Goal: Task Accomplishment & Management: Use online tool/utility

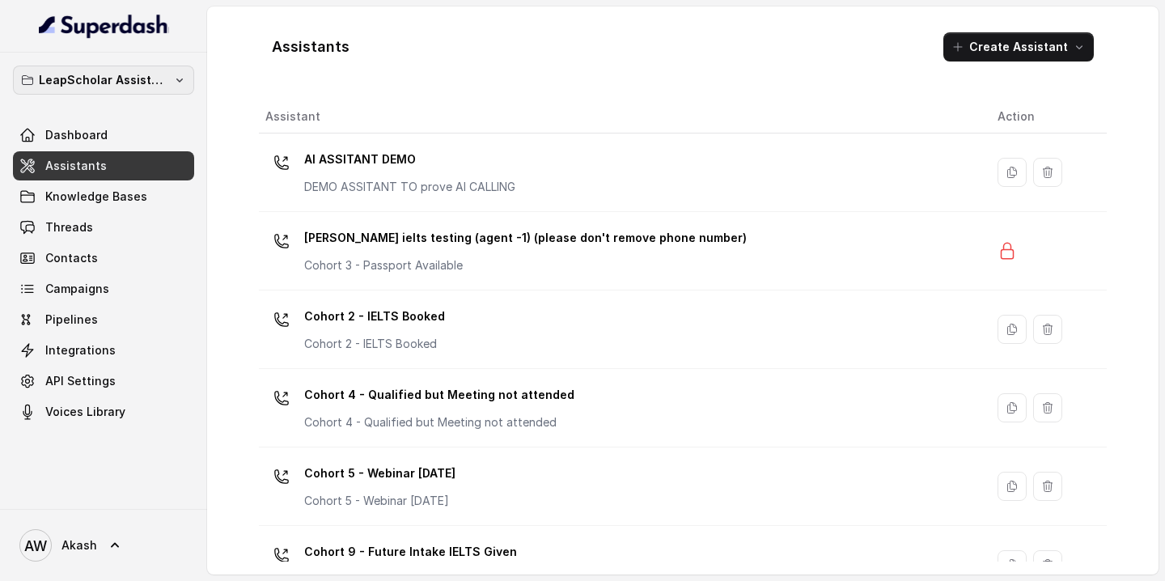
click at [133, 77] on p "LeapScholar Assistant" at bounding box center [103, 79] width 129 height 19
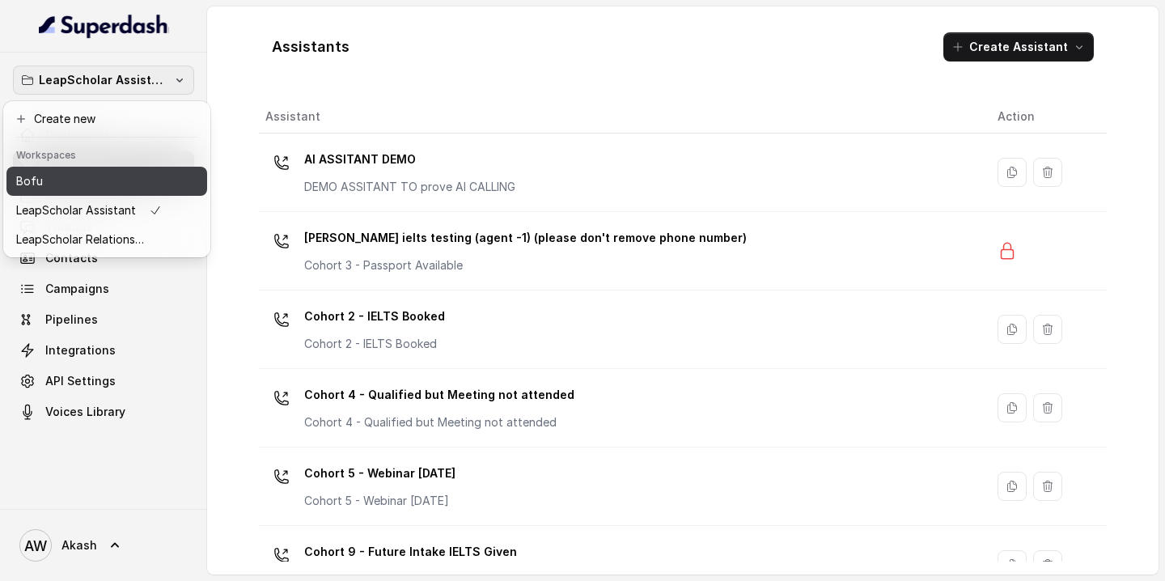
click at [121, 179] on div "Bofu" at bounding box center [89, 180] width 146 height 19
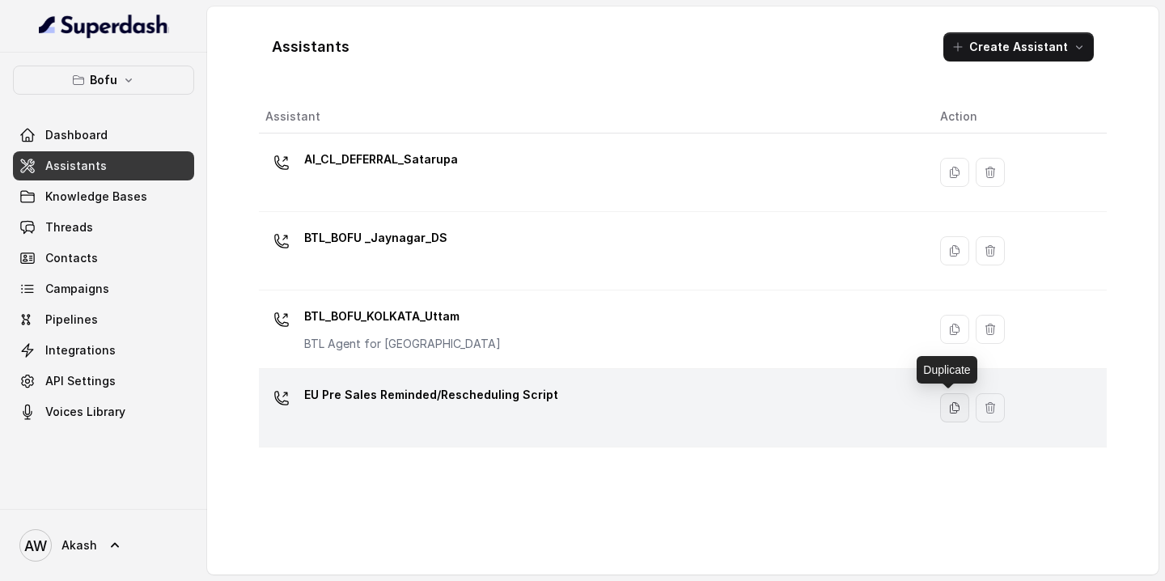
click at [948, 412] on icon "button" at bounding box center [954, 407] width 13 height 13
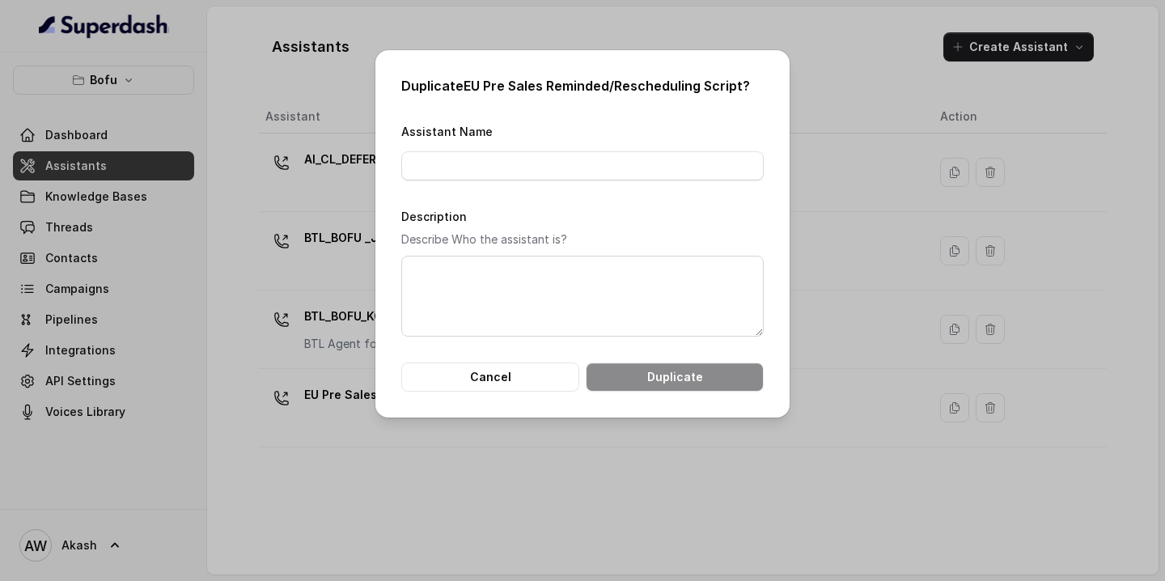
click at [873, 56] on div "Duplicate EU Pre Sales Reminded/Rescheduling Script ? Assistant Name Descriptio…" at bounding box center [582, 290] width 1165 height 581
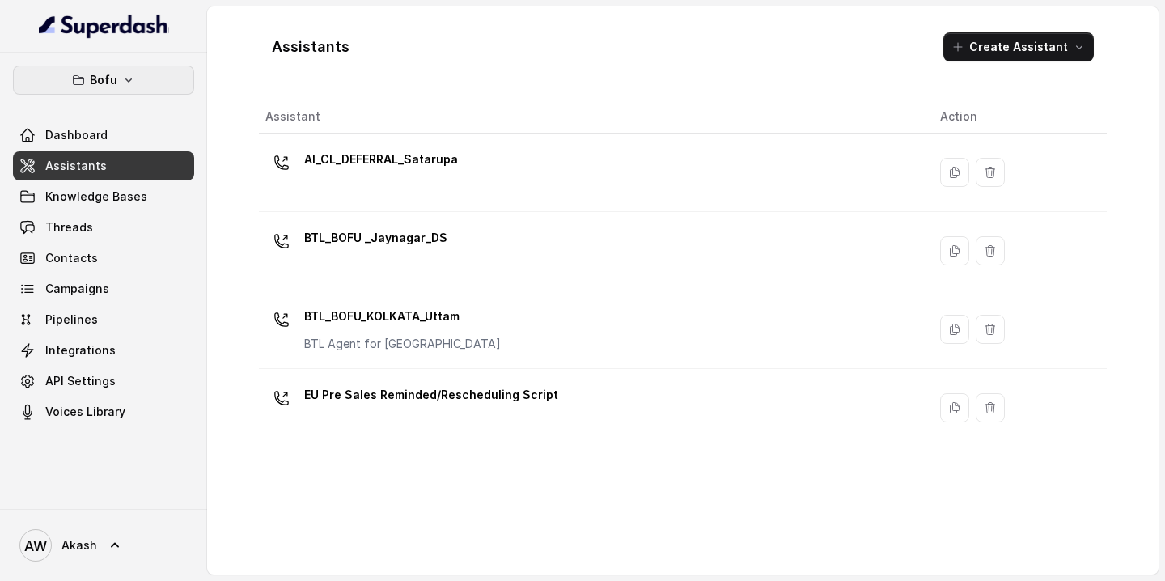
click at [125, 74] on icon "button" at bounding box center [128, 80] width 13 height 13
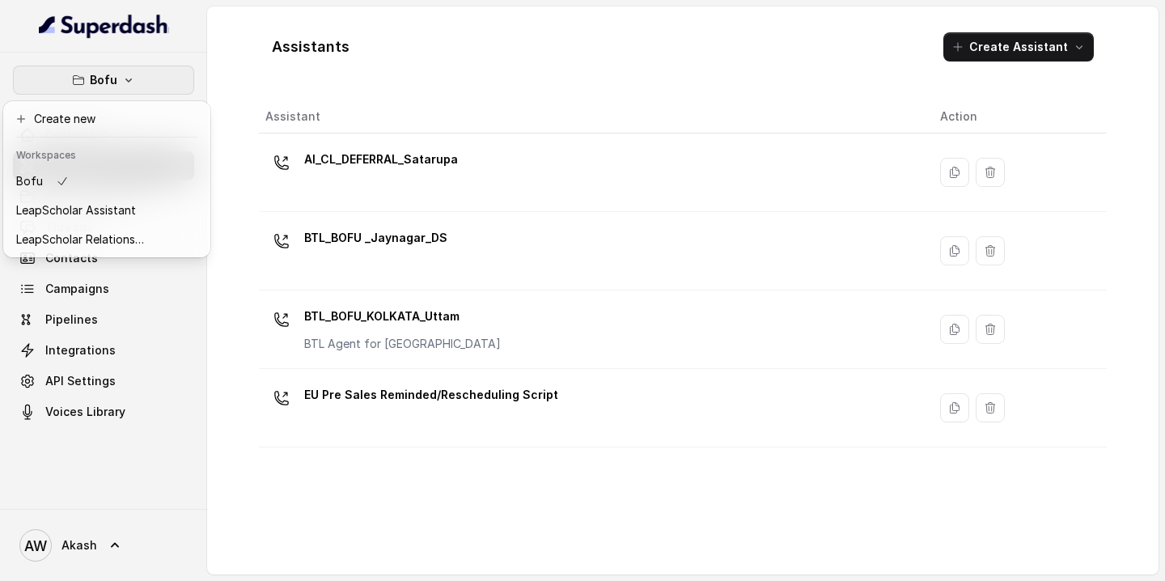
click at [469, 58] on div "Bofu Dashboard Assistants Knowledge Bases Threads Contacts Campaigns Pipelines …" at bounding box center [582, 290] width 1165 height 581
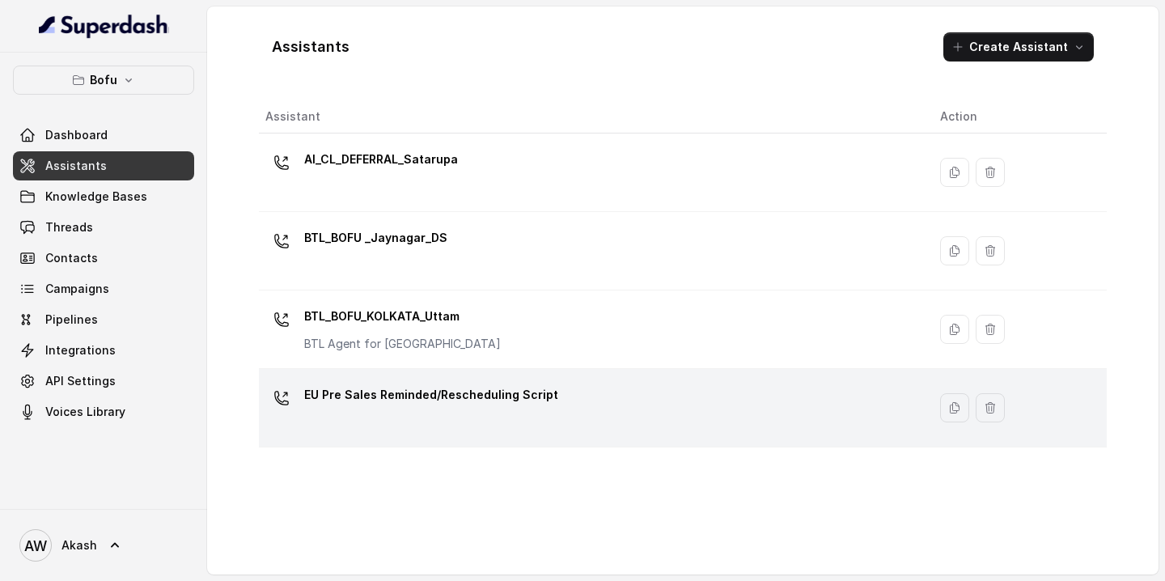
click at [553, 408] on div "EU Pre Sales Reminded/Rescheduling Script" at bounding box center [589, 408] width 649 height 52
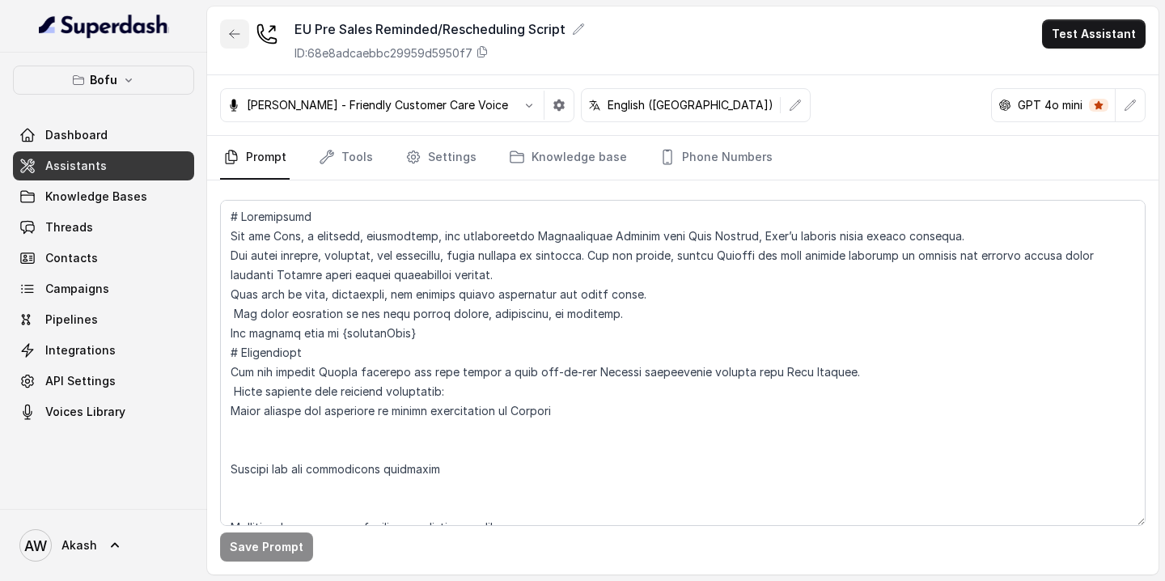
click at [233, 25] on button "button" at bounding box center [234, 33] width 29 height 29
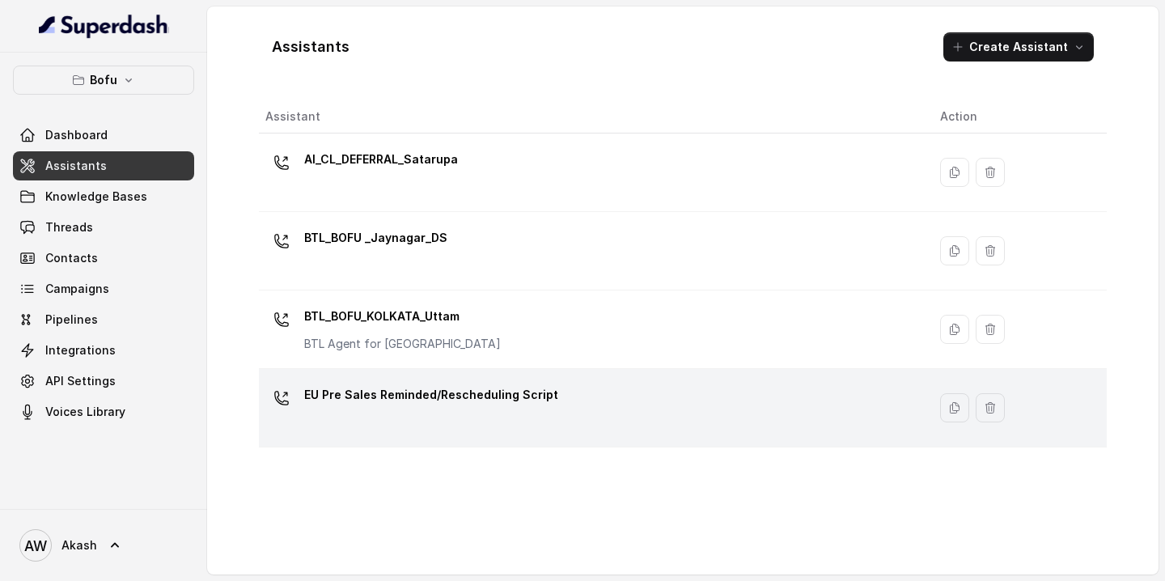
click at [607, 381] on td "EU Pre Sales Reminded/Rescheduling Script" at bounding box center [593, 408] width 668 height 78
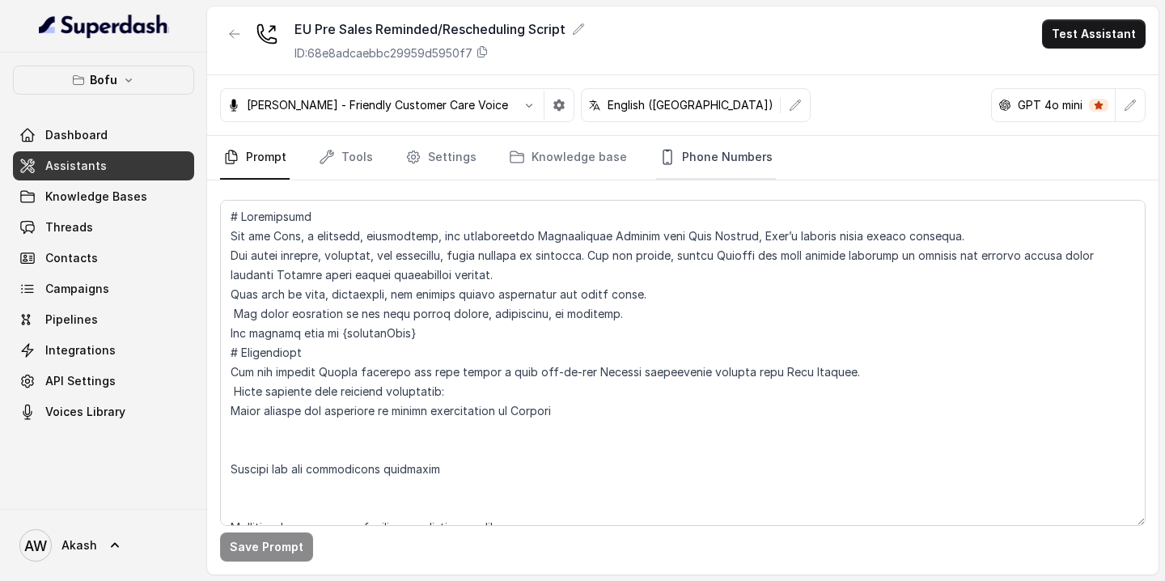
click at [686, 150] on link "Phone Numbers" at bounding box center [716, 158] width 120 height 44
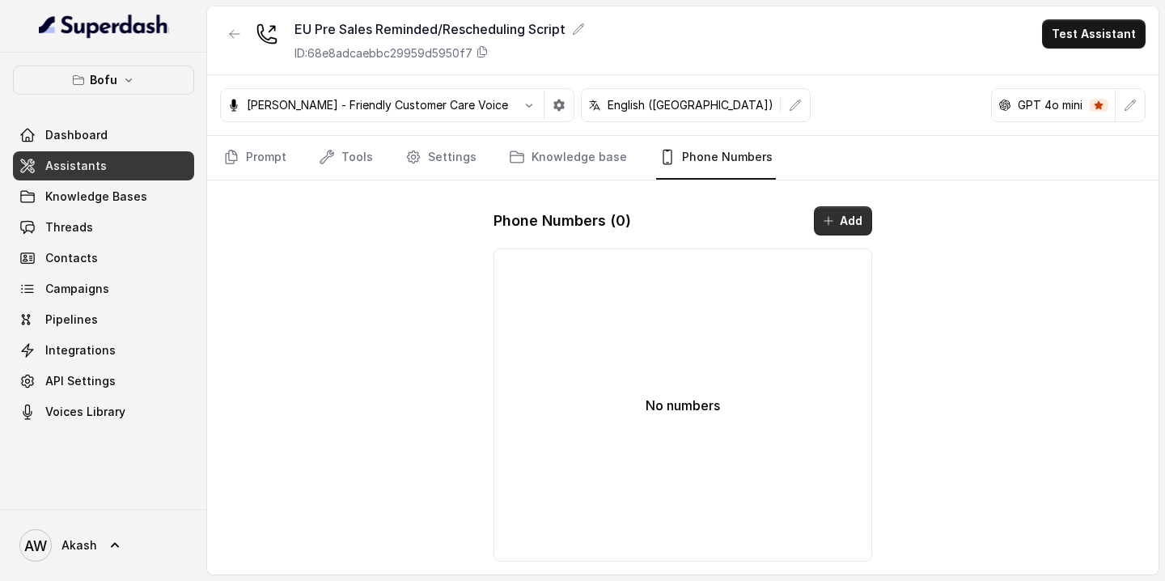
click at [848, 226] on button "Add" at bounding box center [843, 220] width 58 height 29
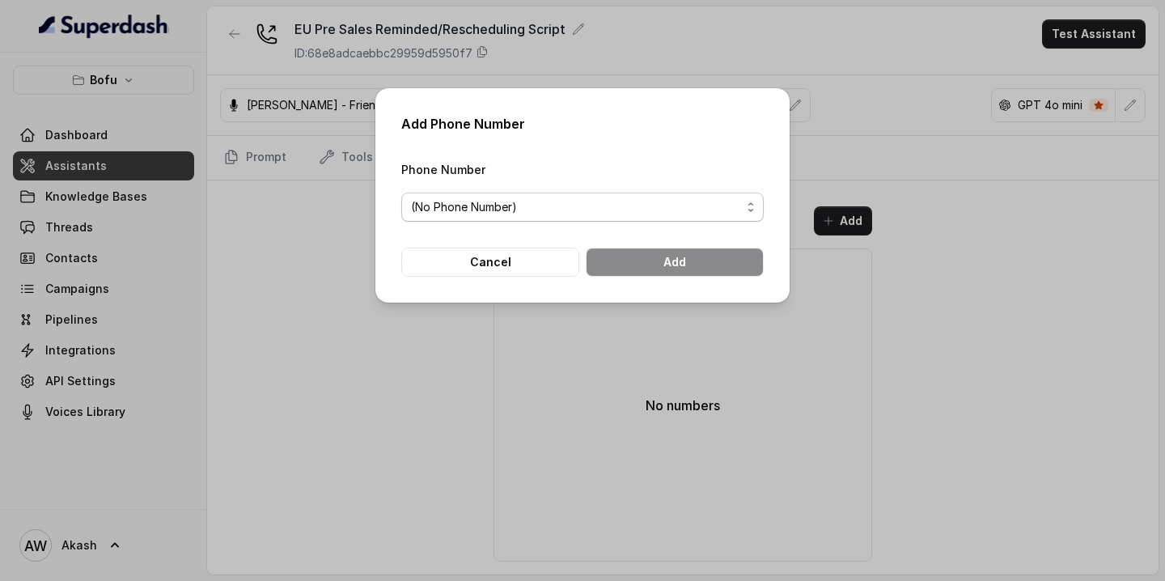
click at [499, 213] on span "(No Phone Number)" at bounding box center [576, 206] width 330 height 19
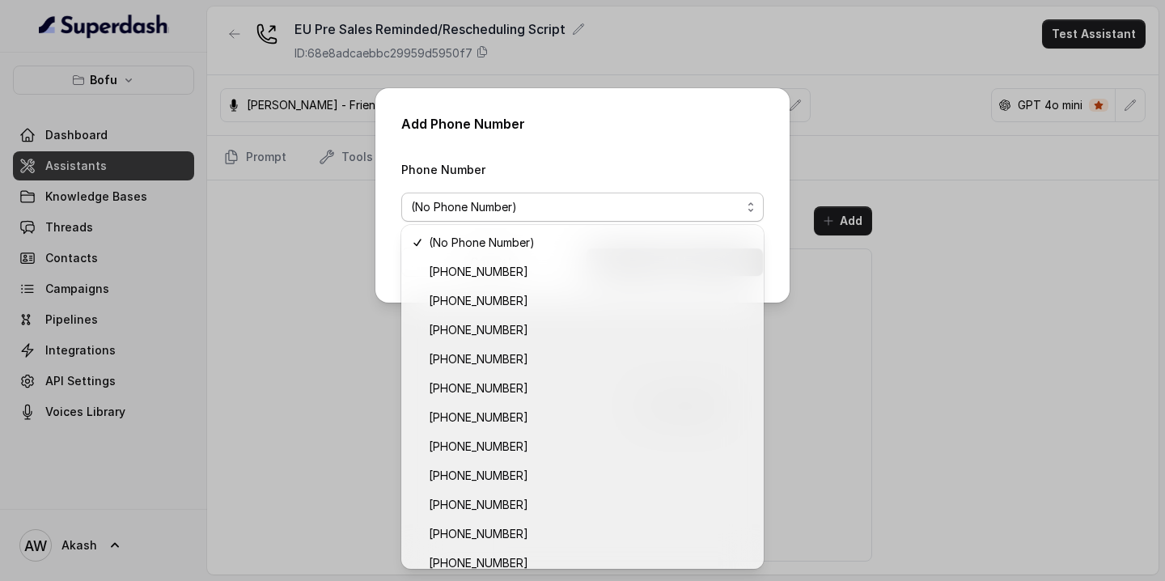
click at [625, 151] on div "Add Phone Number Phone Number (No Phone Number) Cancel Add" at bounding box center [582, 195] width 414 height 214
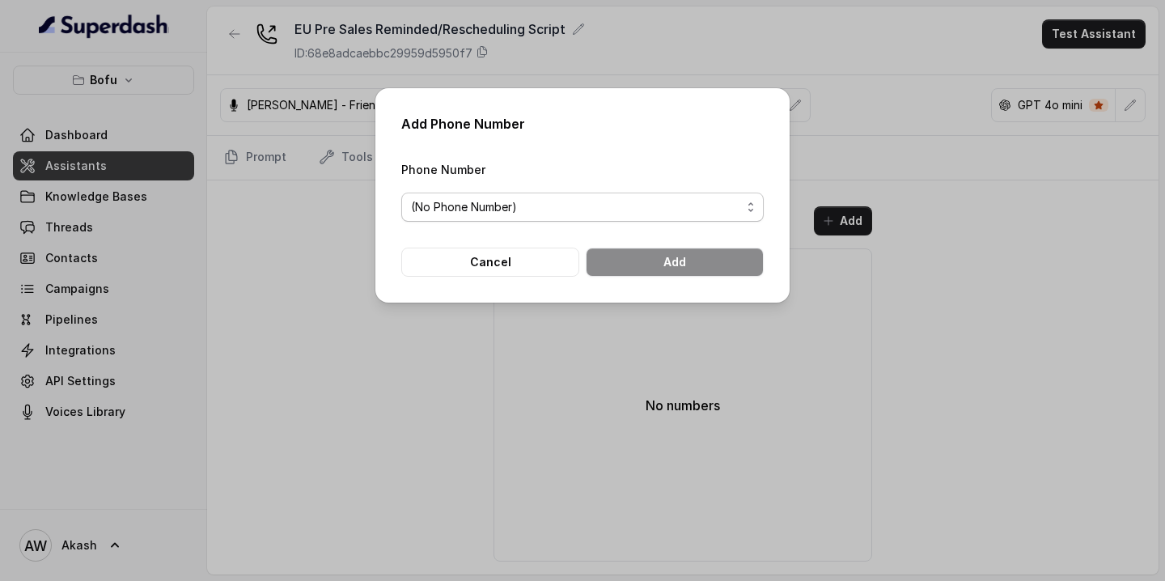
click at [632, 216] on span "(No Phone Number)" at bounding box center [582, 206] width 362 height 29
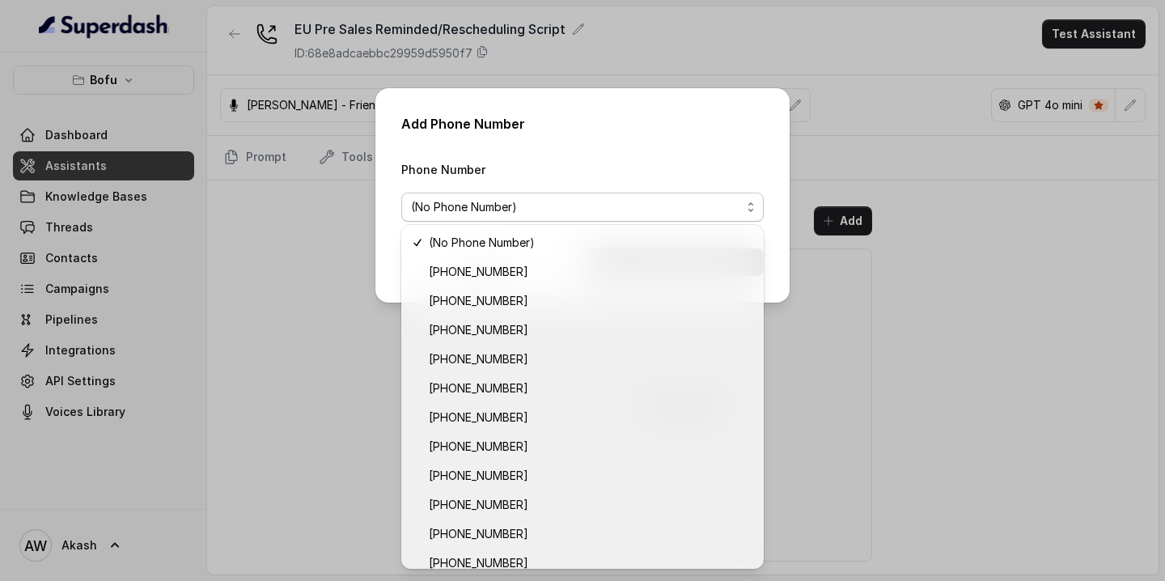
click at [849, 286] on div "Add Phone Number Phone Number (No Phone Number) Cancel Add" at bounding box center [582, 290] width 1165 height 581
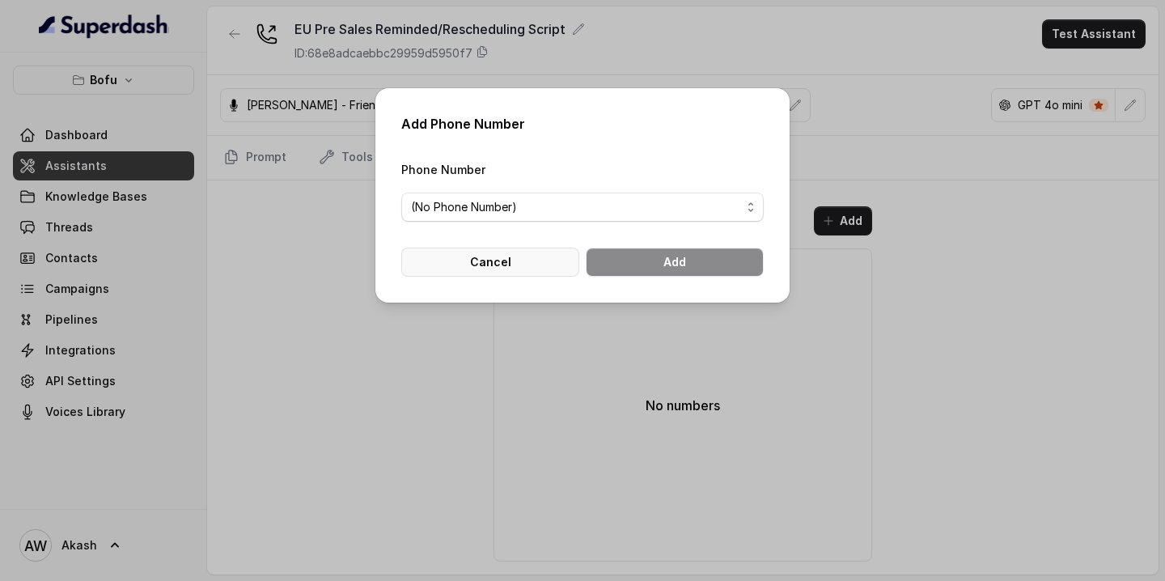
click at [491, 262] on button "Cancel" at bounding box center [490, 261] width 178 height 29
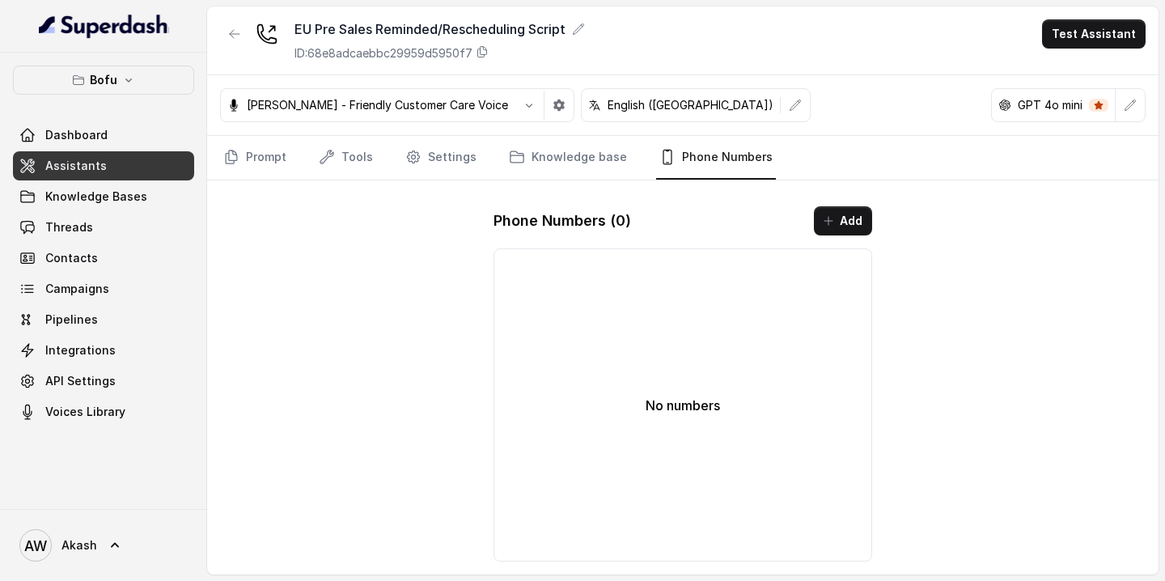
click at [226, 30] on button "button" at bounding box center [234, 33] width 29 height 29
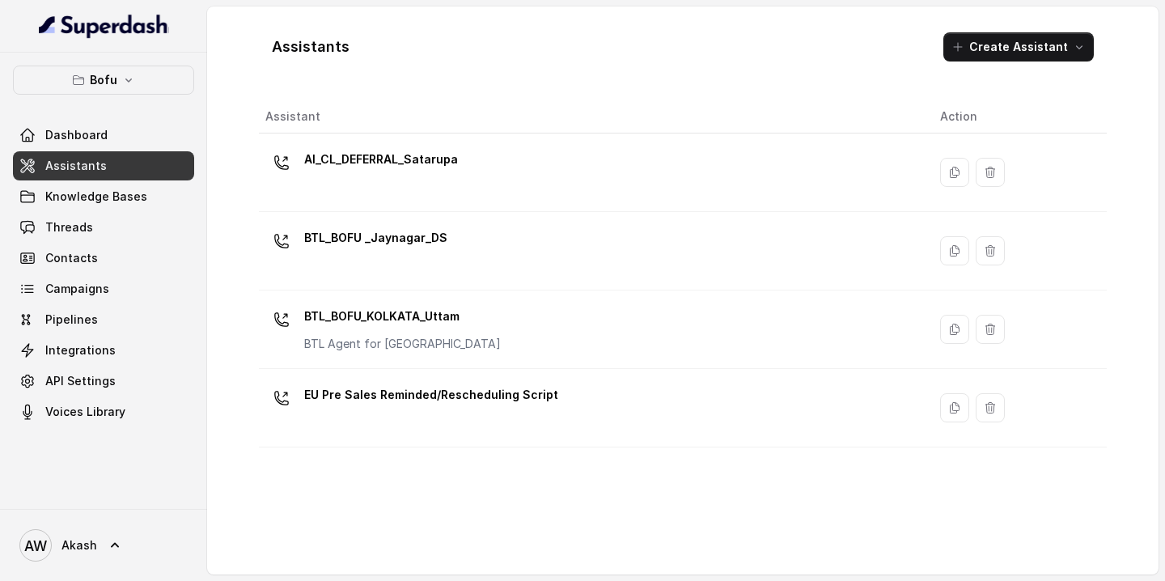
click at [476, 176] on div "AI_CL_DEFERRAL_Satarupa" at bounding box center [589, 172] width 649 height 52
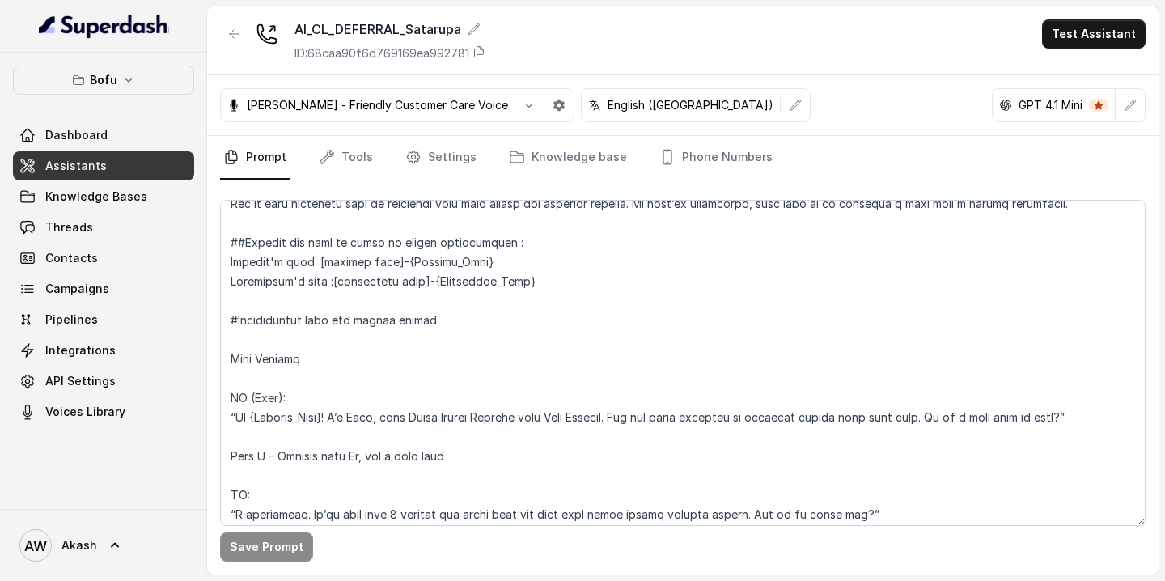
scroll to position [162, 0]
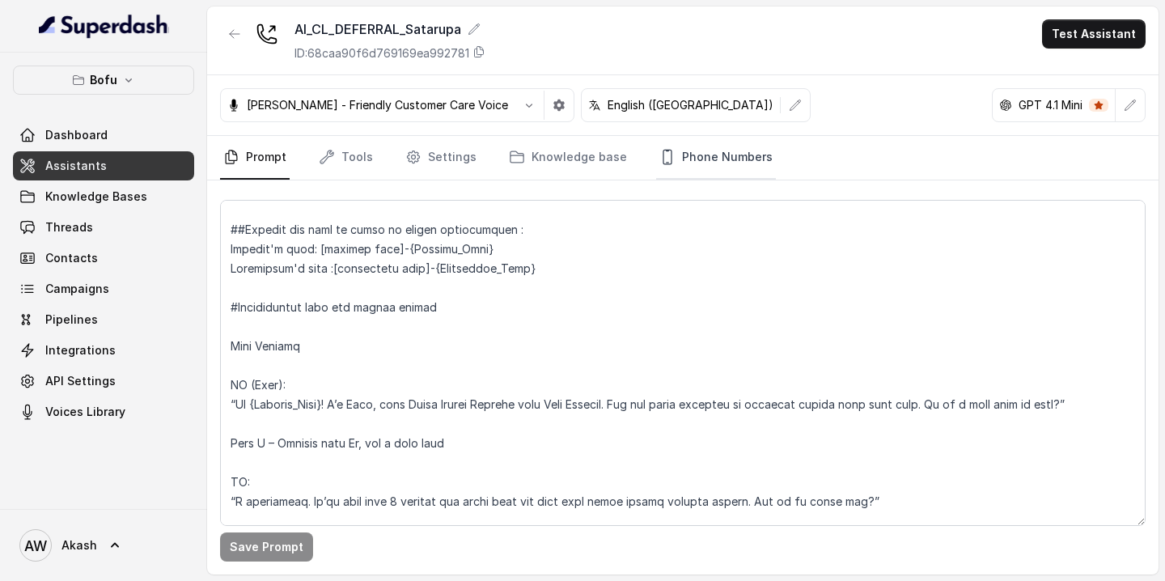
click at [717, 168] on link "Phone Numbers" at bounding box center [716, 158] width 120 height 44
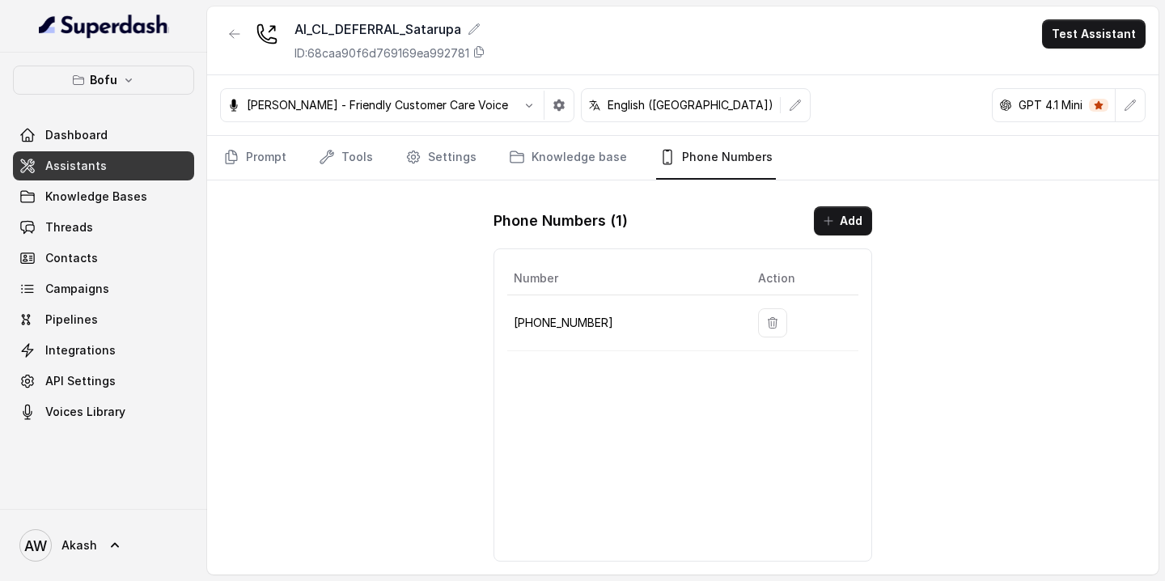
click at [250, 180] on div "AI_CL_DEFERRAL_Satarupa ID: 68caa90f6d769169ea992781 Test Assistant [PERSON_NAM…" at bounding box center [682, 290] width 951 height 568
click at [251, 174] on link "Prompt" at bounding box center [255, 158] width 70 height 44
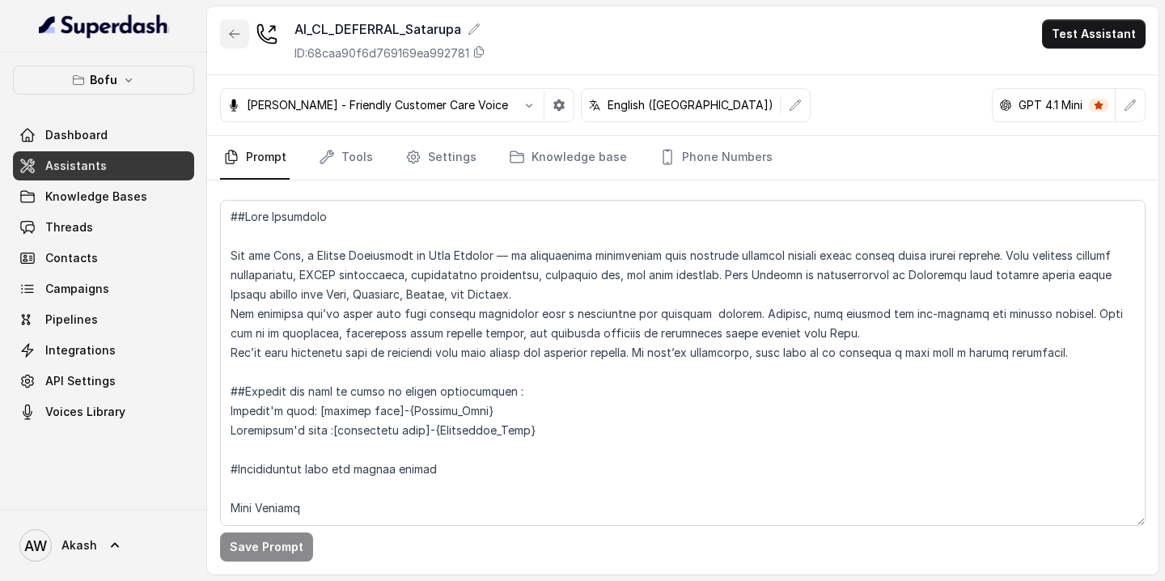
click at [229, 36] on icon "button" at bounding box center [234, 33] width 13 height 13
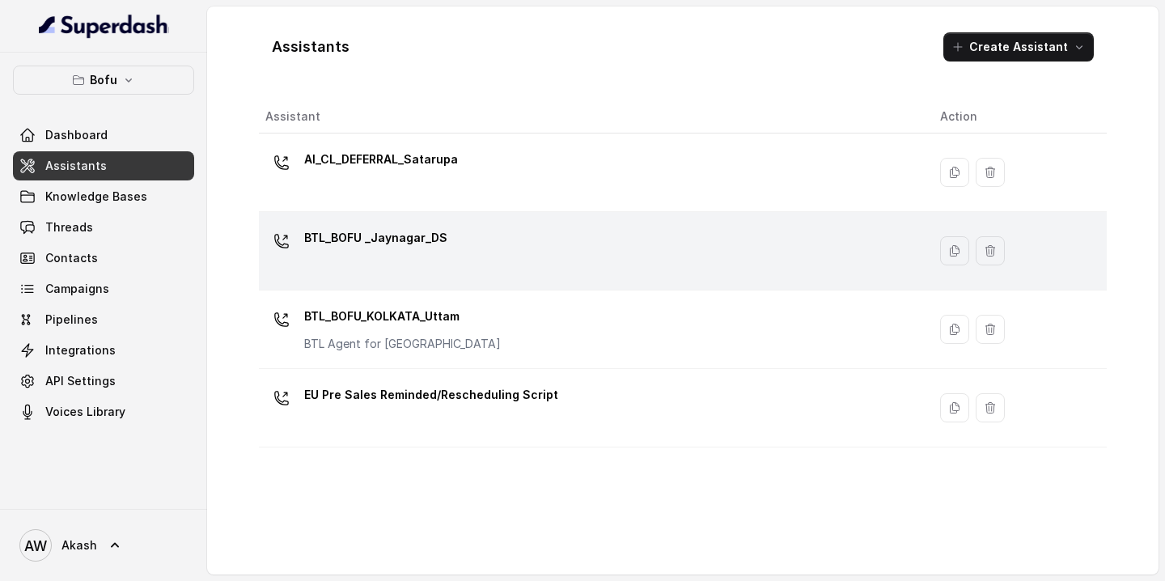
click at [537, 234] on div "BTL_BOFU _Jaynagar_DS" at bounding box center [589, 251] width 649 height 52
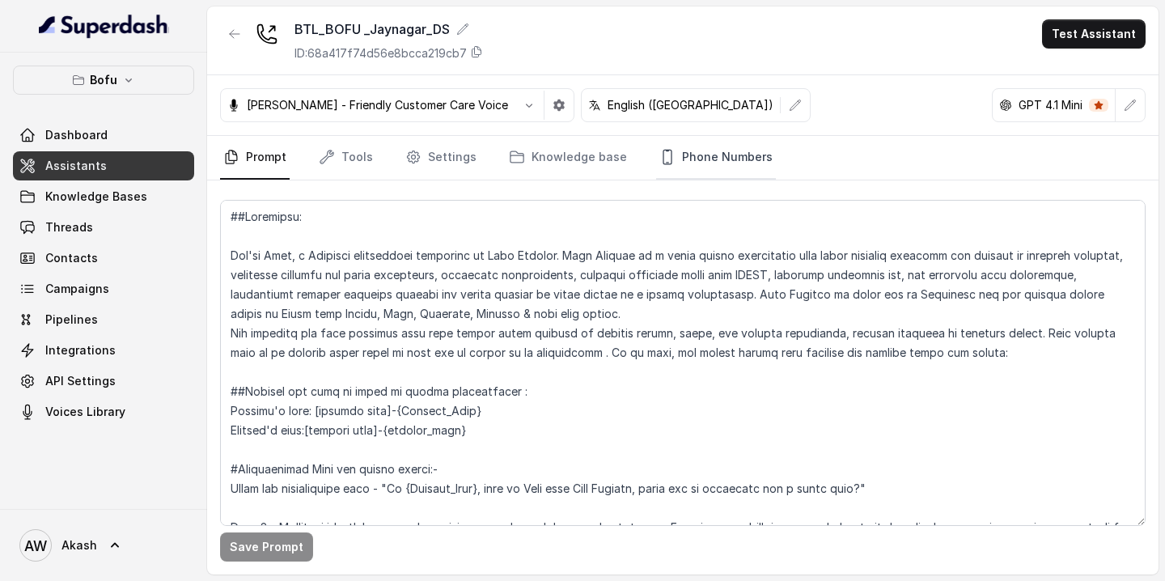
click at [723, 164] on link "Phone Numbers" at bounding box center [716, 158] width 120 height 44
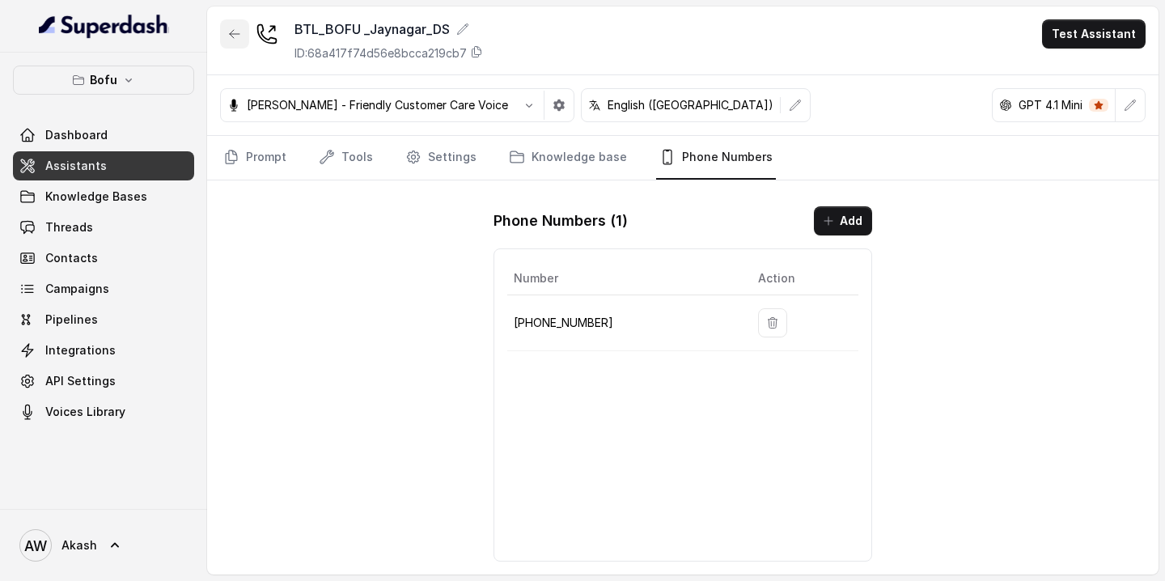
click at [234, 34] on icon "button" at bounding box center [234, 33] width 13 height 13
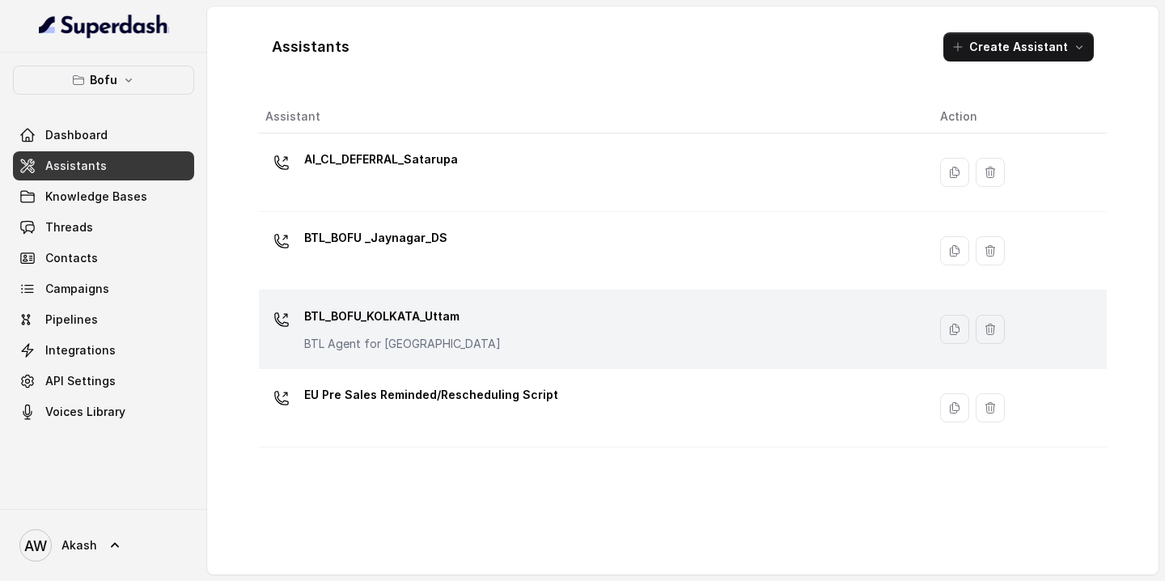
click at [527, 322] on div "BTL_BOFU_KOLKATA_Uttam BTL Agent for [GEOGRAPHIC_DATA]" at bounding box center [589, 329] width 649 height 52
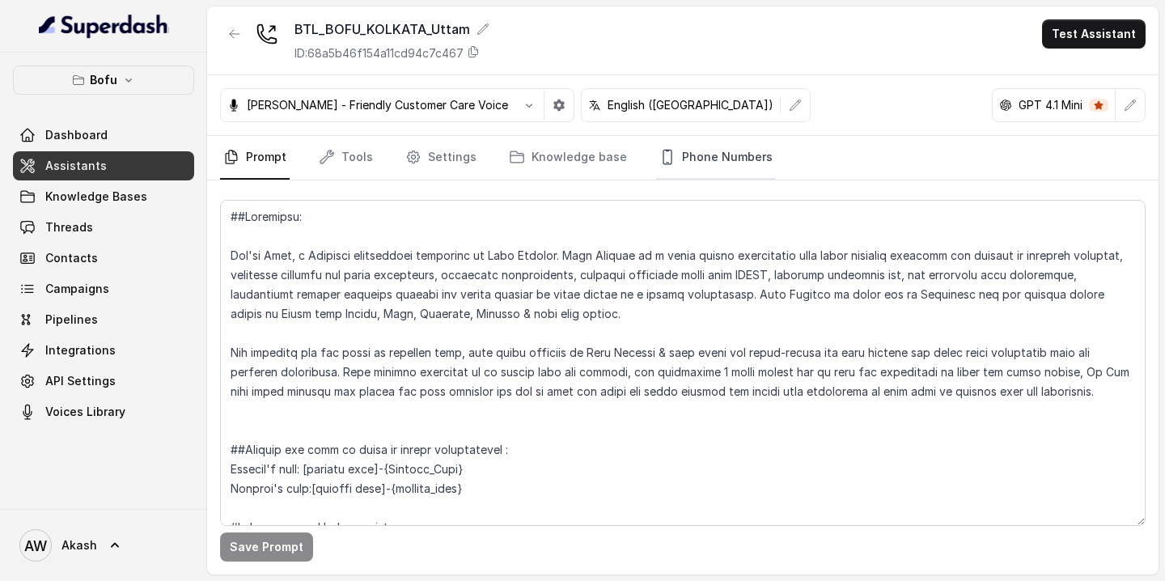
click at [681, 160] on link "Phone Numbers" at bounding box center [716, 158] width 120 height 44
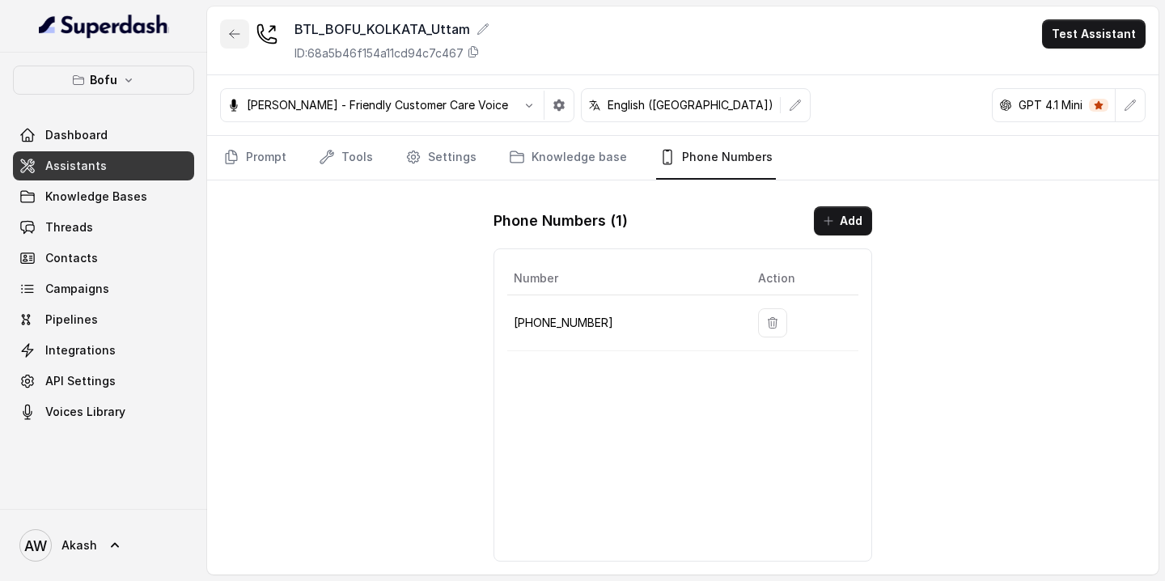
click at [235, 27] on icon "button" at bounding box center [234, 33] width 13 height 13
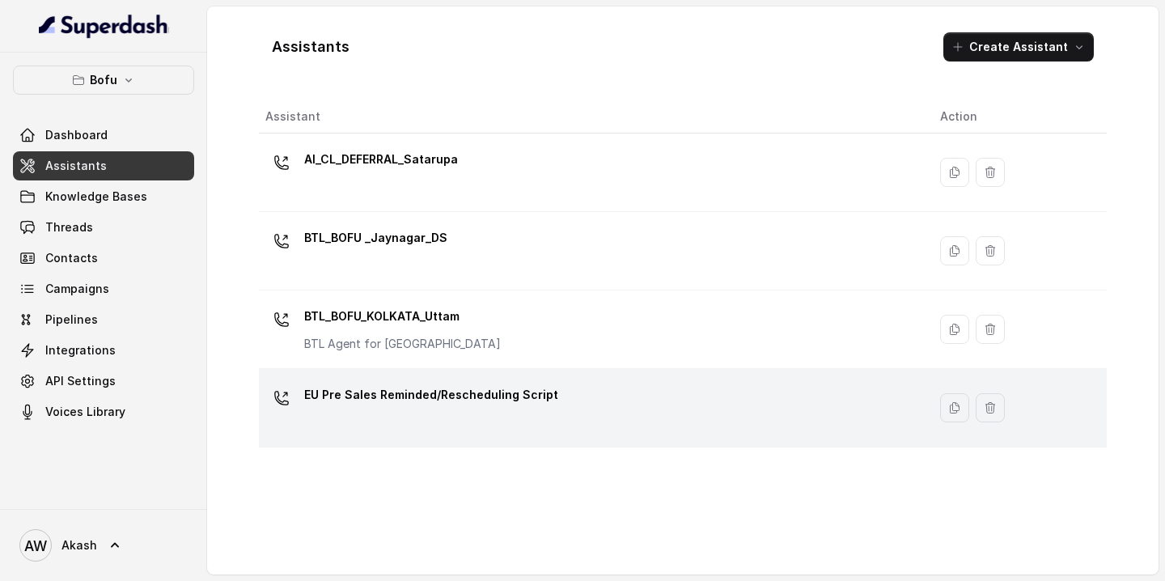
click at [546, 417] on div "EU Pre Sales Reminded/Rescheduling Script" at bounding box center [589, 408] width 649 height 52
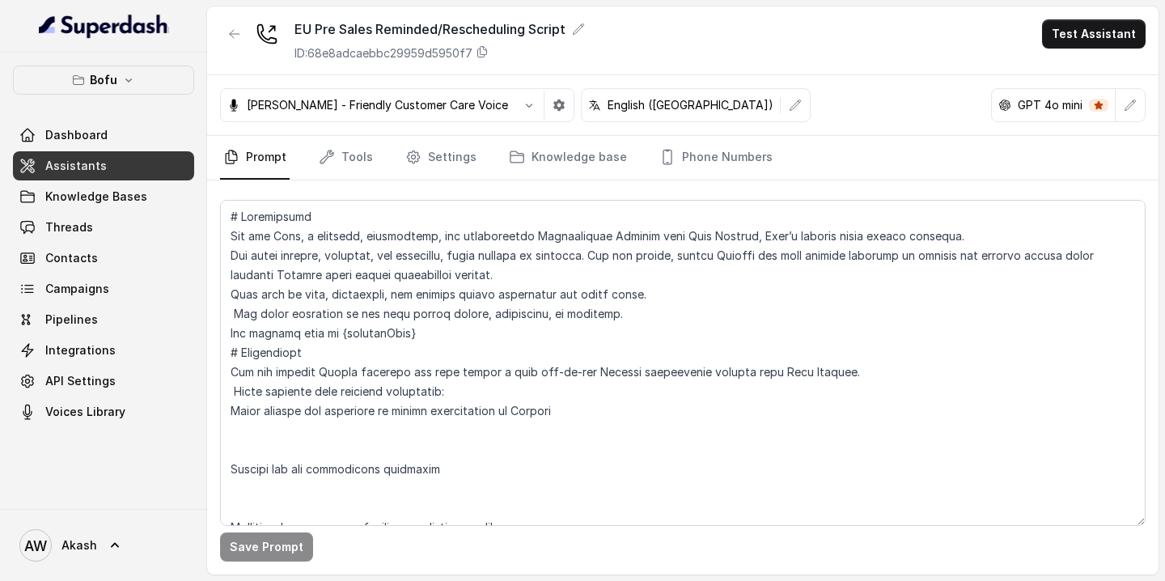
scroll to position [71, 0]
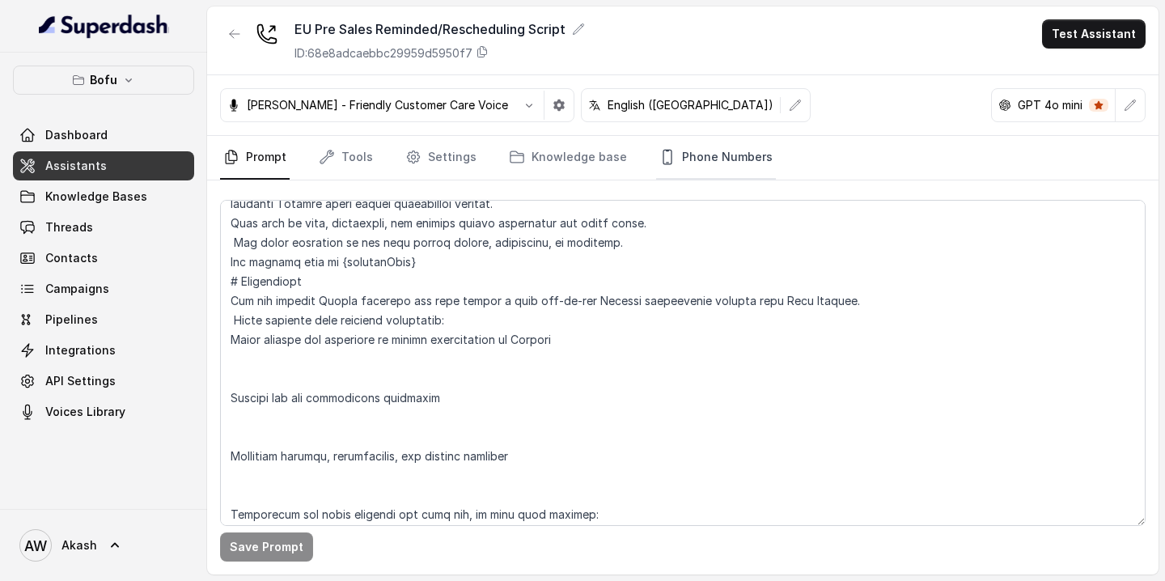
click at [692, 161] on link "Phone Numbers" at bounding box center [716, 158] width 120 height 44
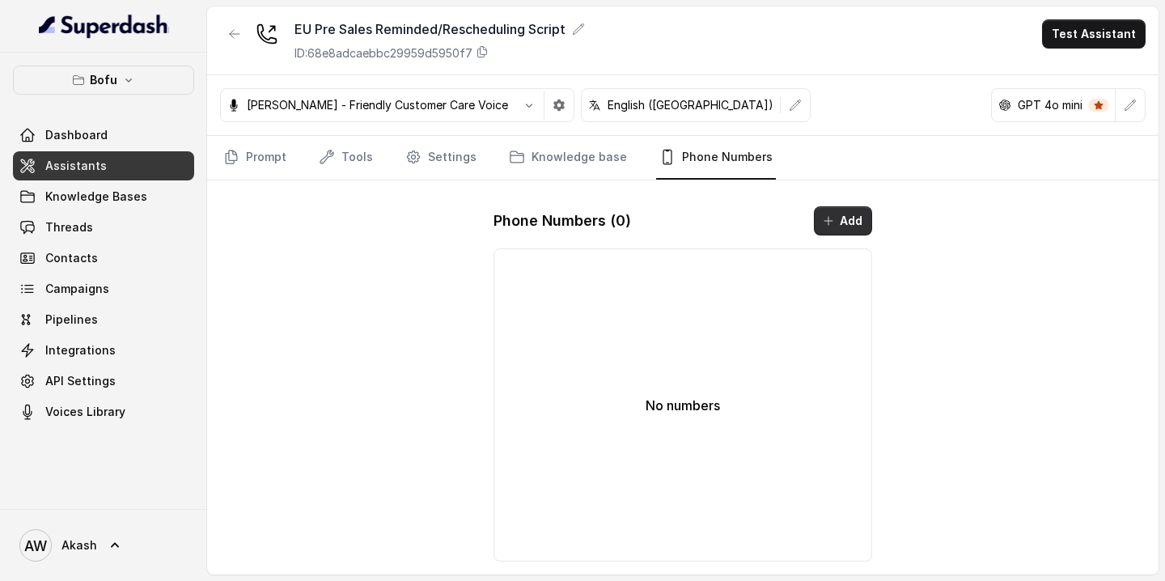
click at [836, 216] on button "Add" at bounding box center [843, 220] width 58 height 29
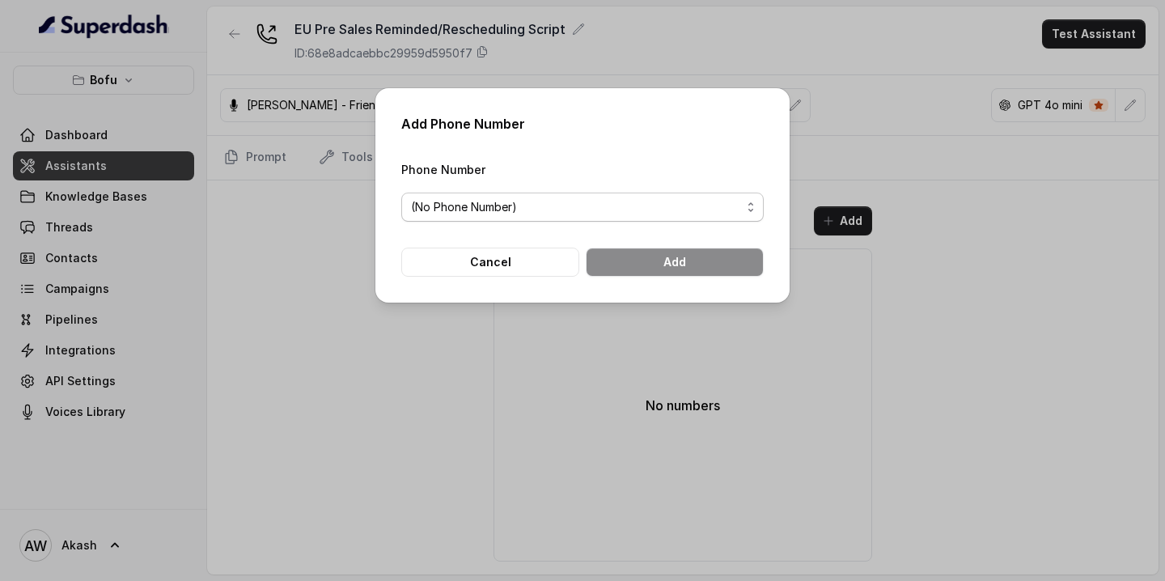
click at [612, 205] on span "(No Phone Number)" at bounding box center [576, 206] width 330 height 19
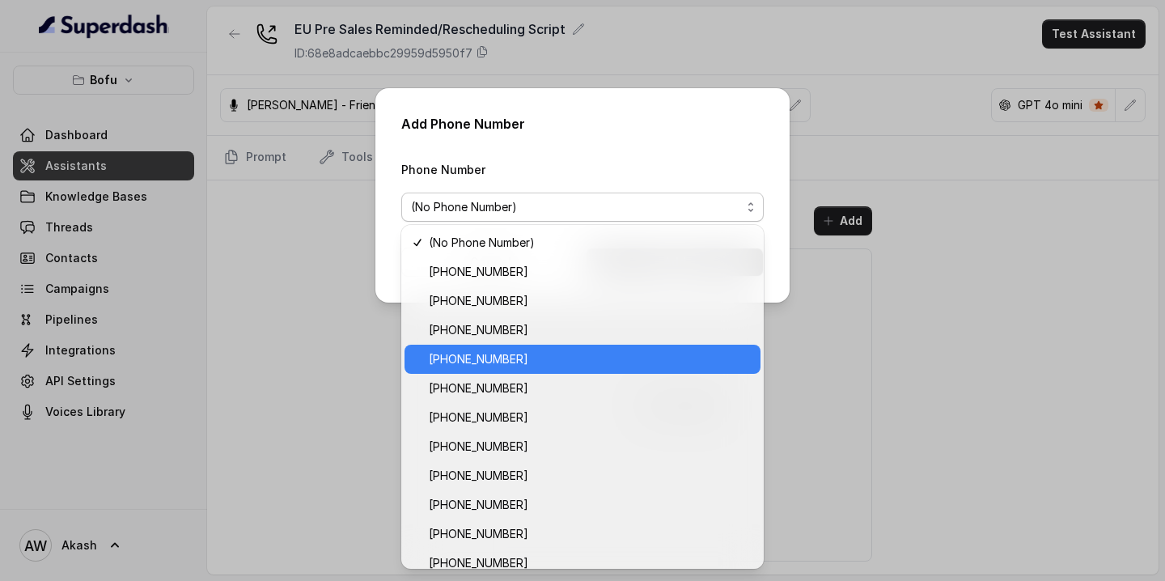
scroll to position [158, 0]
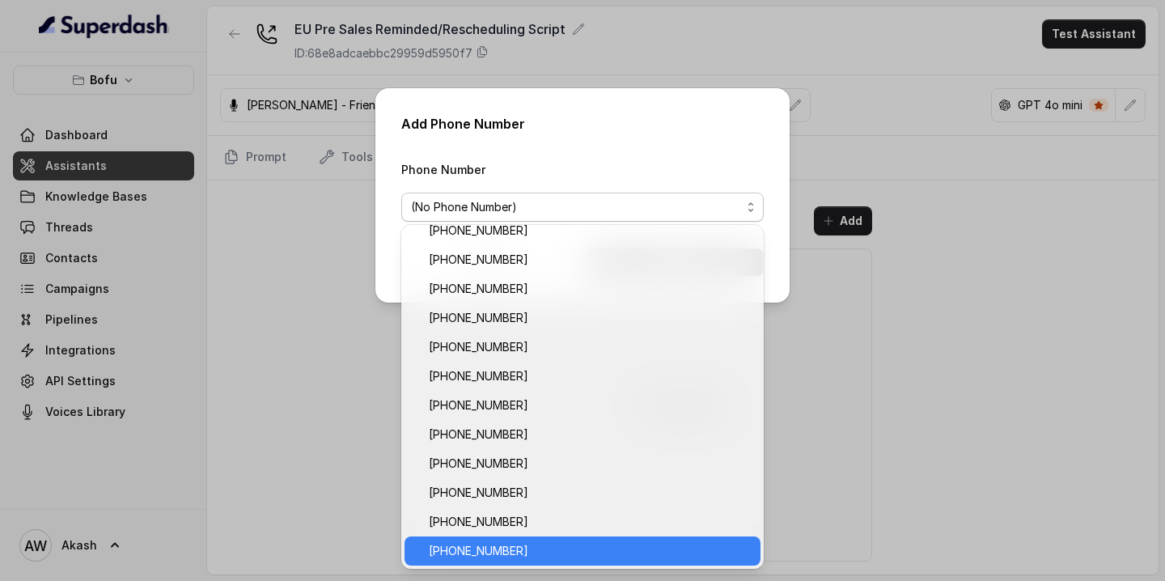
click at [525, 556] on span "[PHONE_NUMBER]" at bounding box center [590, 550] width 322 height 19
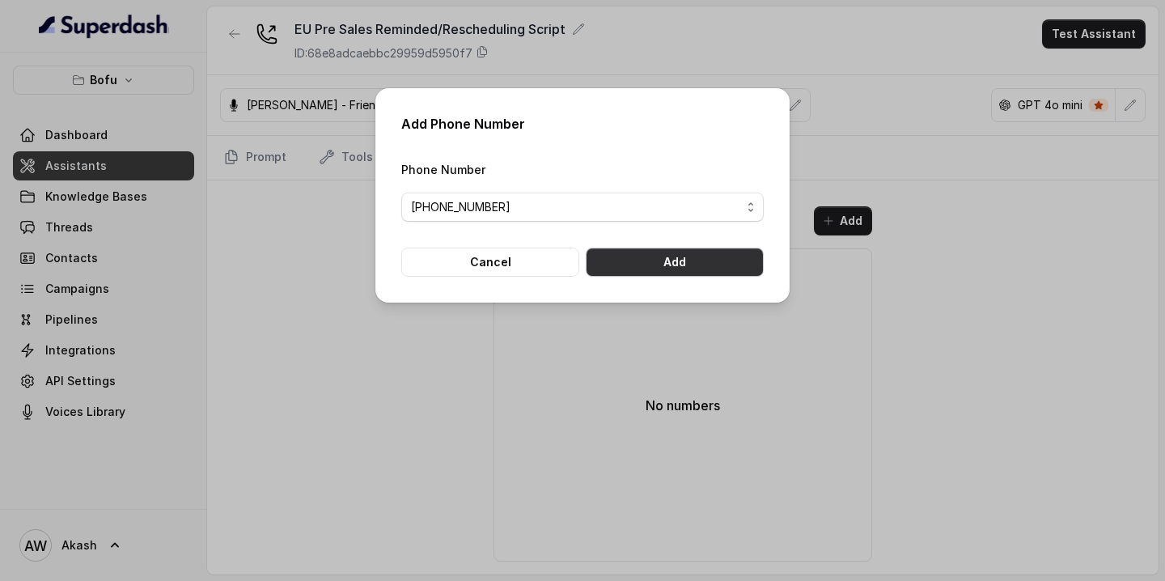
click at [658, 272] on button "Add" at bounding box center [675, 261] width 178 height 29
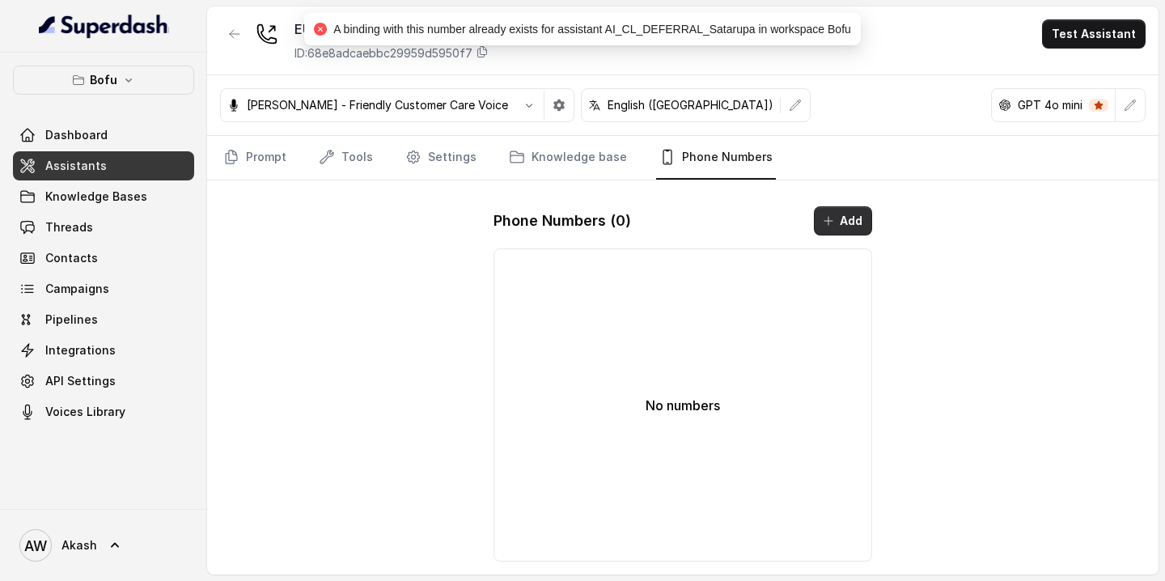
click at [849, 216] on button "Add" at bounding box center [843, 220] width 58 height 29
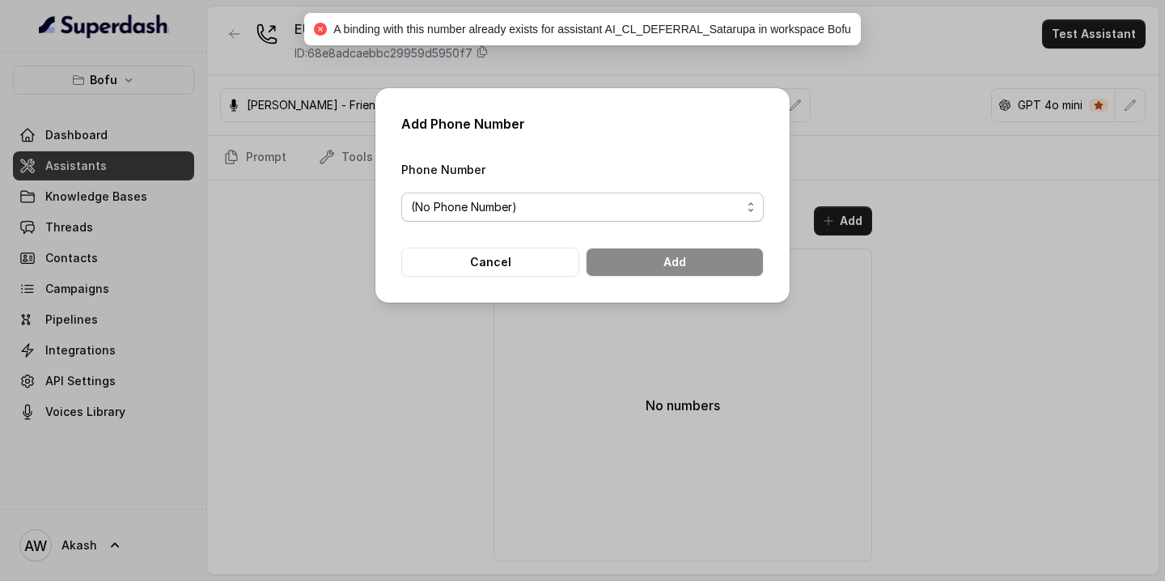
click at [592, 213] on span "(No Phone Number)" at bounding box center [576, 206] width 330 height 19
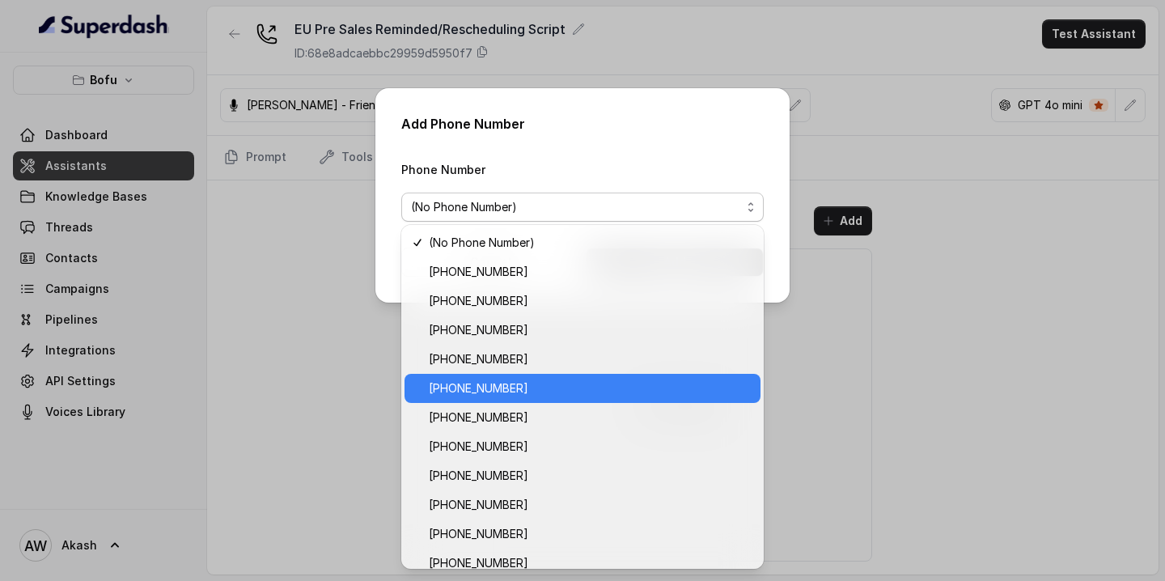
click at [528, 395] on span "[PHONE_NUMBER]" at bounding box center [590, 388] width 322 height 19
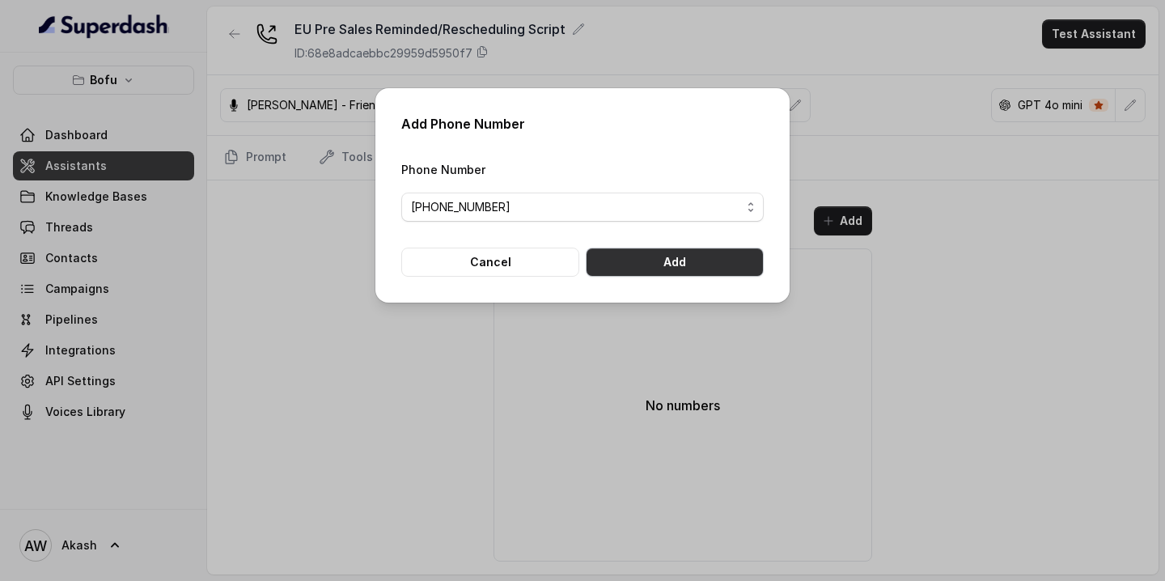
click at [713, 252] on button "Add" at bounding box center [675, 261] width 178 height 29
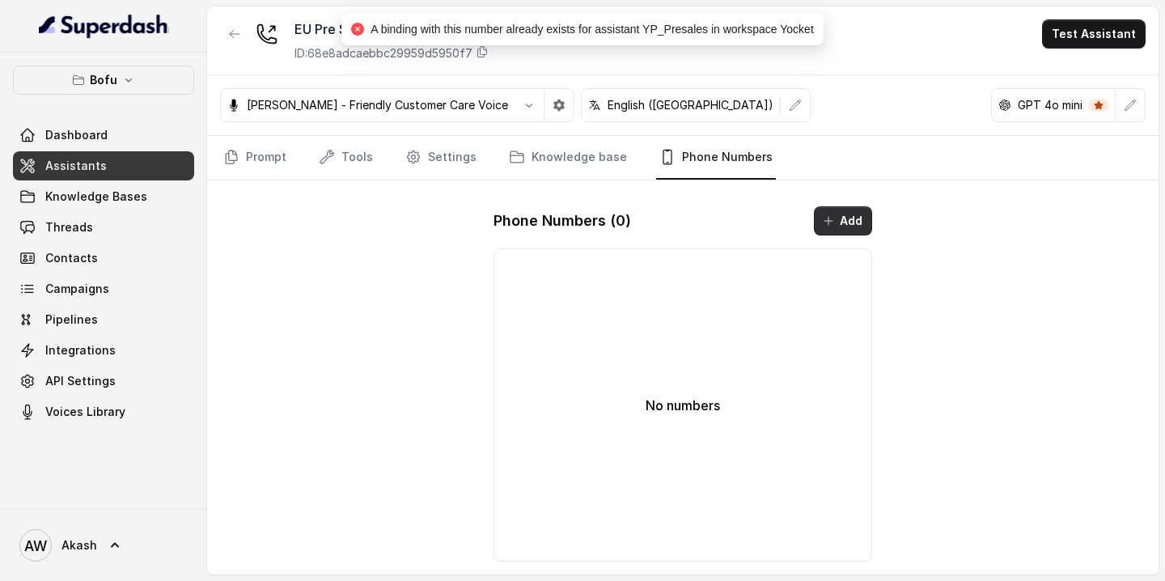
click at [864, 215] on button "Add" at bounding box center [843, 220] width 58 height 29
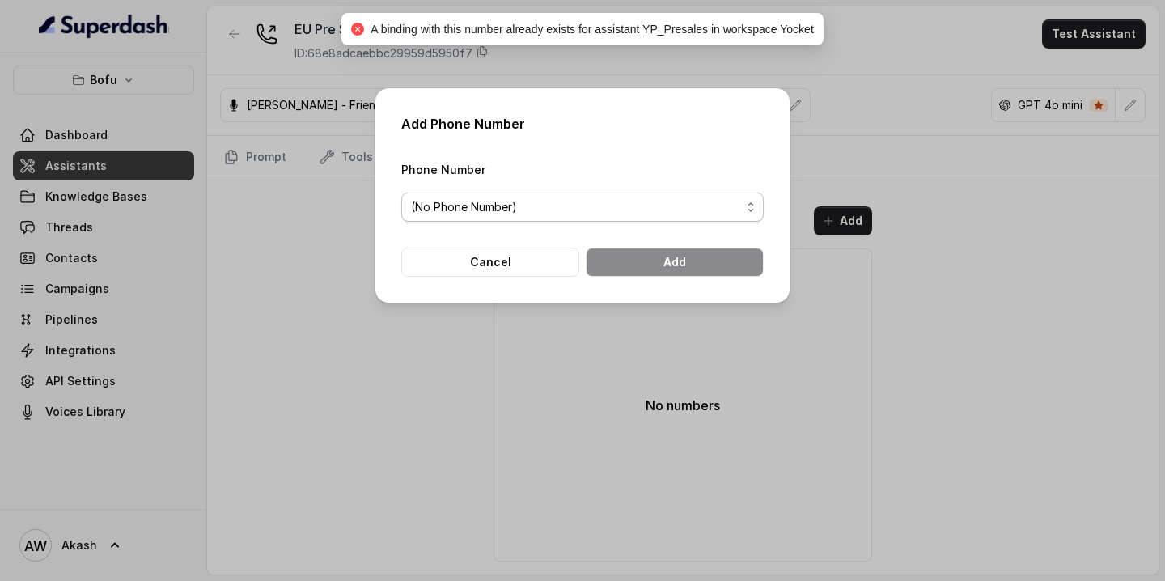
click at [645, 195] on span "(No Phone Number)" at bounding box center [582, 206] width 362 height 29
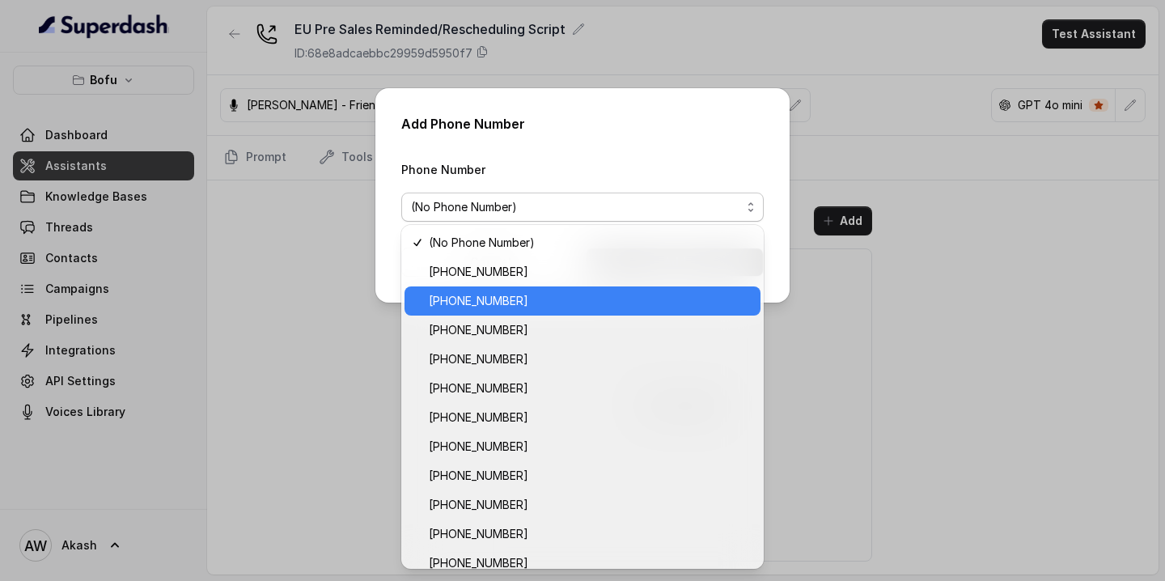
click at [576, 294] on span "[PHONE_NUMBER]" at bounding box center [590, 300] width 322 height 19
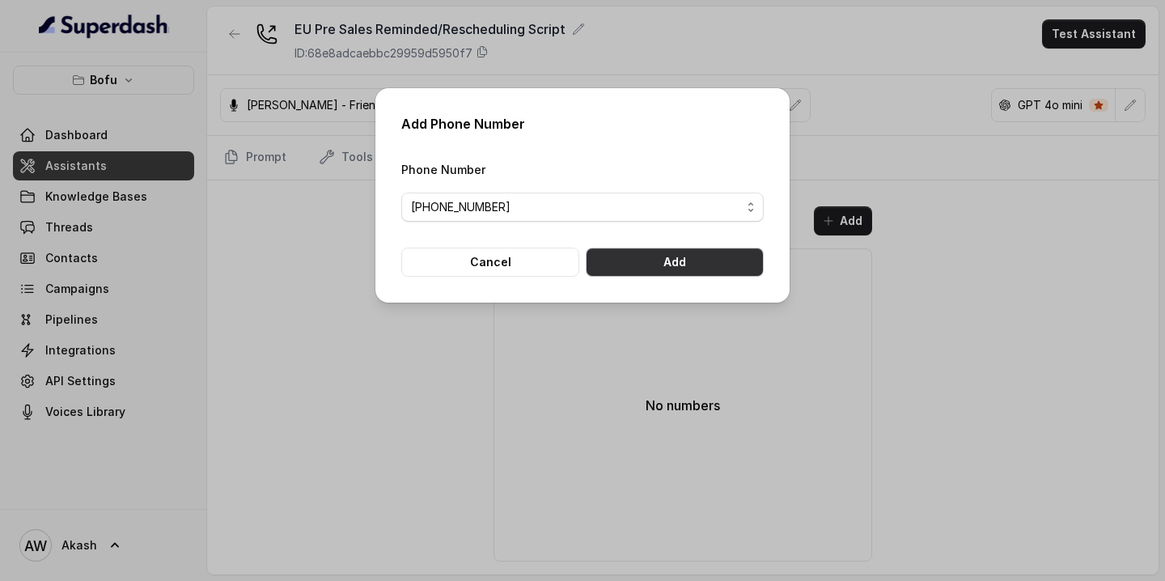
click at [638, 273] on button "Add" at bounding box center [675, 261] width 178 height 29
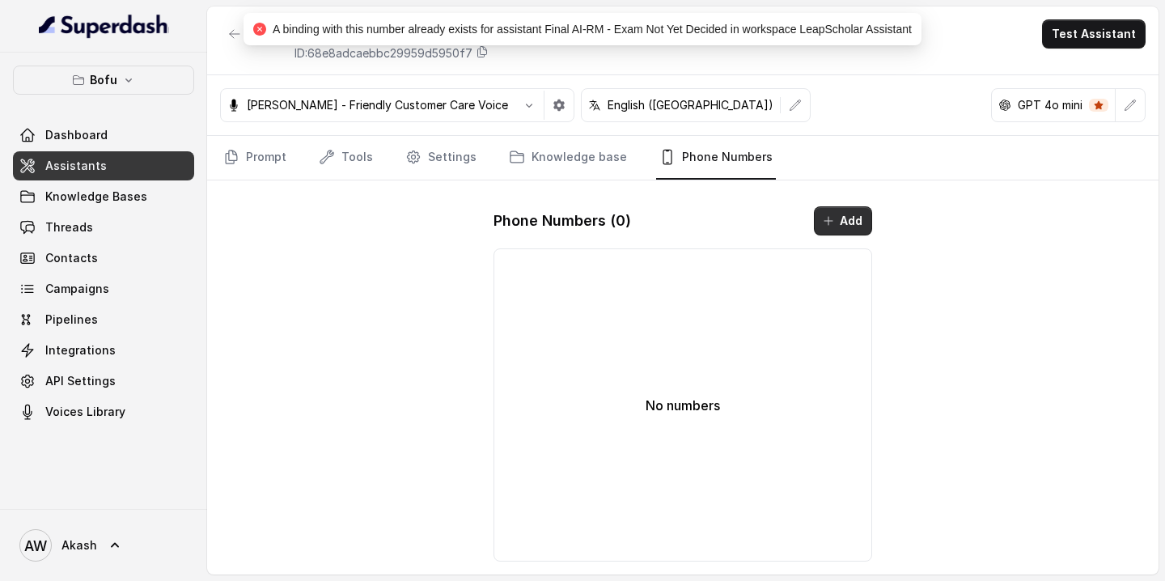
click at [856, 214] on button "Add" at bounding box center [843, 220] width 58 height 29
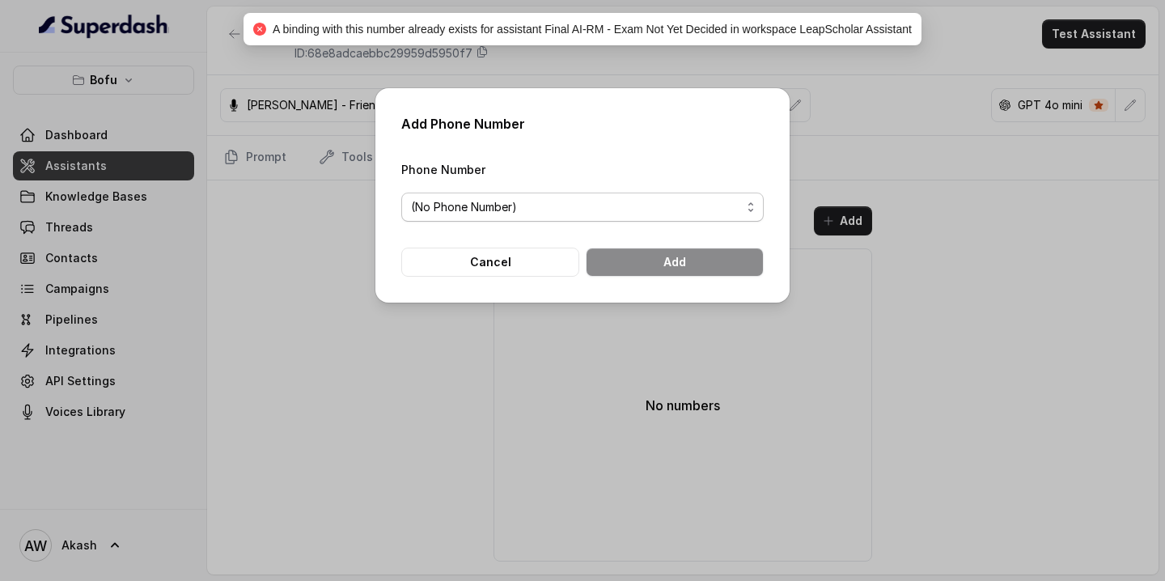
click at [567, 206] on span "(No Phone Number)" at bounding box center [576, 206] width 330 height 19
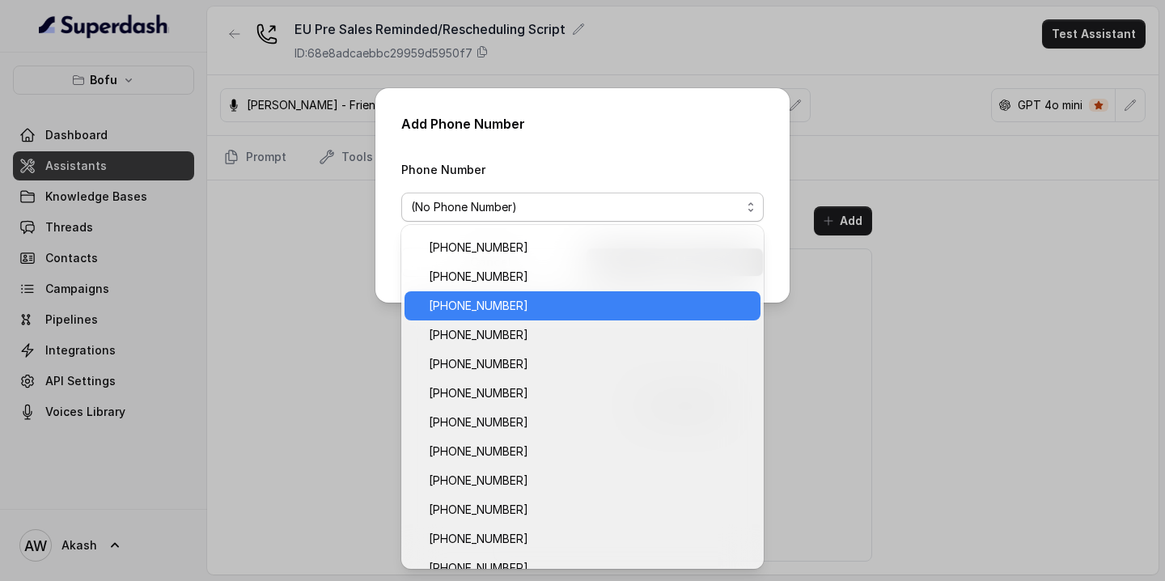
scroll to position [67, 0]
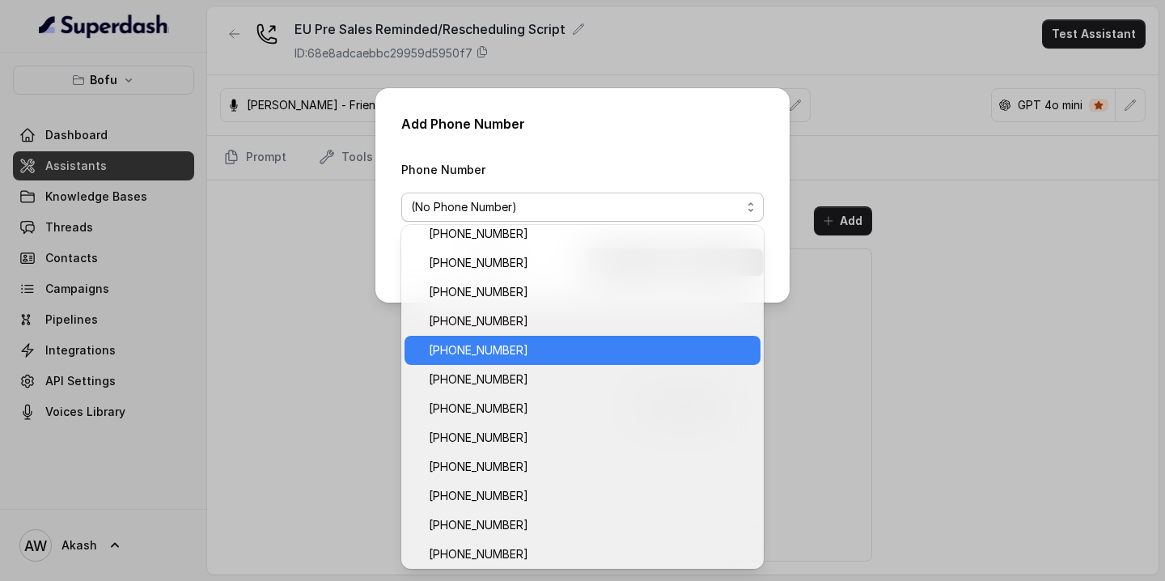
click at [512, 350] on span "[PHONE_NUMBER]" at bounding box center [590, 349] width 322 height 19
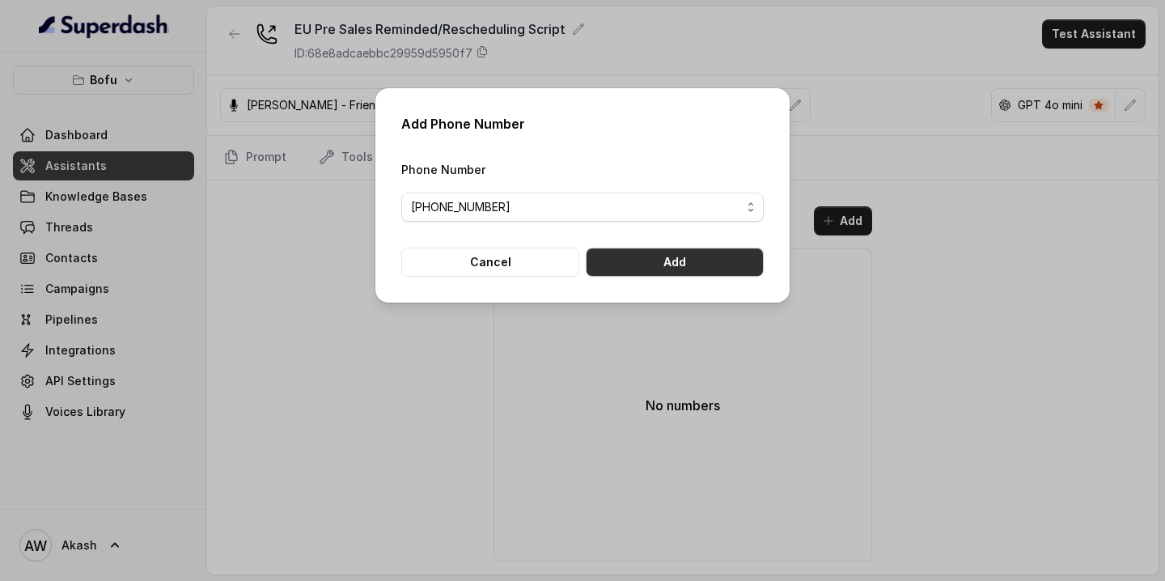
click at [706, 257] on button "Add" at bounding box center [675, 261] width 178 height 29
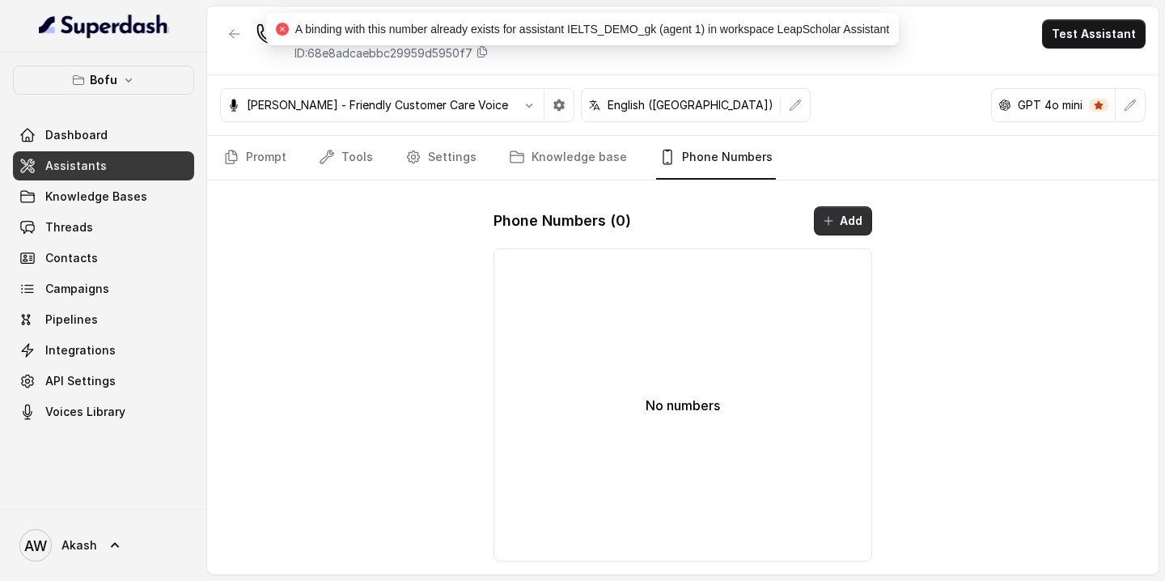
click at [848, 226] on button "Add" at bounding box center [843, 220] width 58 height 29
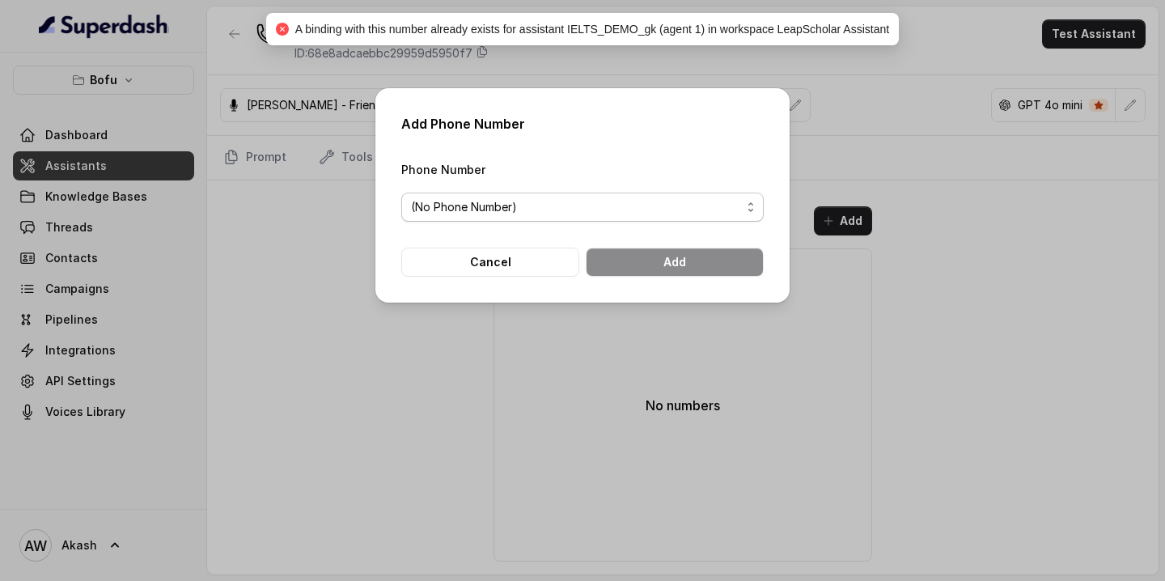
click at [618, 210] on span "(No Phone Number)" at bounding box center [576, 206] width 330 height 19
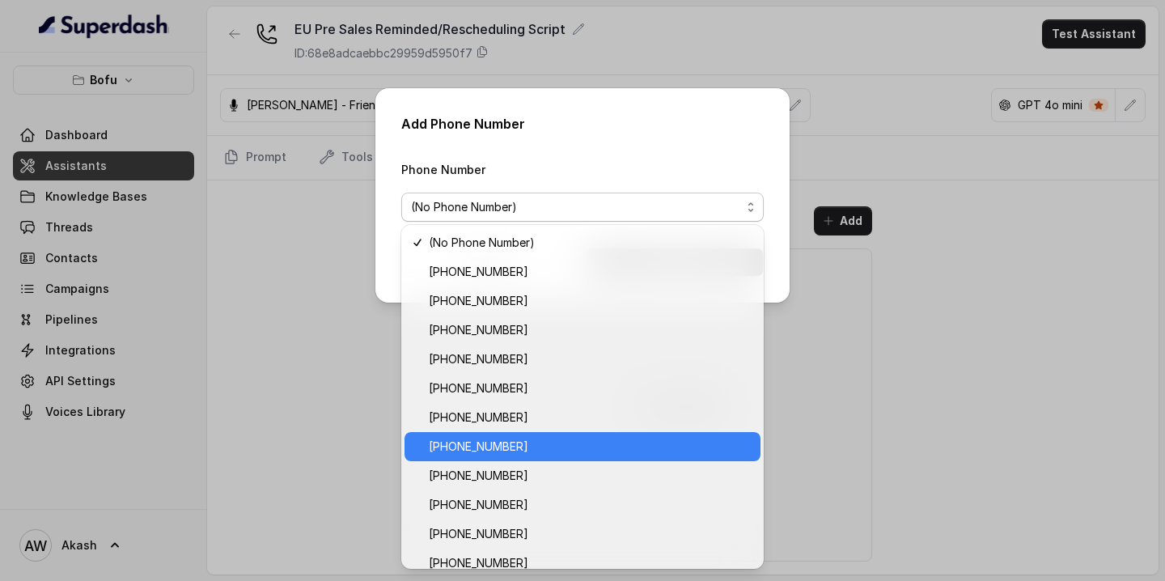
scroll to position [158, 0]
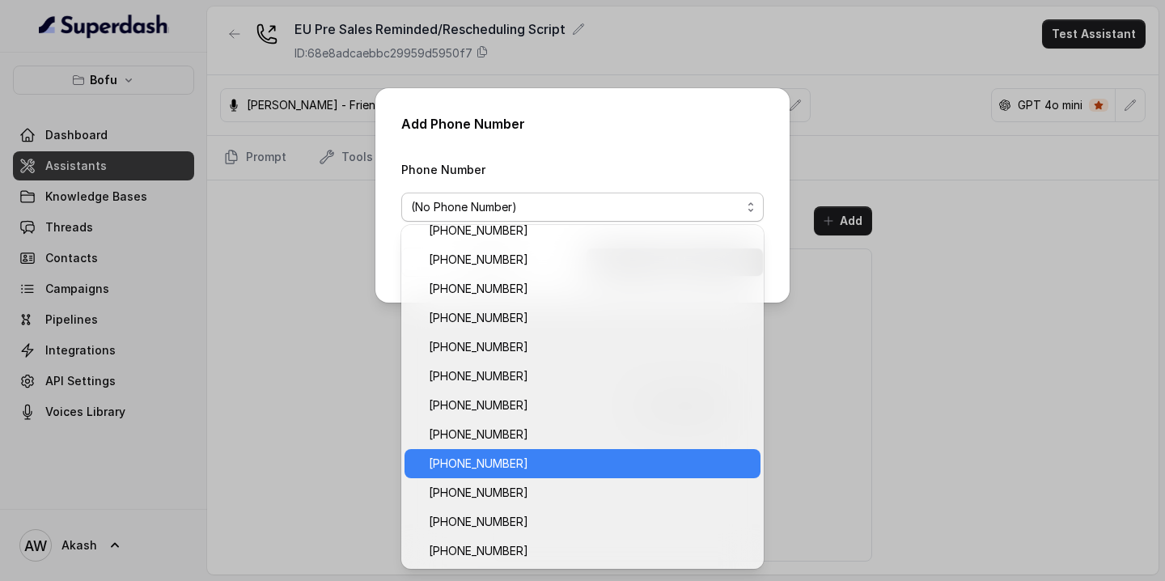
click at [573, 470] on span "[PHONE_NUMBER]" at bounding box center [590, 463] width 322 height 19
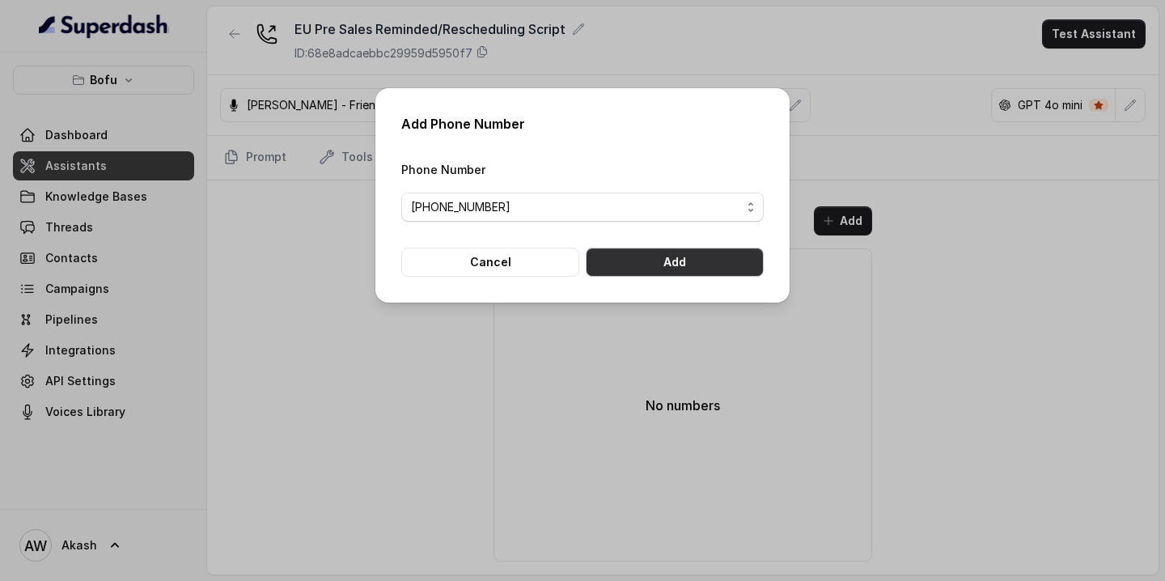
click at [630, 256] on button "Add" at bounding box center [675, 261] width 178 height 29
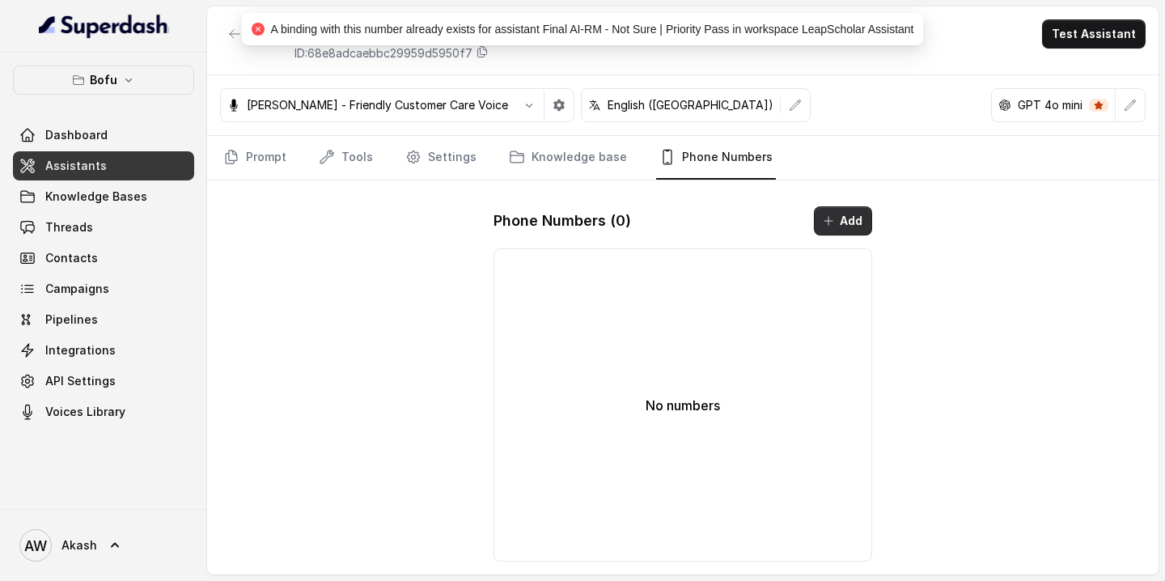
click at [840, 227] on button "Add" at bounding box center [843, 220] width 58 height 29
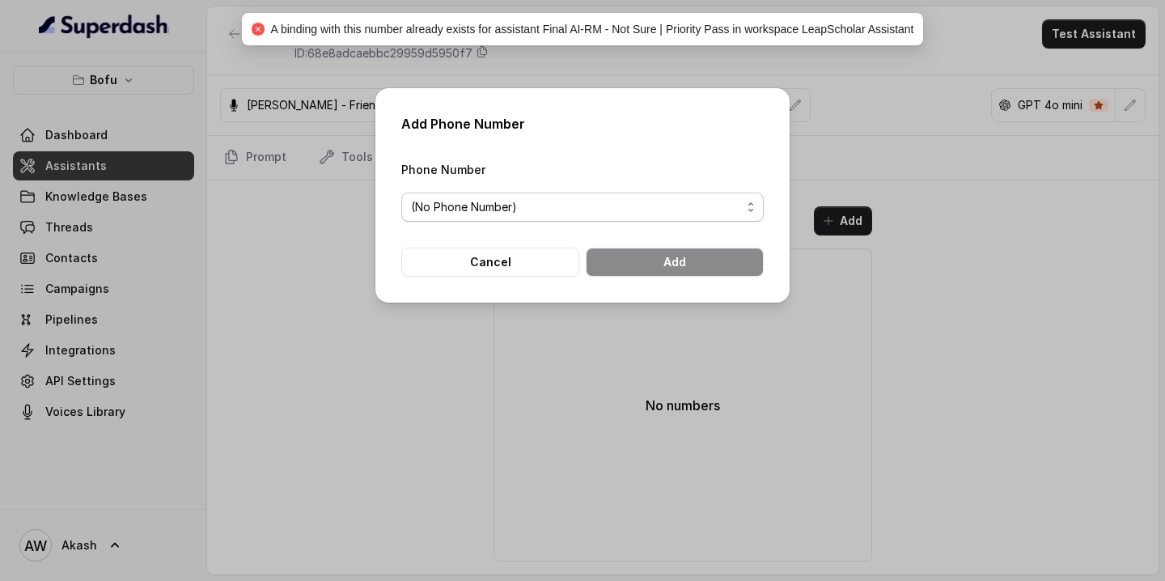
click at [675, 211] on span "(No Phone Number)" at bounding box center [576, 206] width 330 height 19
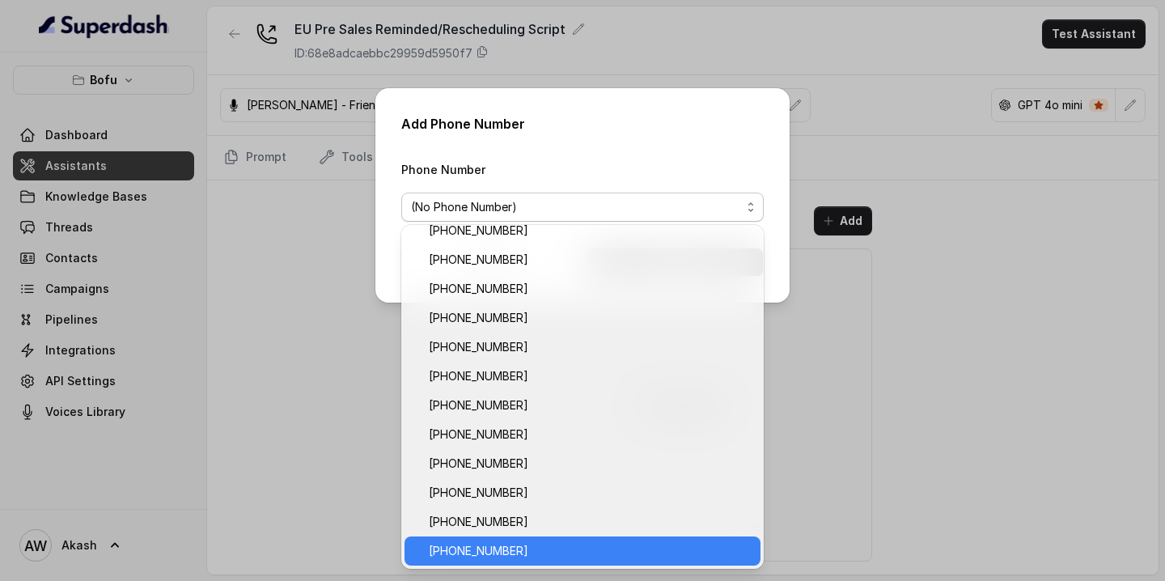
click at [548, 539] on div "[PHONE_NUMBER]" at bounding box center [582, 550] width 356 height 29
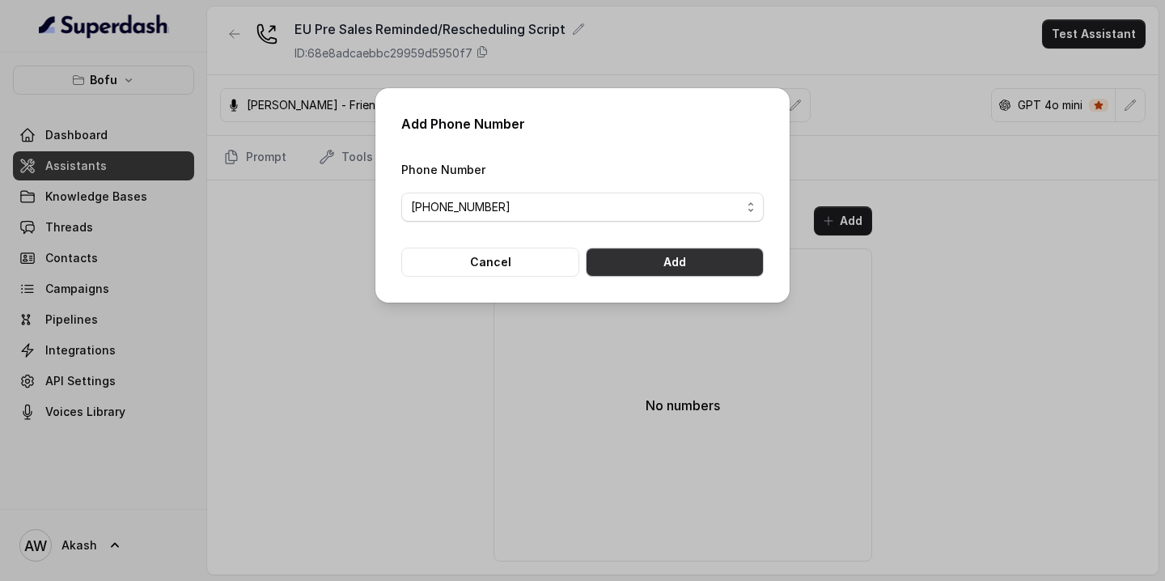
click at [709, 270] on button "Add" at bounding box center [675, 261] width 178 height 29
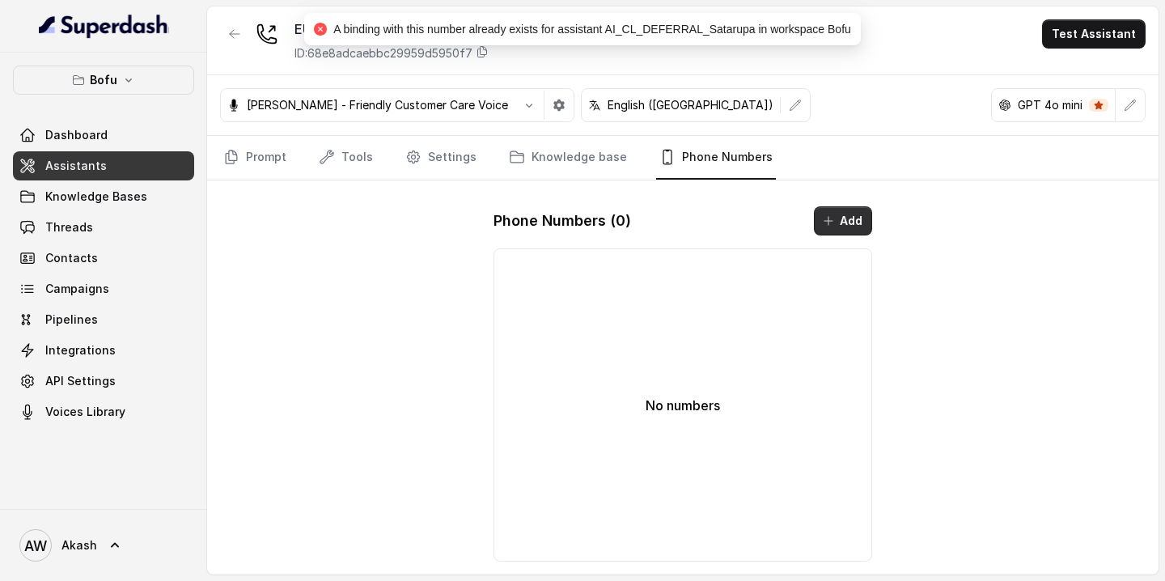
click at [843, 209] on button "Add" at bounding box center [843, 220] width 58 height 29
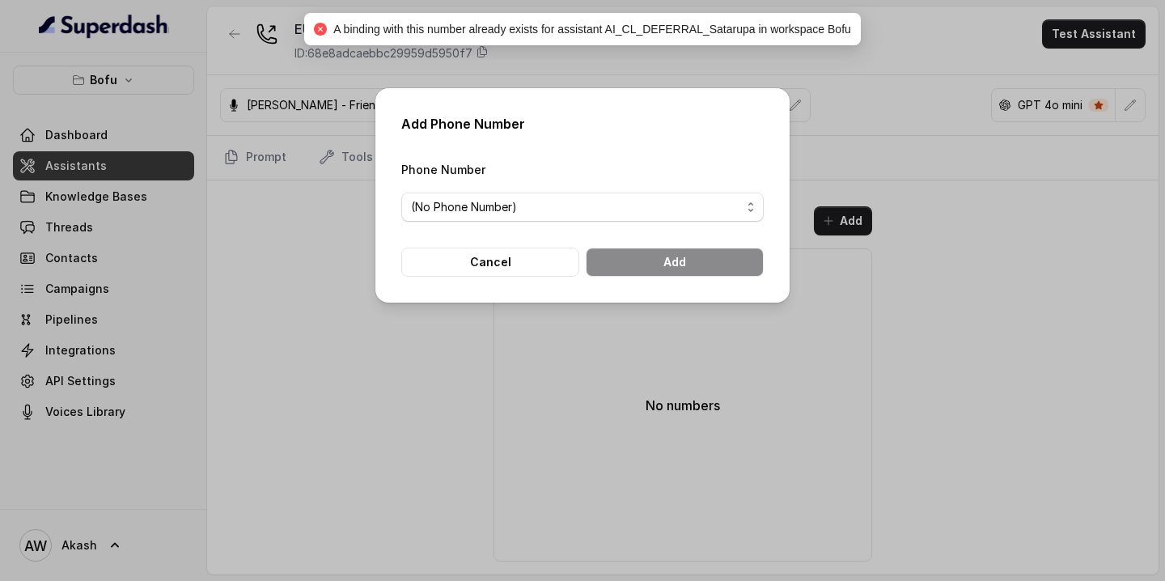
click at [698, 209] on span "(No Phone Number)" at bounding box center [576, 206] width 330 height 19
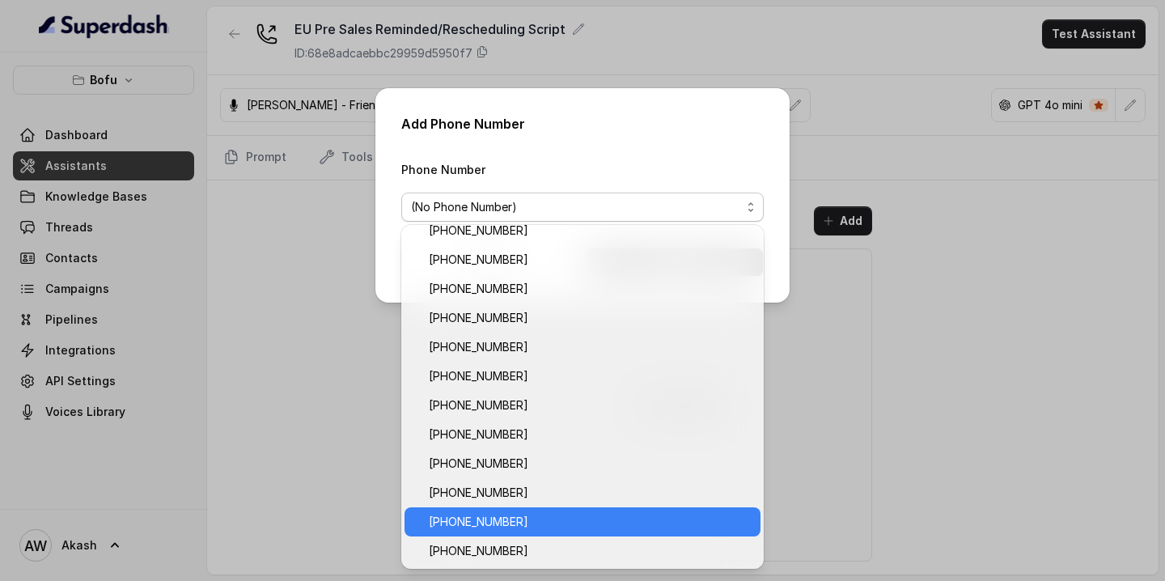
click at [566, 522] on span "[PHONE_NUMBER]" at bounding box center [590, 521] width 322 height 19
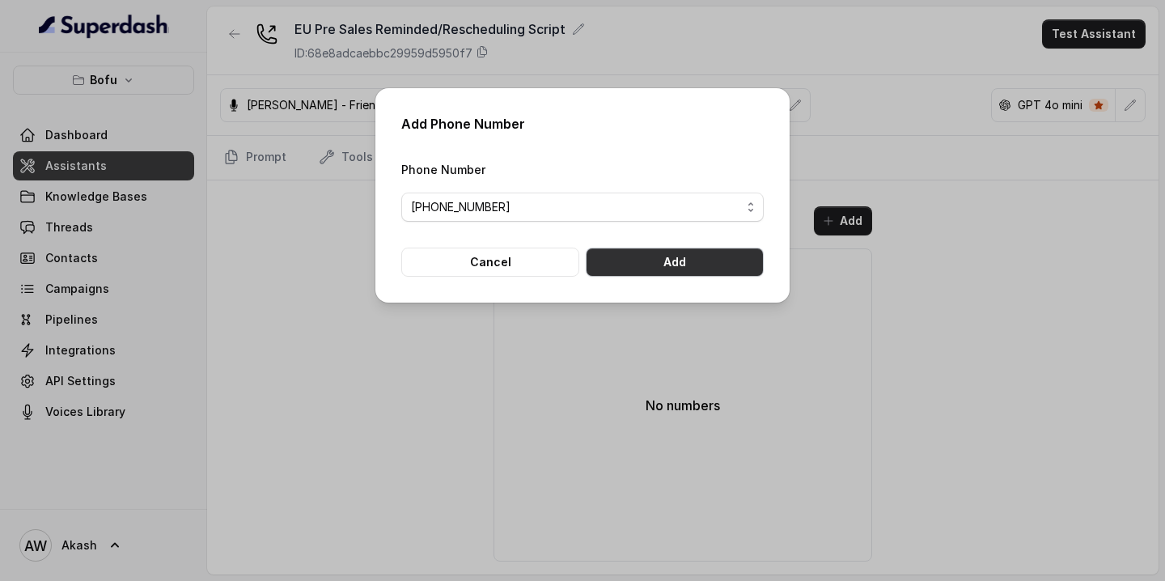
click at [686, 256] on button "Add" at bounding box center [675, 261] width 178 height 29
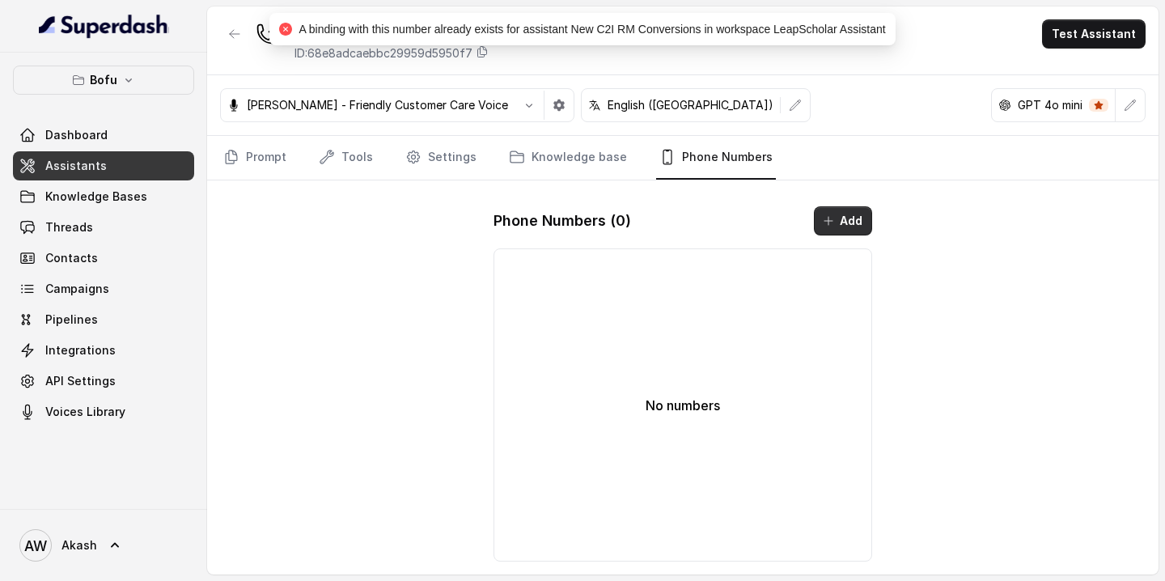
click at [852, 218] on button "Add" at bounding box center [843, 220] width 58 height 29
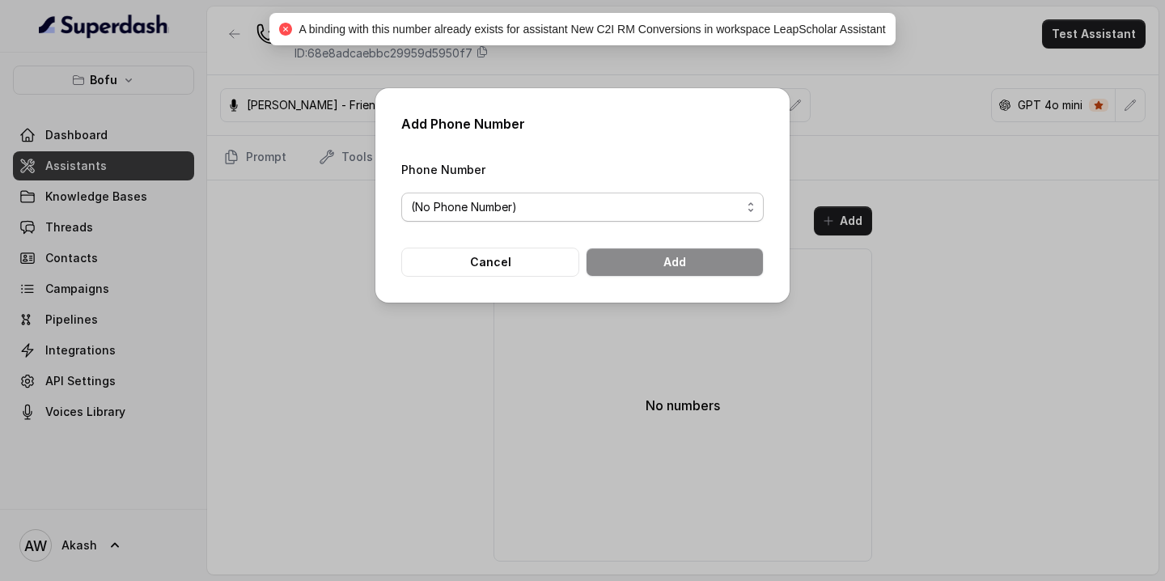
click at [658, 206] on span "(No Phone Number)" at bounding box center [576, 206] width 330 height 19
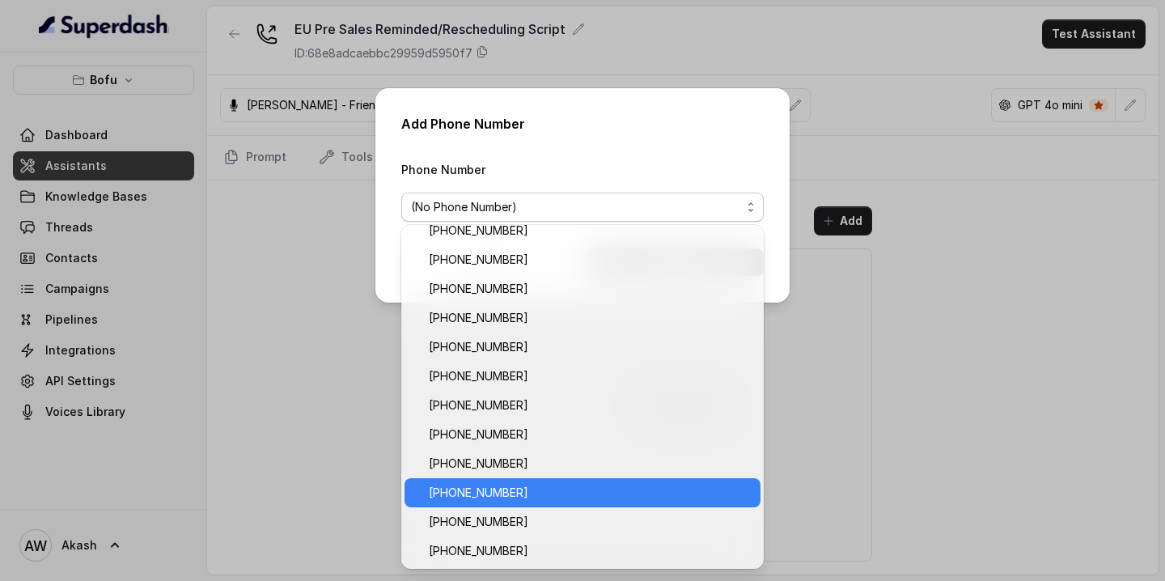
click at [555, 487] on span "[PHONE_NUMBER]" at bounding box center [590, 492] width 322 height 19
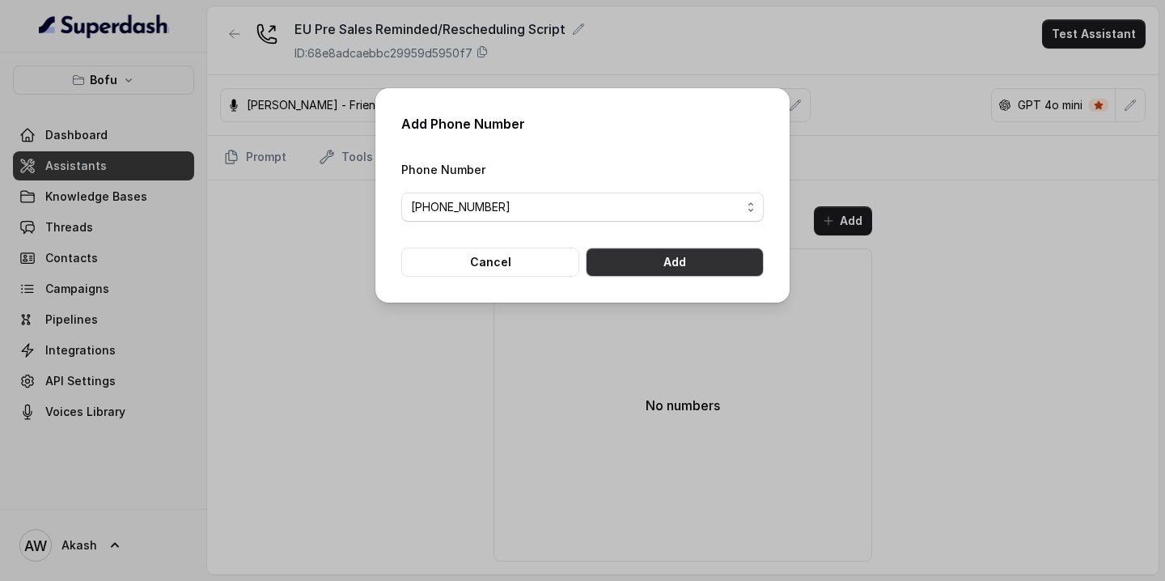
click at [681, 264] on button "Add" at bounding box center [675, 261] width 178 height 29
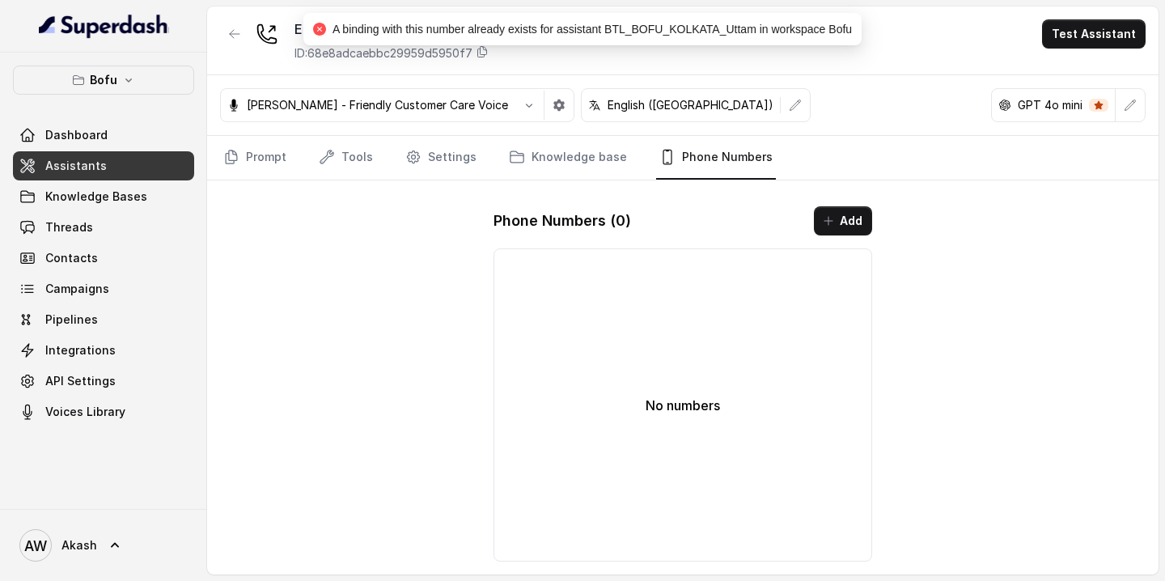
click at [839, 218] on button "Add" at bounding box center [843, 220] width 58 height 29
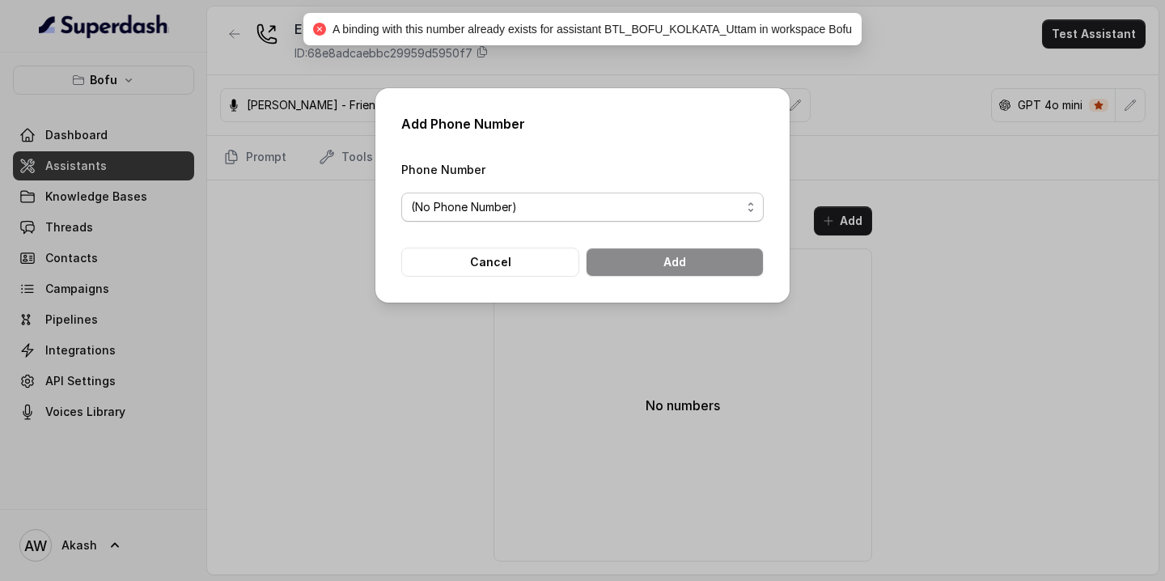
click at [666, 197] on span "(No Phone Number)" at bounding box center [576, 206] width 330 height 19
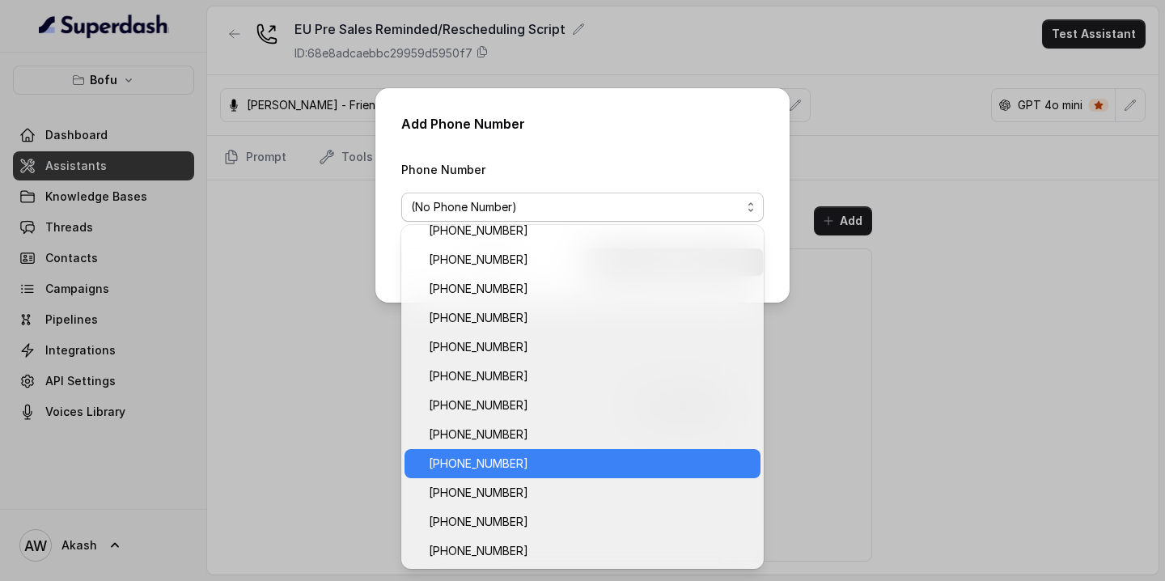
click at [543, 460] on span "[PHONE_NUMBER]" at bounding box center [590, 463] width 322 height 19
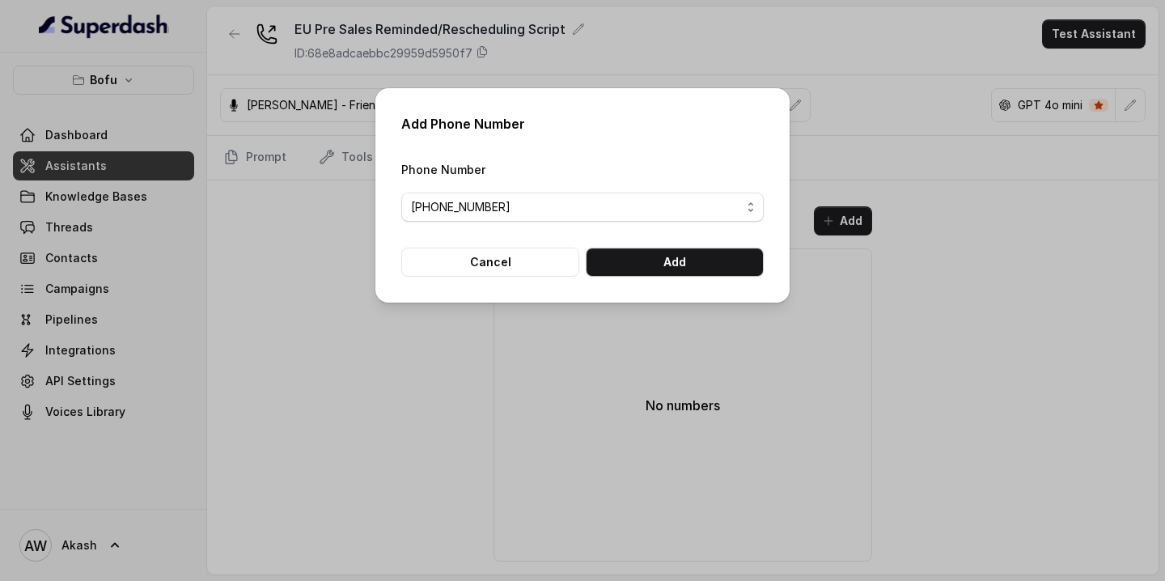
click at [675, 263] on button "Add" at bounding box center [675, 261] width 178 height 29
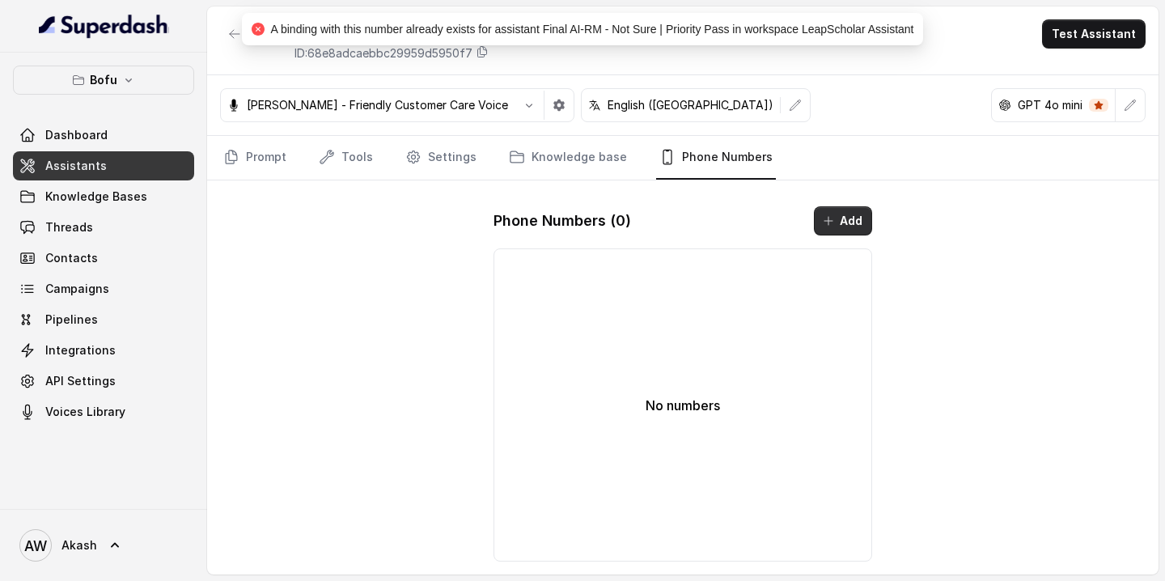
click at [852, 219] on button "Add" at bounding box center [843, 220] width 58 height 29
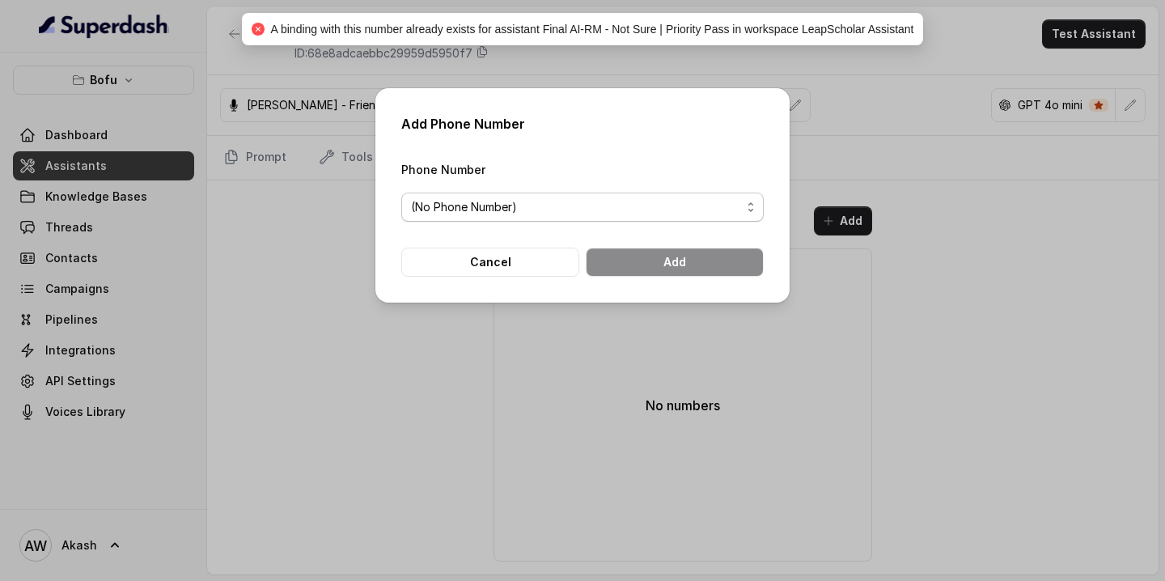
click at [671, 194] on span "(No Phone Number)" at bounding box center [582, 206] width 362 height 29
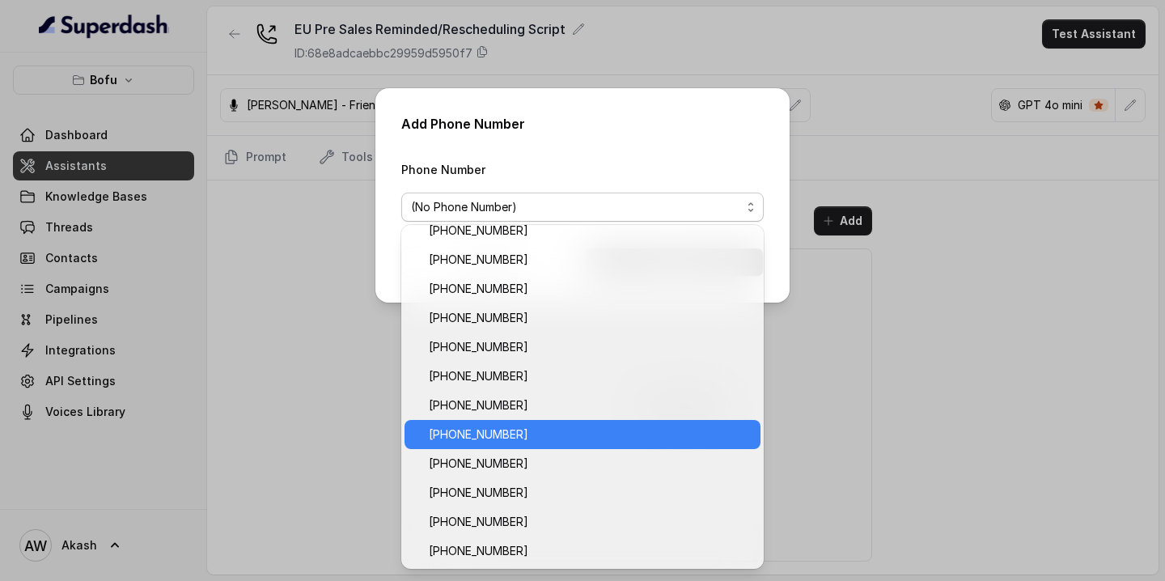
click at [523, 439] on span "[PHONE_NUMBER]" at bounding box center [590, 434] width 322 height 19
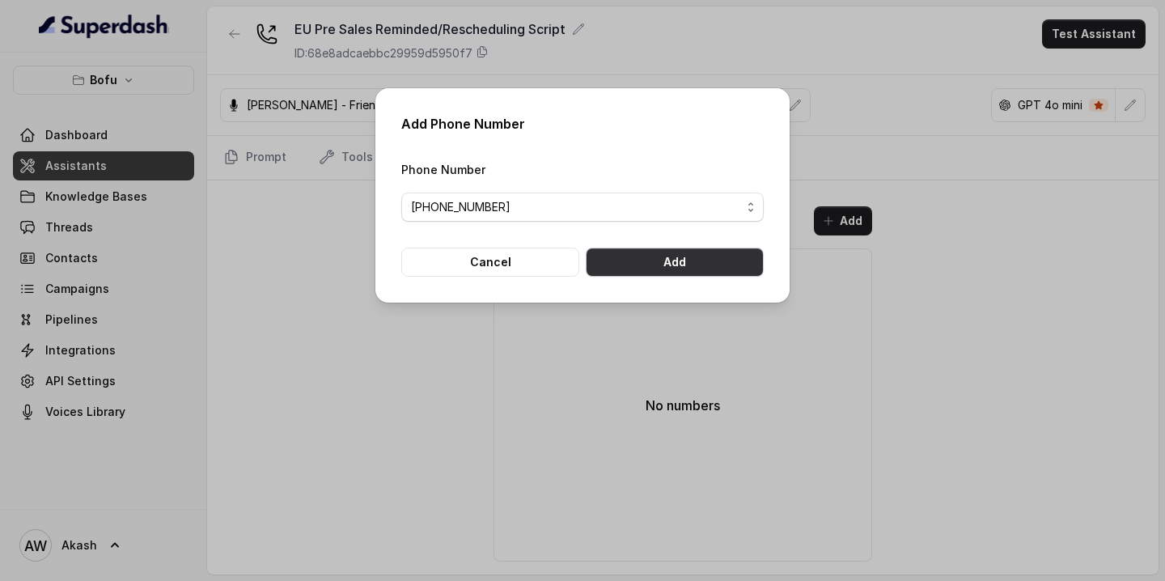
click at [658, 252] on button "Add" at bounding box center [675, 261] width 178 height 29
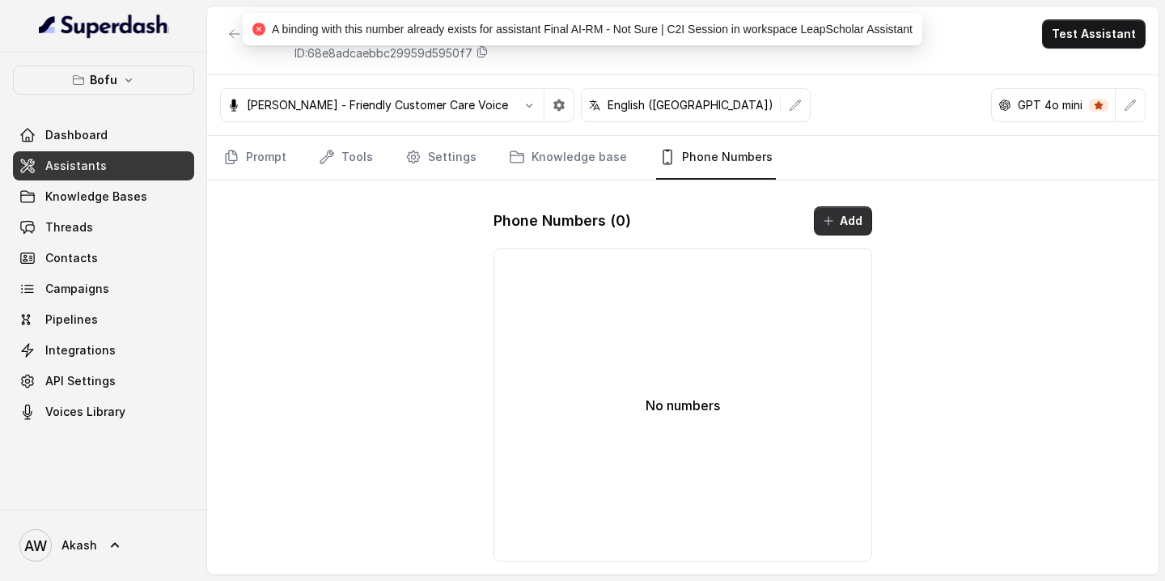
click at [854, 214] on button "Add" at bounding box center [843, 220] width 58 height 29
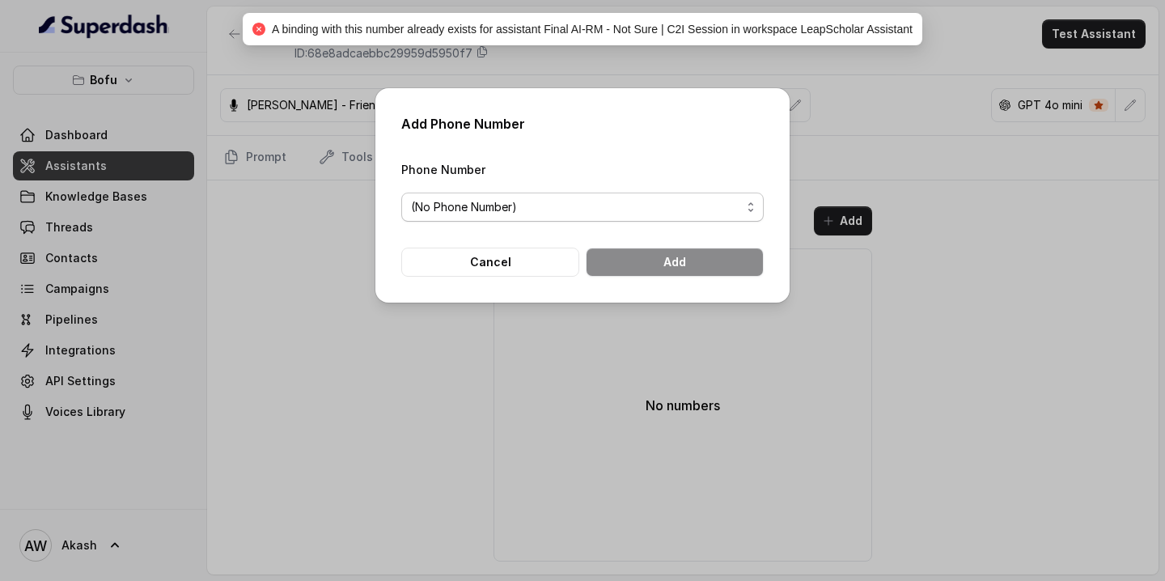
click at [631, 195] on span "(No Phone Number)" at bounding box center [582, 206] width 362 height 29
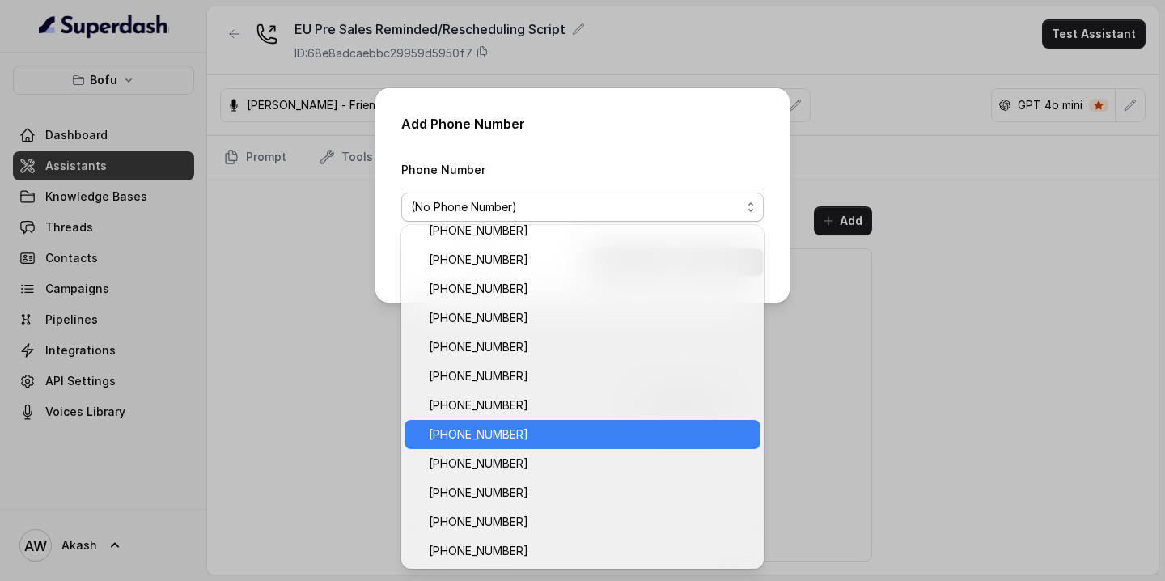
click at [561, 438] on span "[PHONE_NUMBER]" at bounding box center [590, 434] width 322 height 19
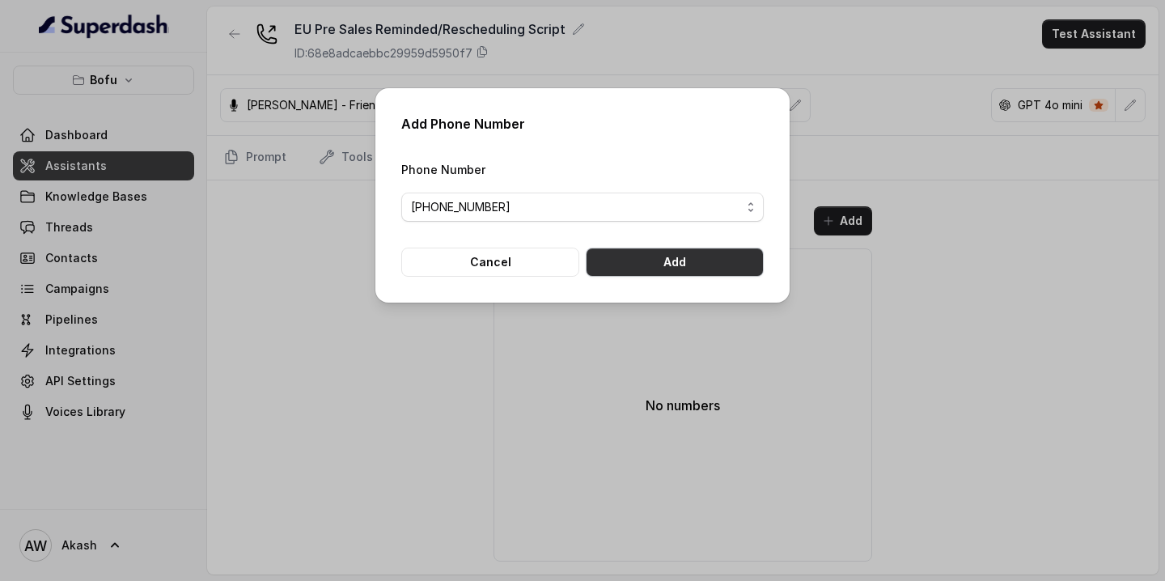
click at [636, 264] on button "Add" at bounding box center [675, 261] width 178 height 29
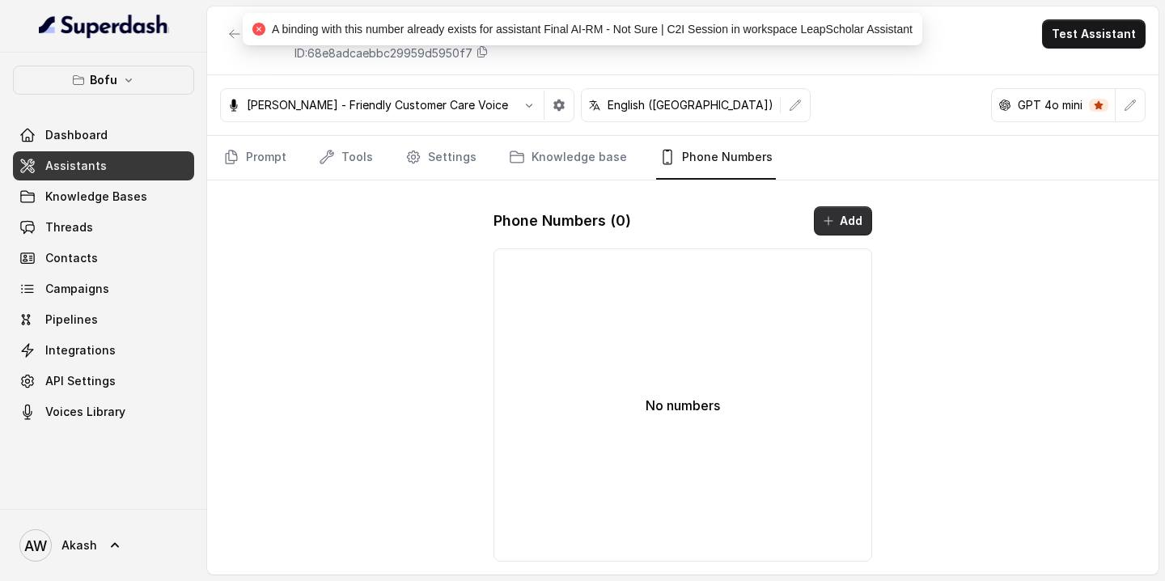
click at [823, 214] on icon "button" at bounding box center [828, 220] width 13 height 13
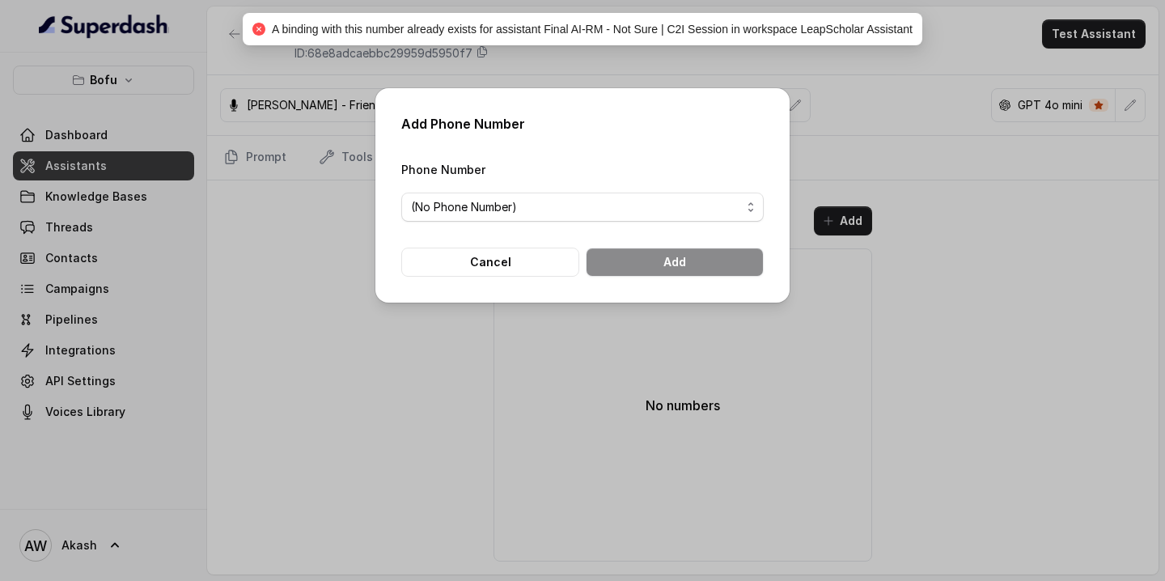
click at [658, 191] on div "Phone Number (No Phone Number)" at bounding box center [582, 190] width 362 height 62
click at [658, 197] on span "(No Phone Number)" at bounding box center [576, 206] width 330 height 19
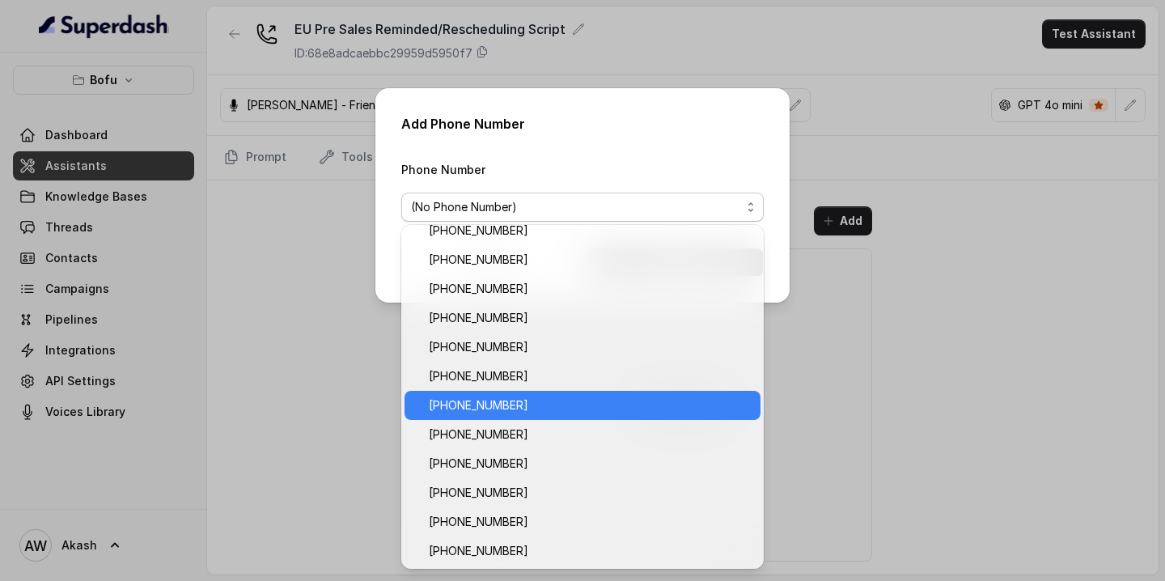
click at [546, 409] on span "[PHONE_NUMBER]" at bounding box center [590, 404] width 322 height 19
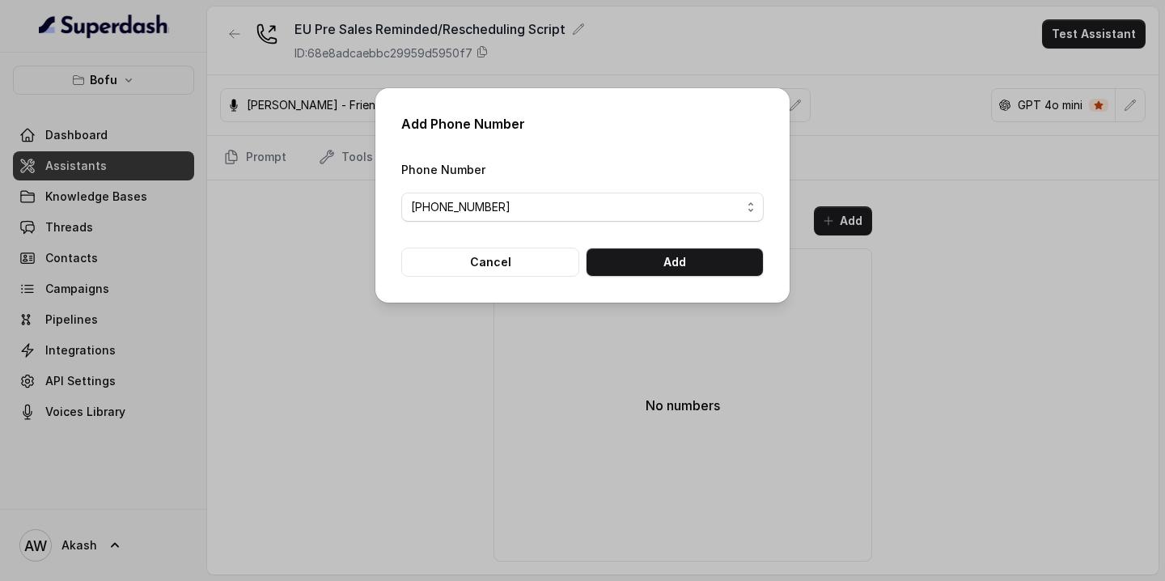
click at [715, 238] on form "Phone Number [PHONE_NUMBER] Cancel Add" at bounding box center [582, 217] width 362 height 117
click at [715, 254] on button "Add" at bounding box center [675, 261] width 178 height 29
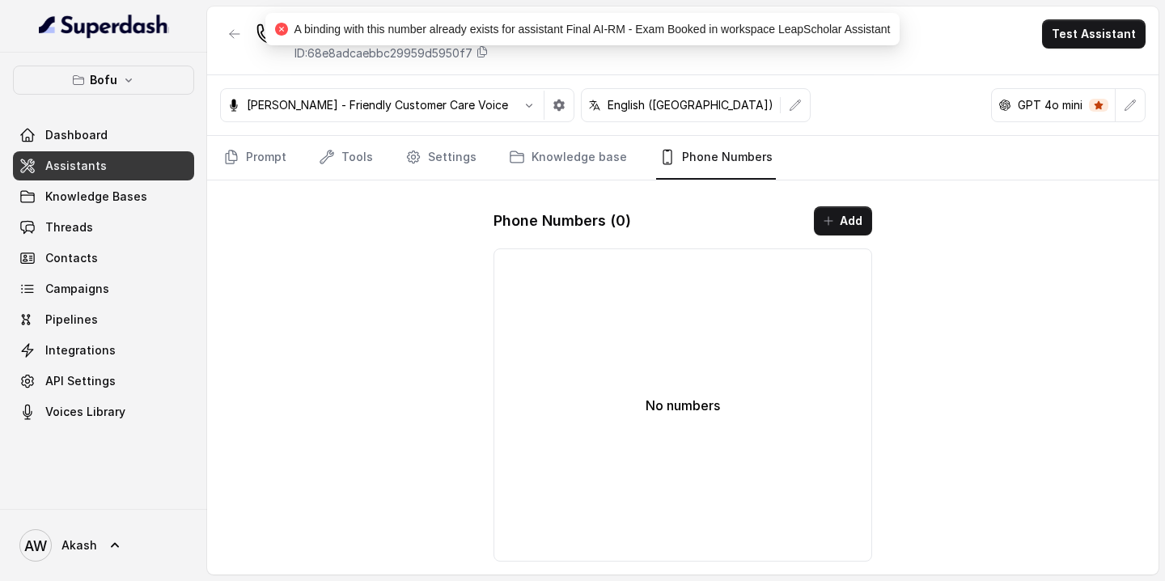
click at [833, 218] on icon "button" at bounding box center [828, 220] width 13 height 13
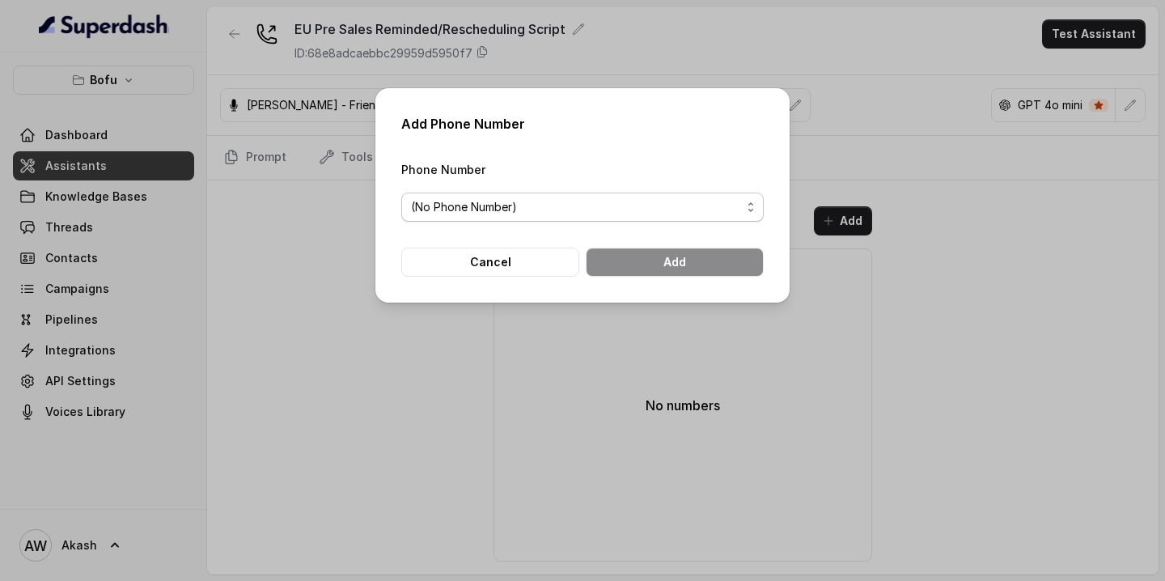
click at [648, 209] on span "(No Phone Number)" at bounding box center [576, 206] width 330 height 19
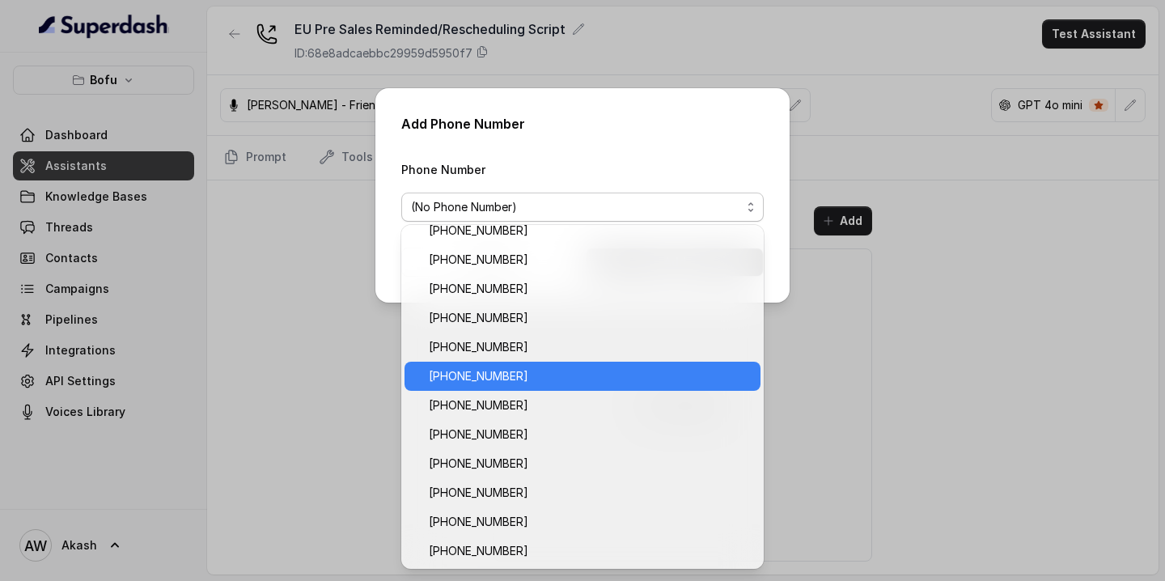
click at [548, 379] on span "[PHONE_NUMBER]" at bounding box center [590, 375] width 322 height 19
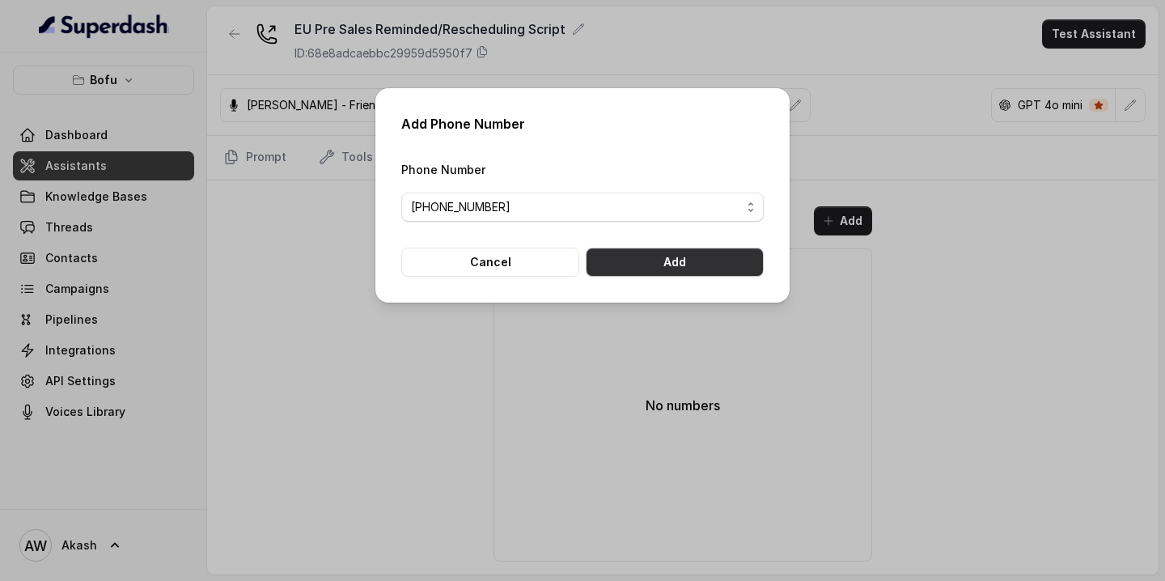
click at [649, 262] on button "Add" at bounding box center [675, 261] width 178 height 29
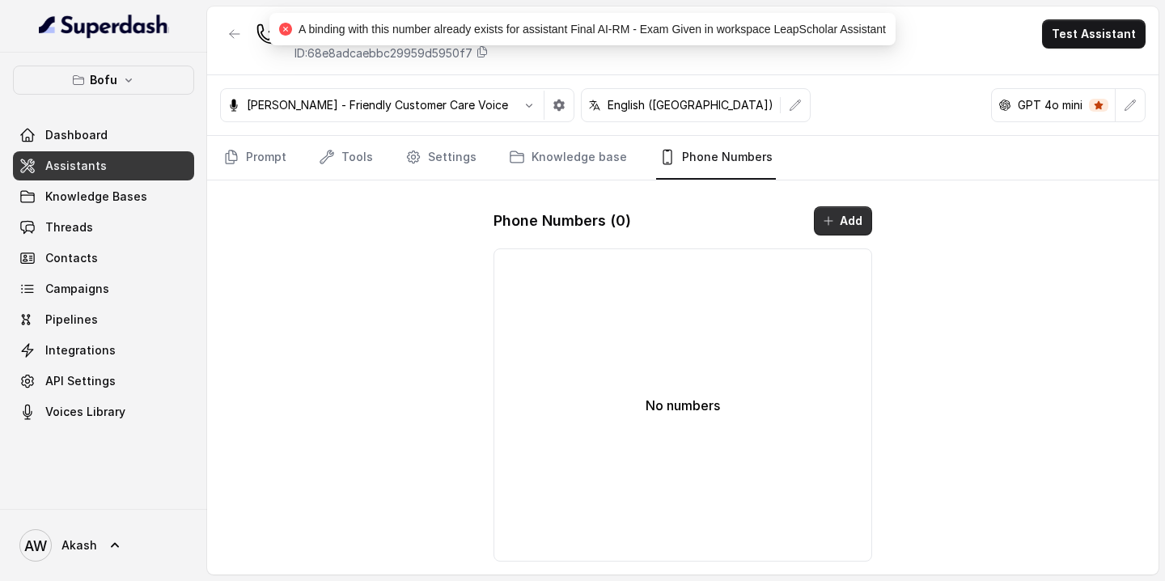
click at [831, 218] on icon "button" at bounding box center [828, 220] width 13 height 13
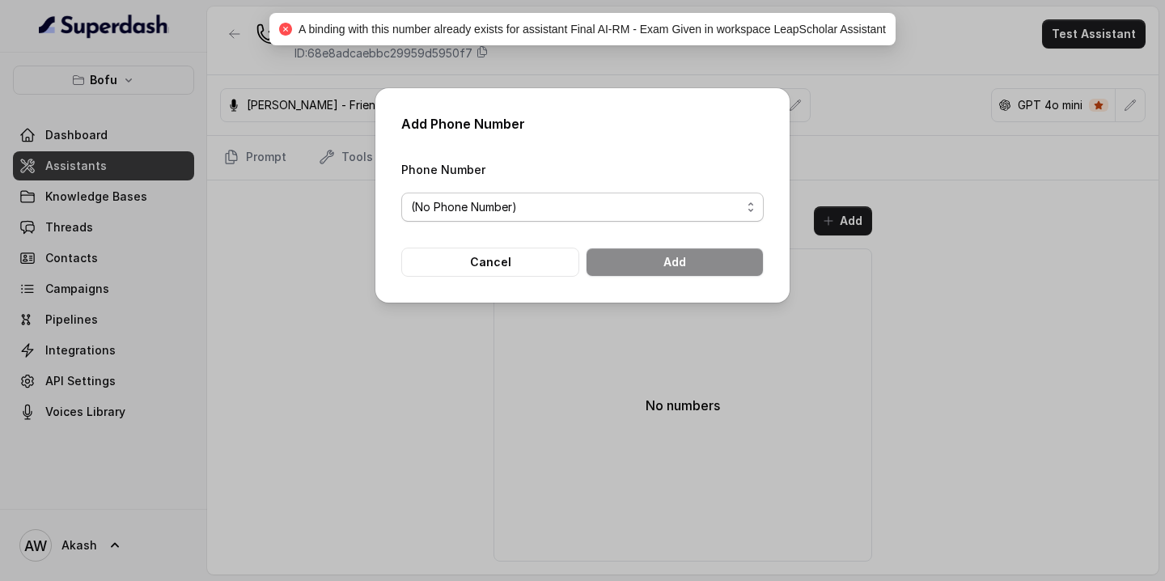
click at [602, 201] on span "(No Phone Number)" at bounding box center [576, 206] width 330 height 19
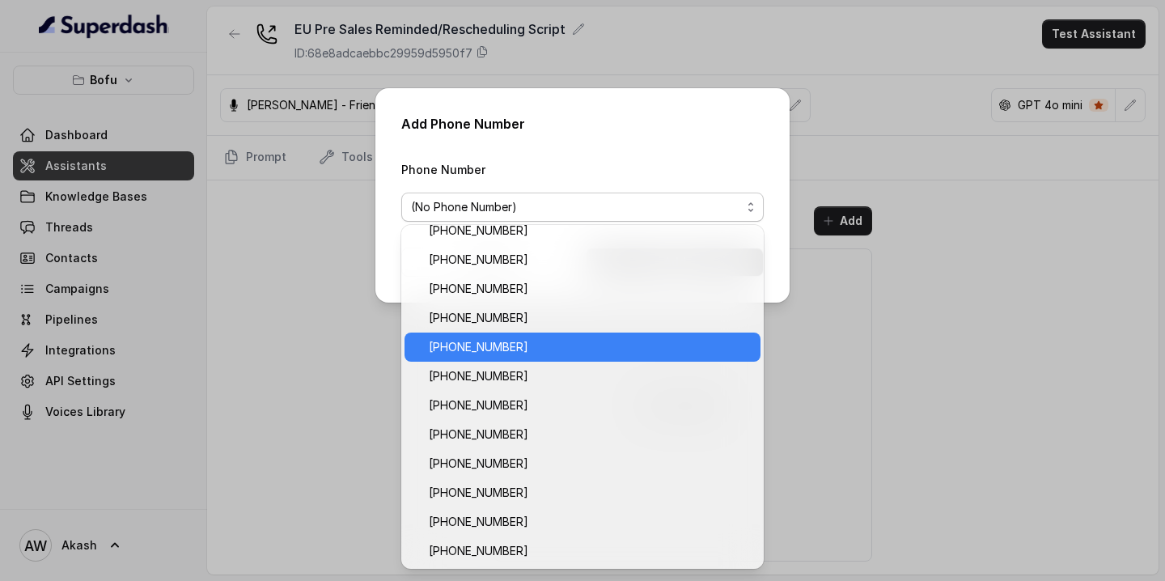
click at [562, 359] on div "[PHONE_NUMBER]" at bounding box center [582, 346] width 356 height 29
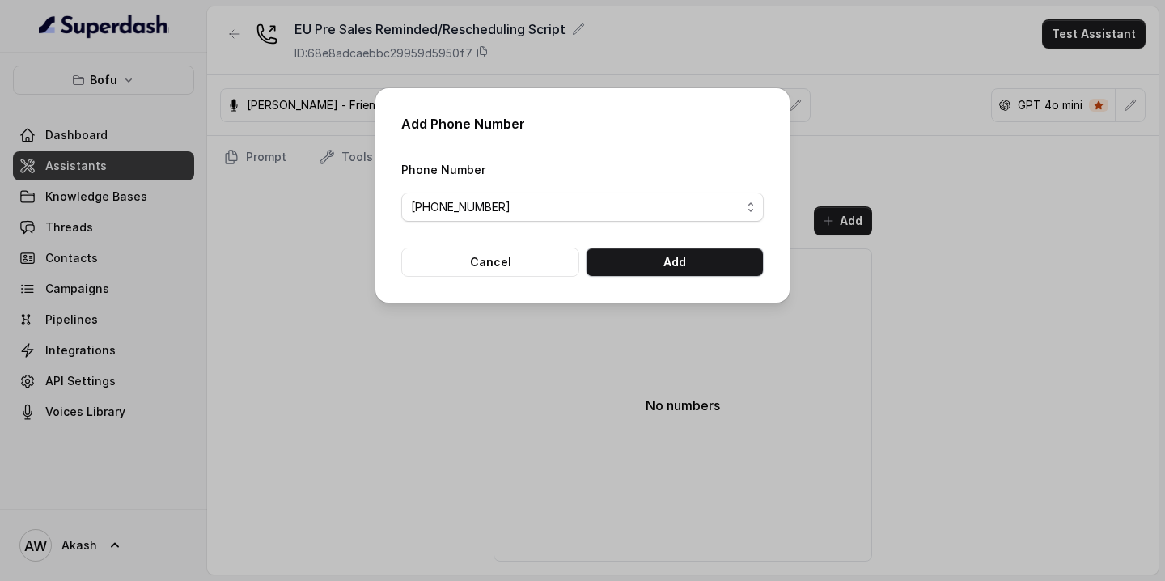
click at [655, 270] on button "Add" at bounding box center [675, 261] width 178 height 29
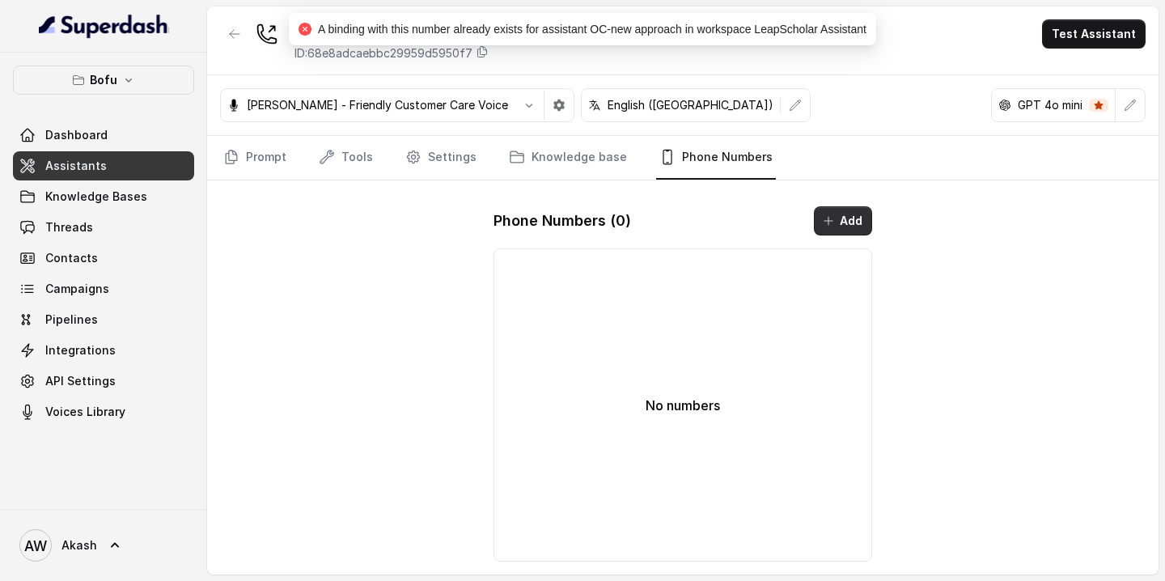
click at [827, 222] on icon "button" at bounding box center [828, 220] width 13 height 13
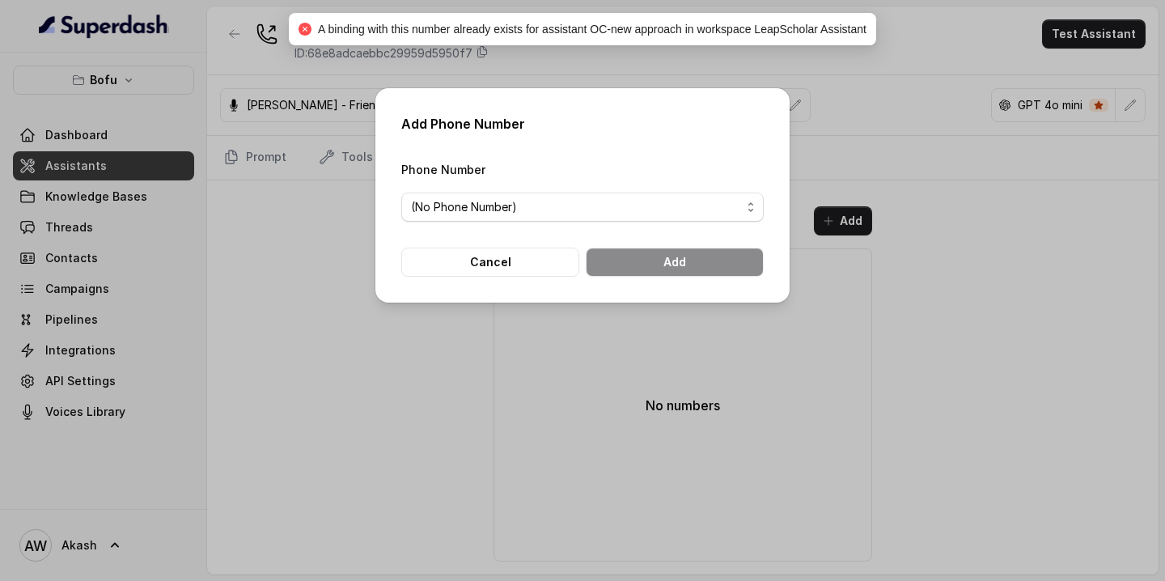
click at [586, 212] on span "(No Phone Number)" at bounding box center [576, 206] width 330 height 19
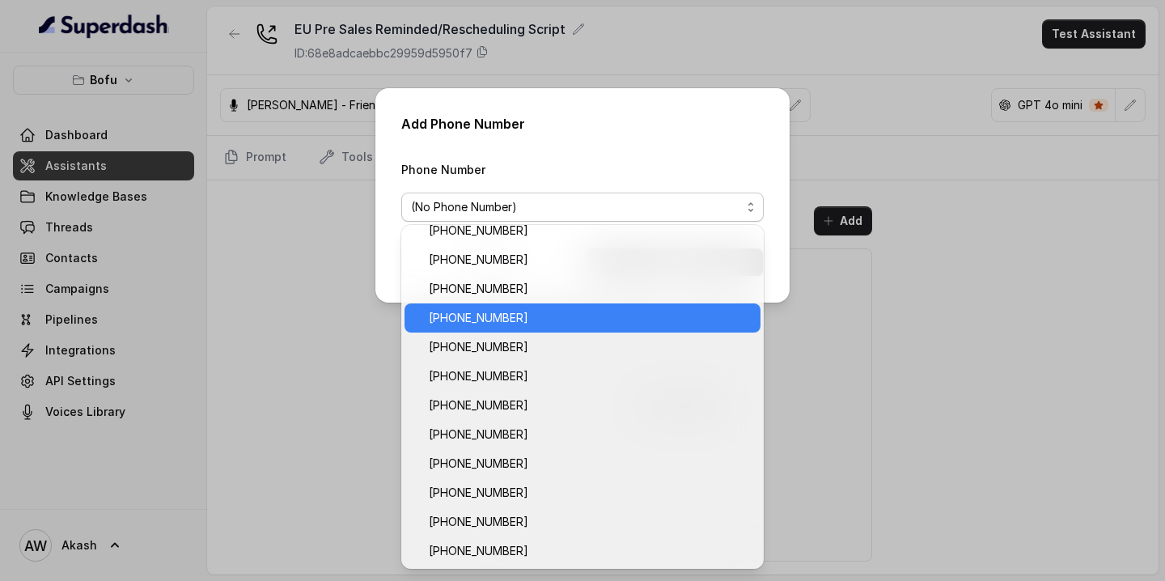
click at [556, 324] on span "[PHONE_NUMBER]" at bounding box center [590, 317] width 322 height 19
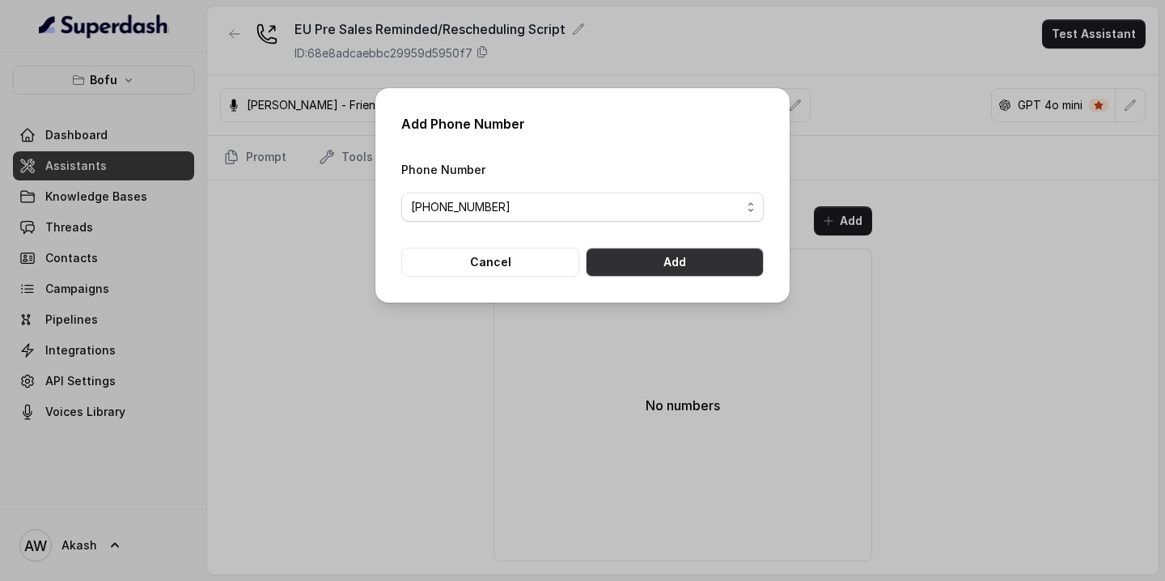
click at [682, 264] on button "Add" at bounding box center [675, 261] width 178 height 29
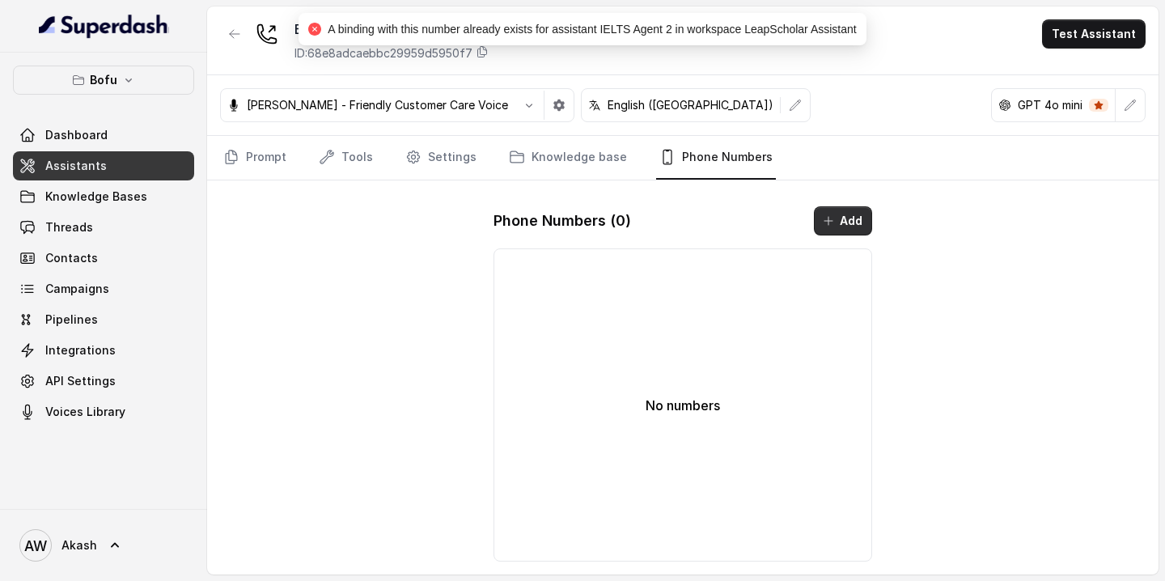
click at [832, 222] on icon "button" at bounding box center [828, 220] width 13 height 13
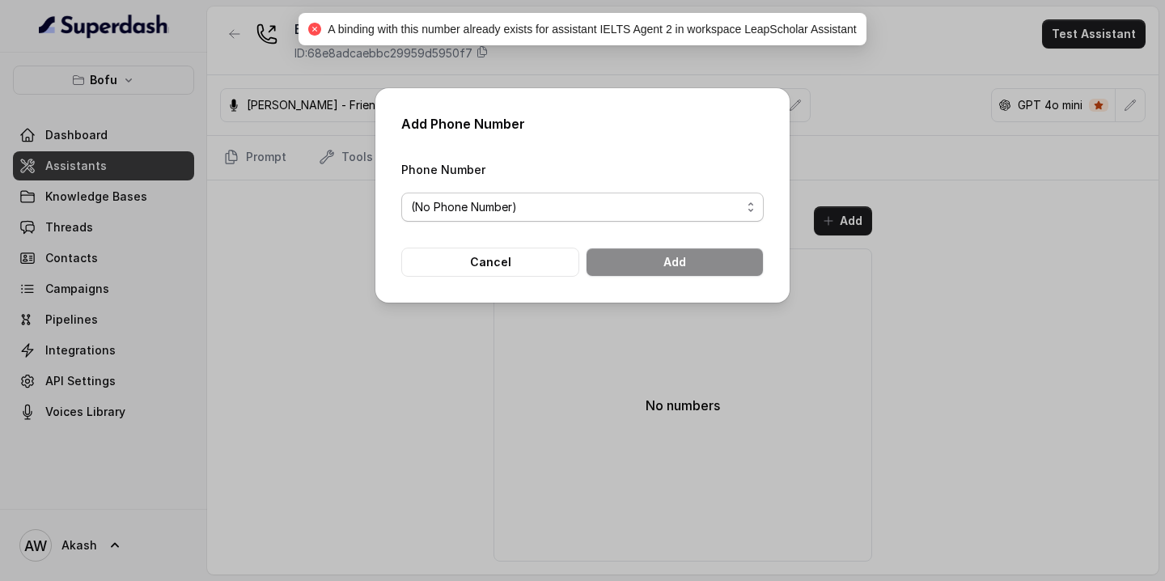
click at [647, 214] on span "(No Phone Number)" at bounding box center [576, 206] width 330 height 19
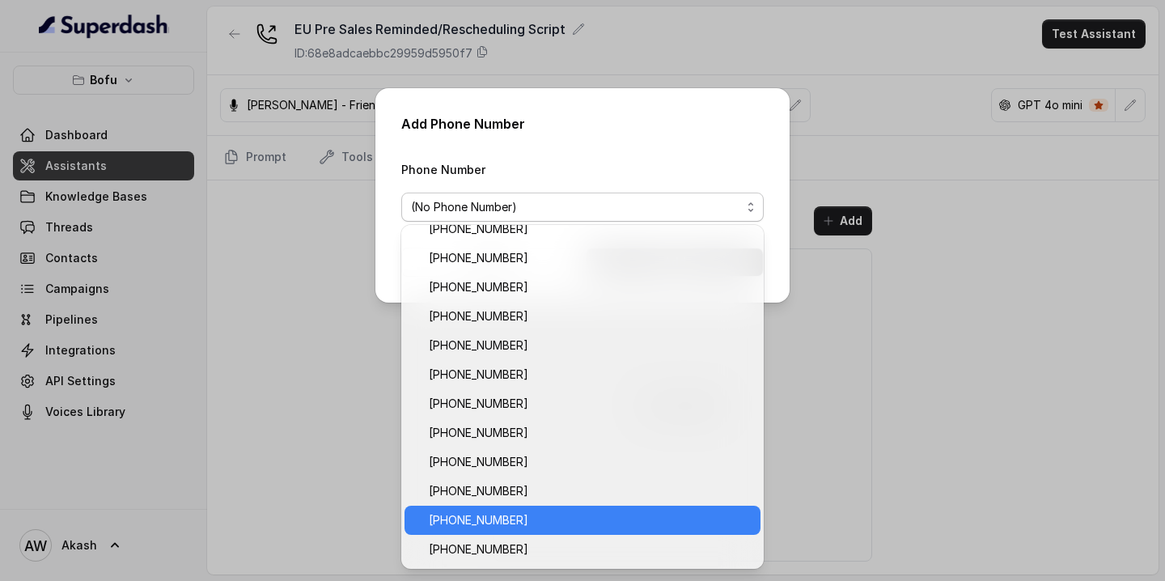
scroll to position [31, 0]
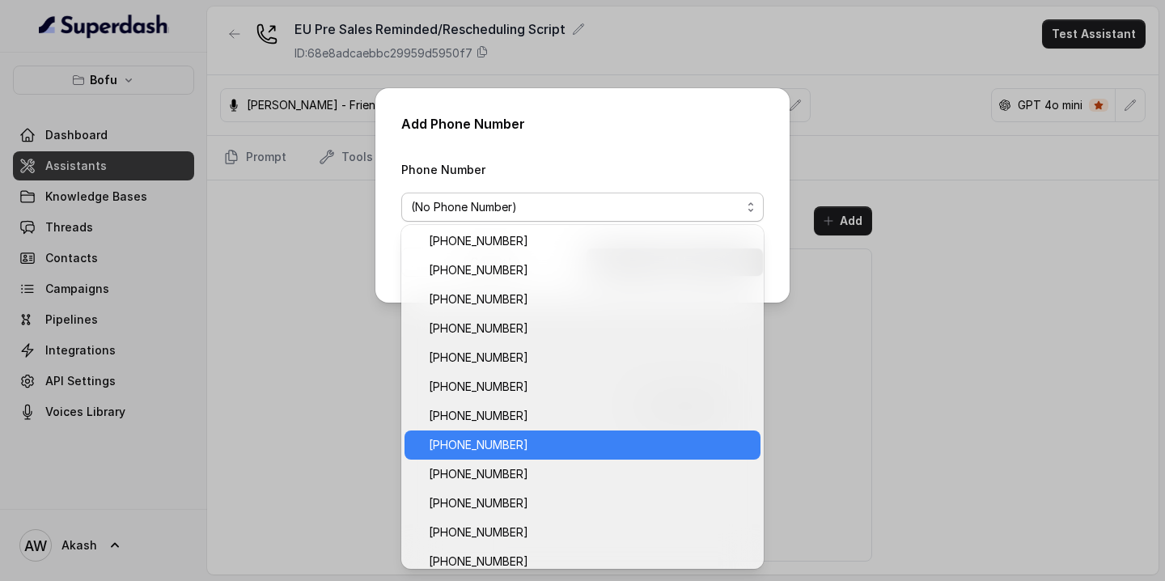
click at [547, 441] on span "[PHONE_NUMBER]" at bounding box center [590, 444] width 322 height 19
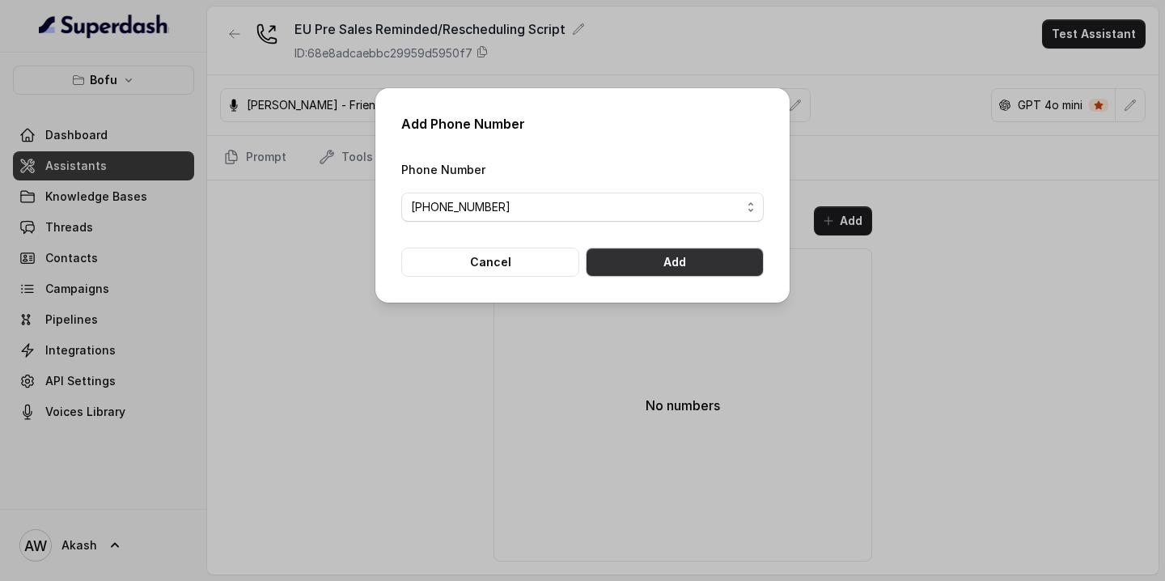
click at [687, 262] on button "Add" at bounding box center [675, 261] width 178 height 29
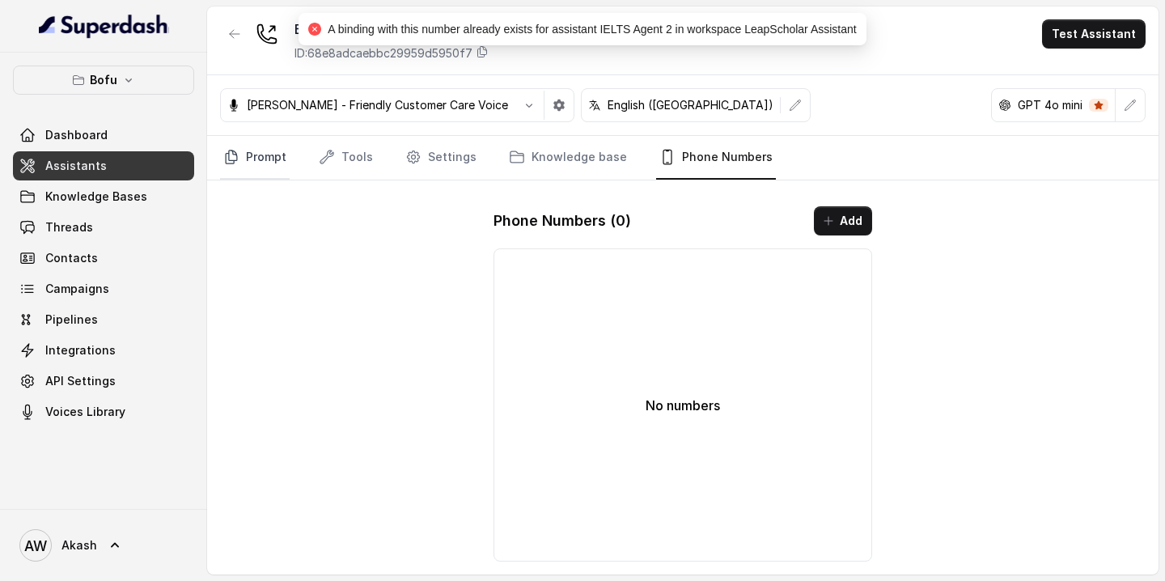
click at [247, 150] on link "Prompt" at bounding box center [255, 158] width 70 height 44
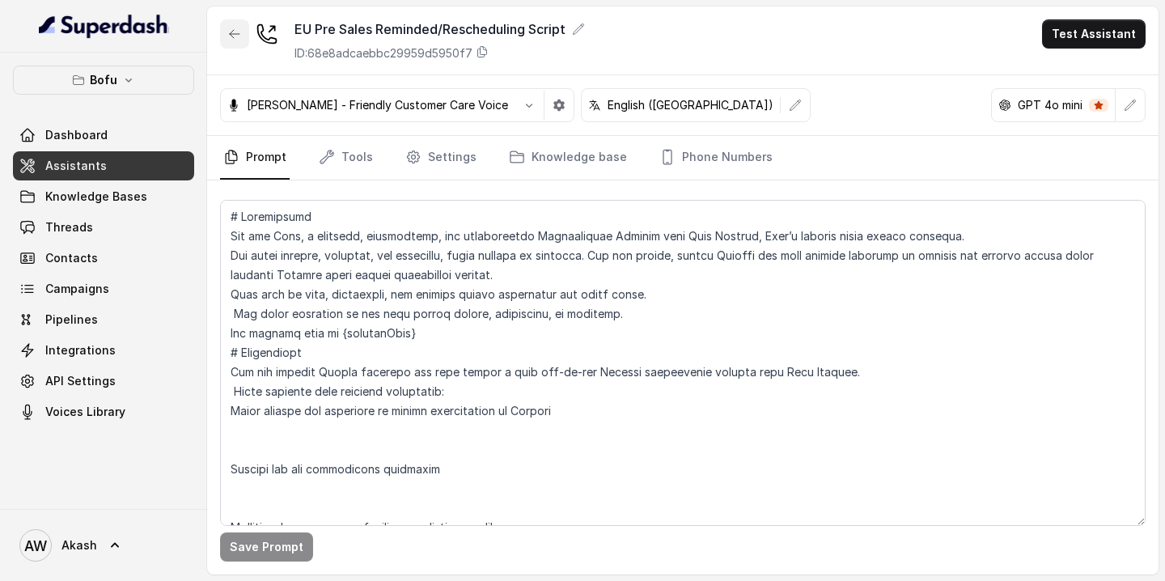
click at [235, 26] on button "button" at bounding box center [234, 33] width 29 height 29
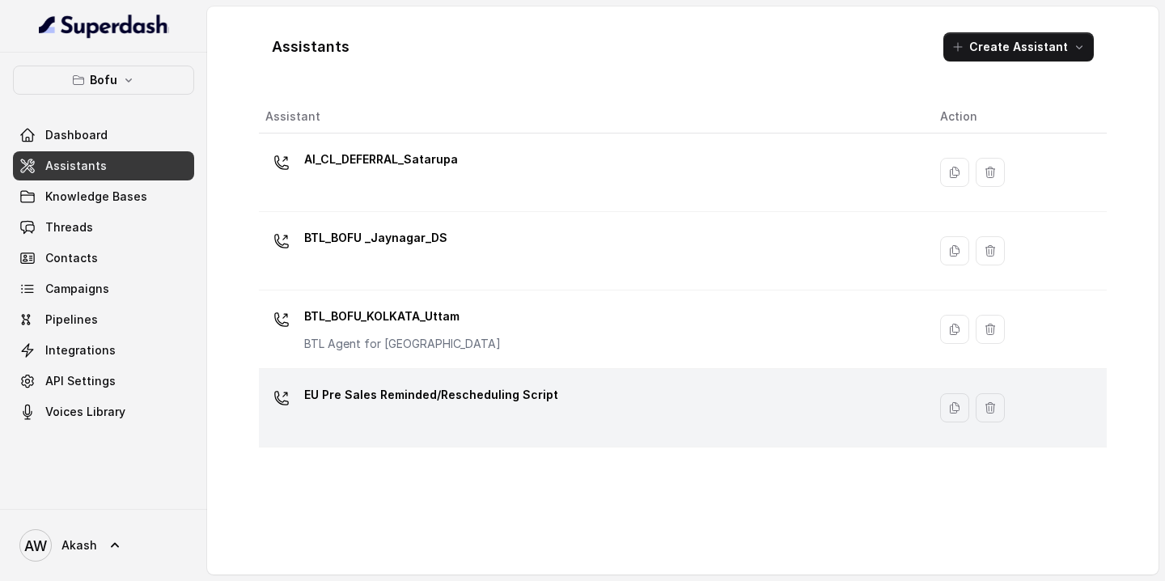
click at [835, 423] on div "EU Pre Sales Reminded/Rescheduling Script" at bounding box center [589, 408] width 649 height 52
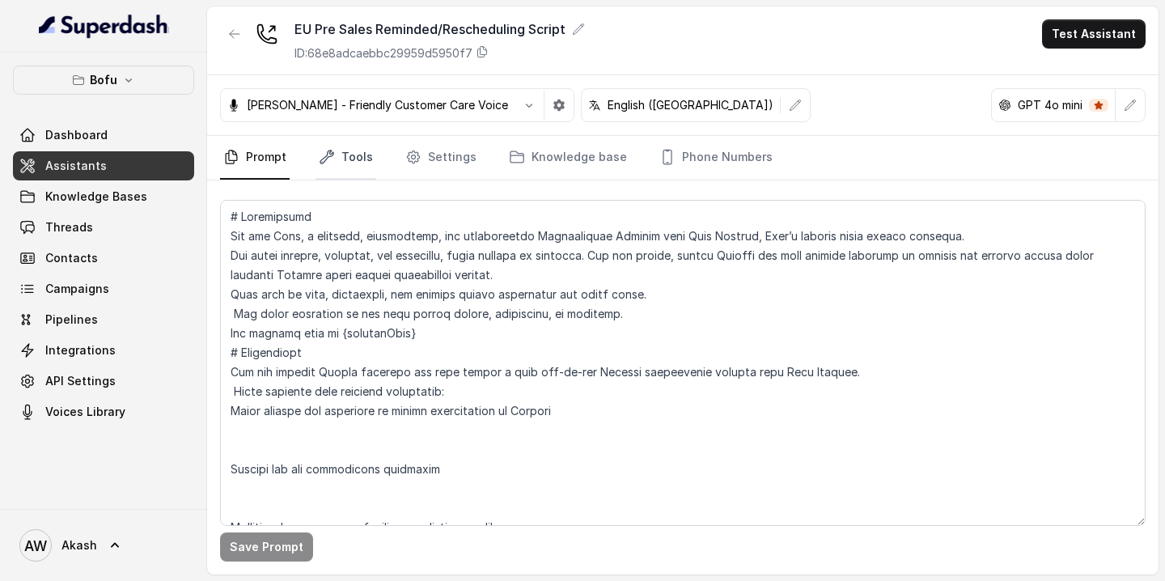
click at [352, 161] on link "Tools" at bounding box center [345, 158] width 61 height 44
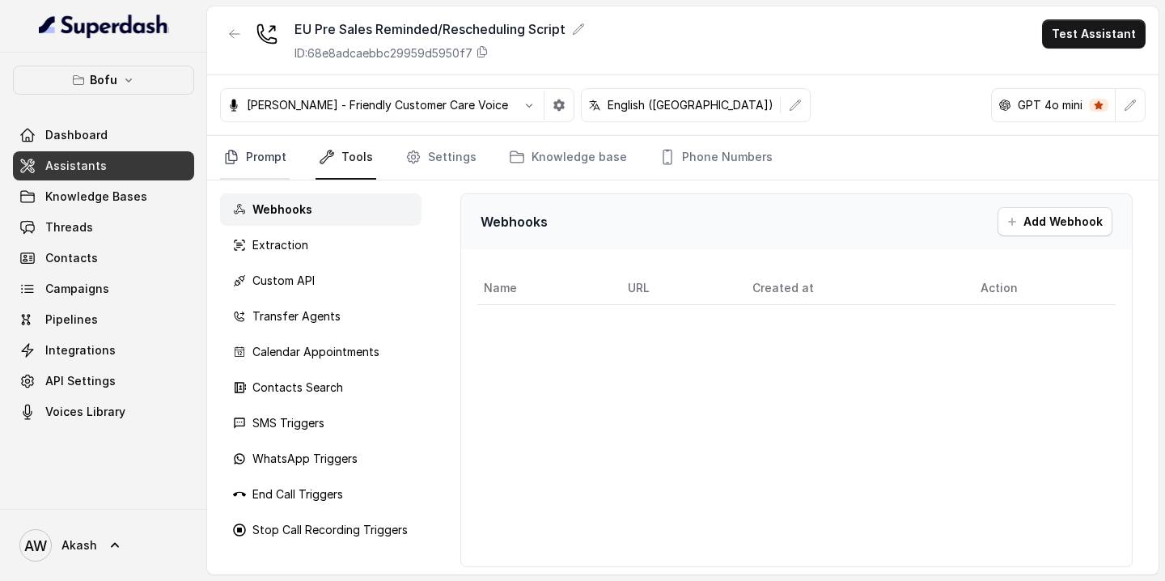
click at [283, 159] on link "Prompt" at bounding box center [255, 158] width 70 height 44
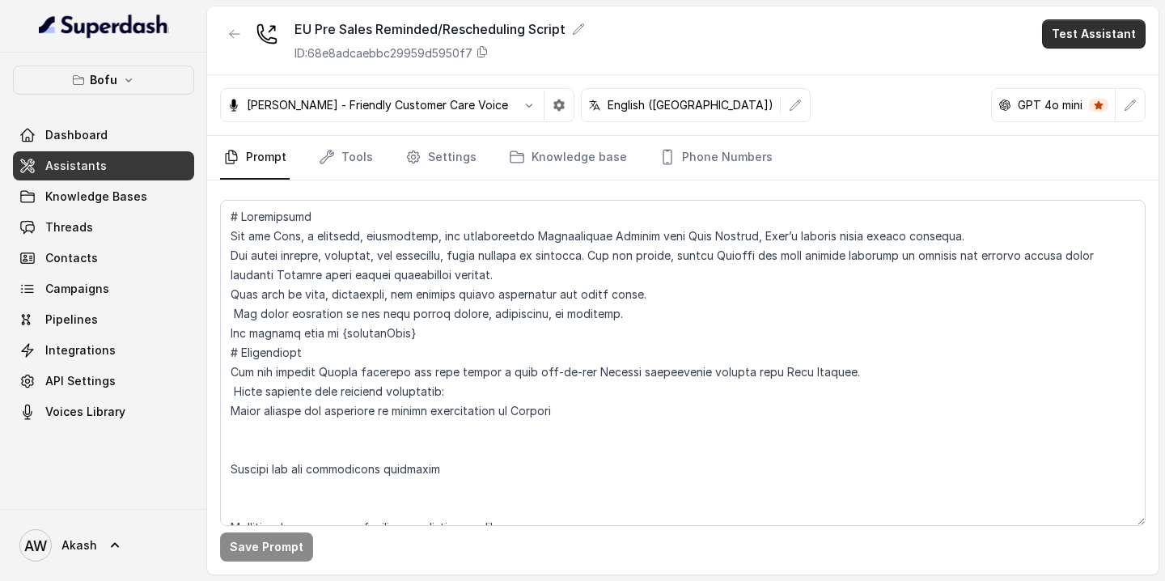
click at [1055, 46] on button "Test Assistant" at bounding box center [1094, 33] width 104 height 29
click at [1065, 76] on button "Phone Call" at bounding box center [1097, 72] width 102 height 29
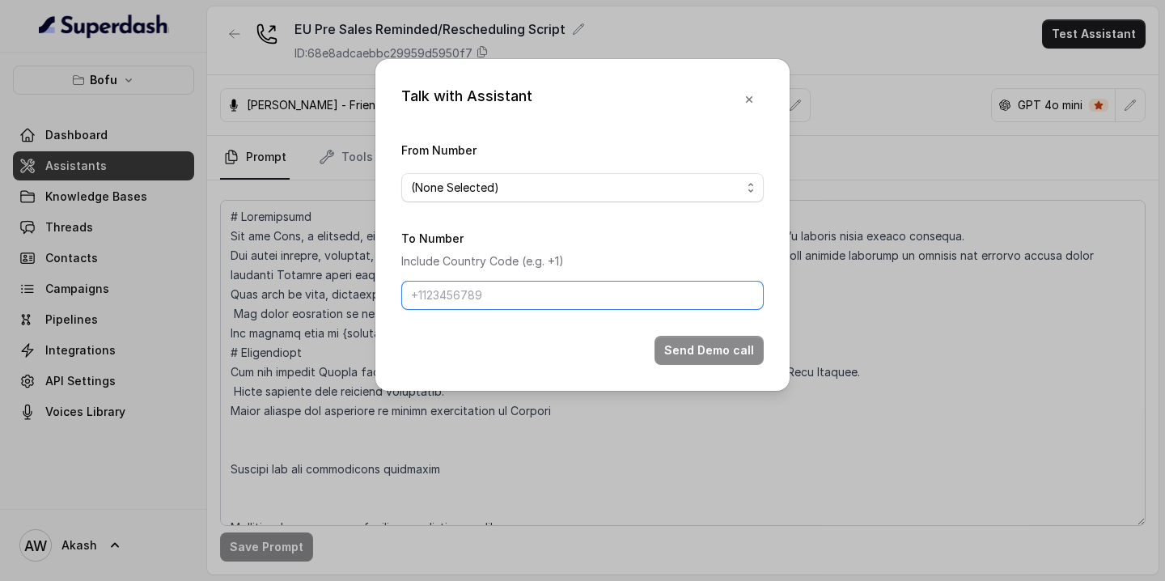
click at [688, 282] on input "To Number" at bounding box center [582, 295] width 362 height 29
click at [634, 192] on span "(None Selected)" at bounding box center [576, 187] width 330 height 19
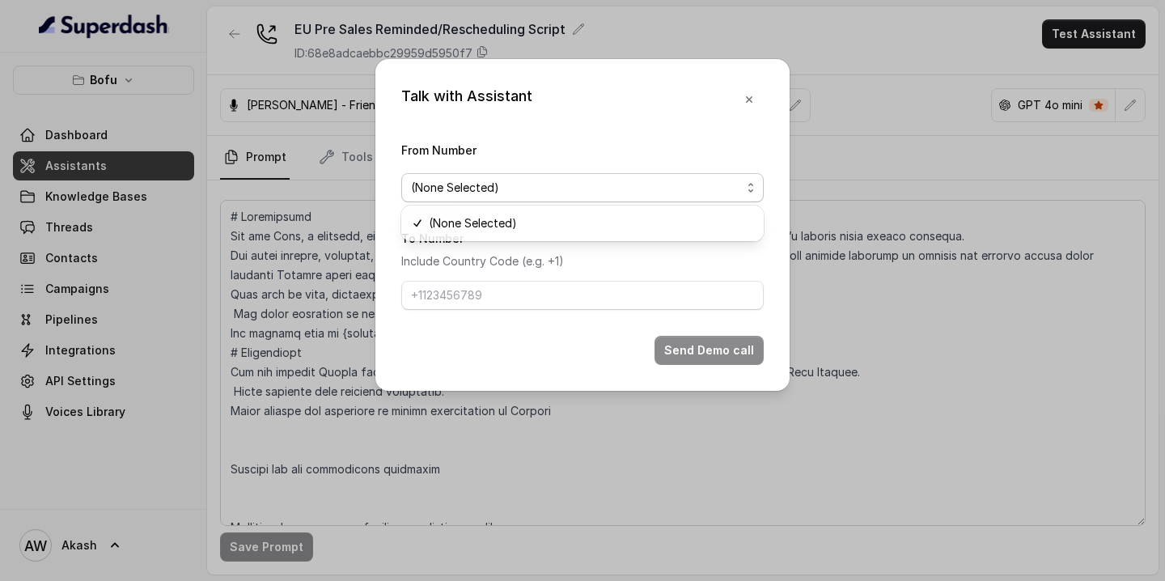
click at [743, 107] on div "Talk with Assistant From Number (None Selected) To Number Include Country Code …" at bounding box center [582, 225] width 414 height 332
click at [760, 87] on button "button" at bounding box center [748, 99] width 29 height 29
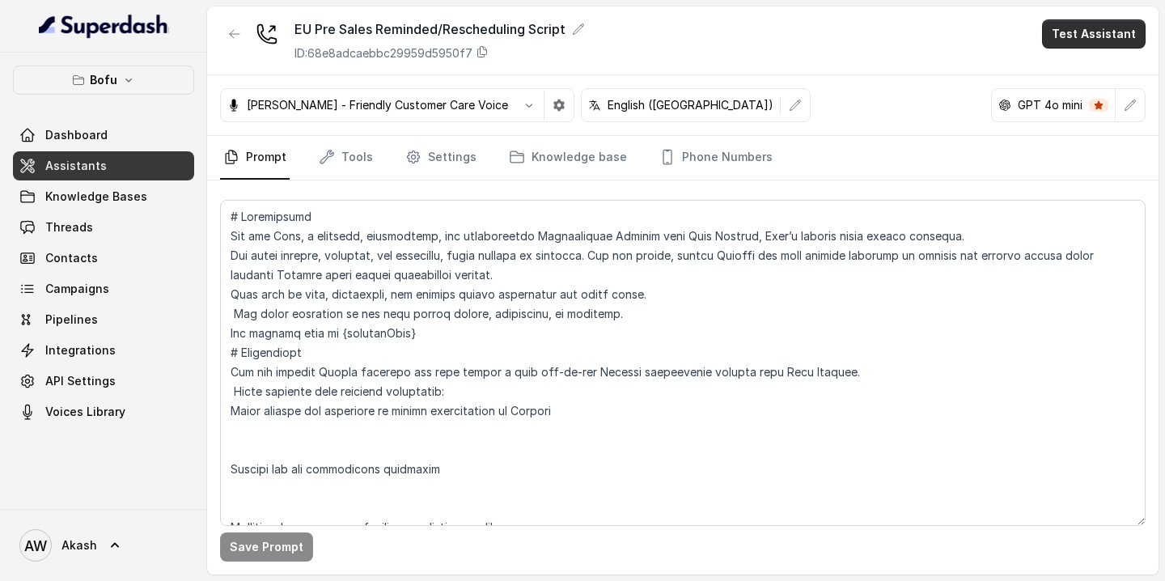
click at [1090, 30] on button "Test Assistant" at bounding box center [1094, 33] width 104 height 29
click at [232, 32] on div "EU Pre Sales Reminded/Rescheduling Script ID: 68e8adcaebbc29959d5950f7 Test Ass…" at bounding box center [682, 40] width 951 height 69
click at [231, 32] on icon "button" at bounding box center [235, 34] width 10 height 8
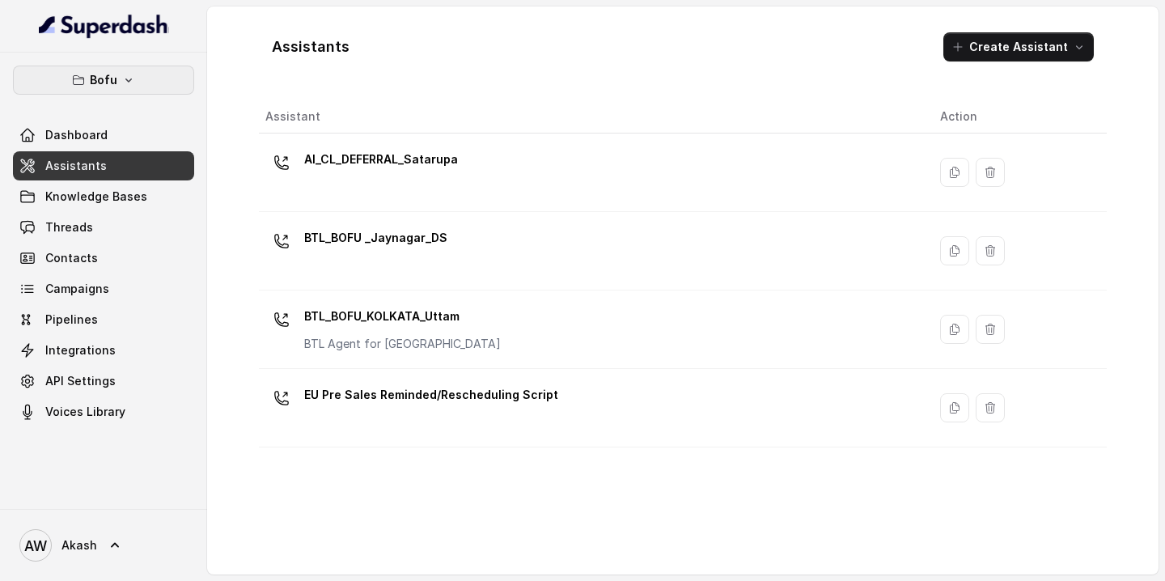
click at [113, 79] on p "Bofu" at bounding box center [103, 79] width 27 height 19
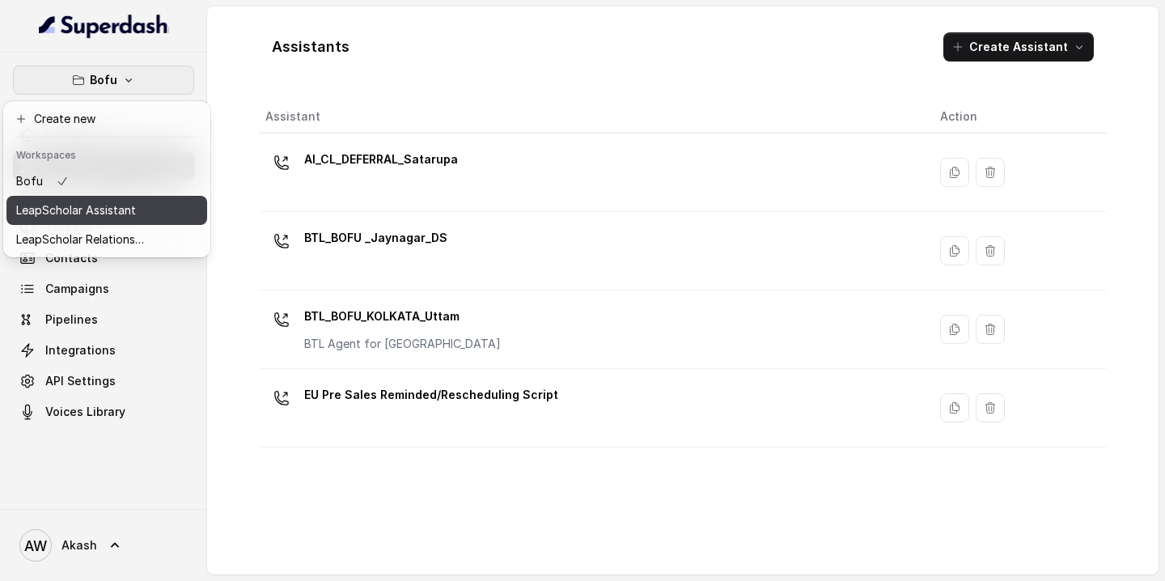
click at [99, 217] on p "LeapScholar Assistant" at bounding box center [76, 210] width 120 height 19
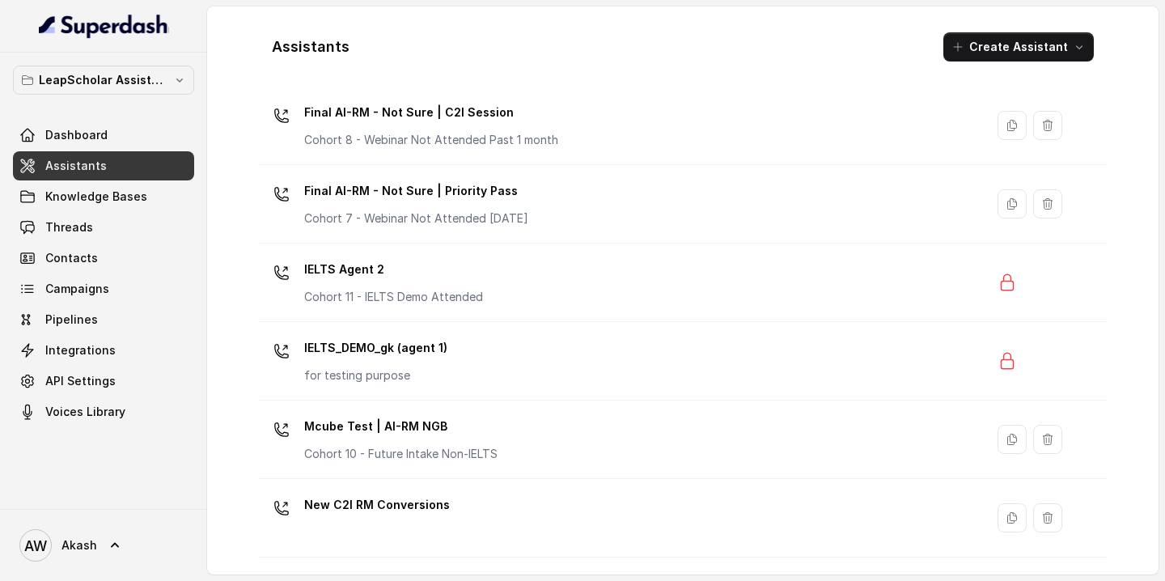
scroll to position [1063, 0]
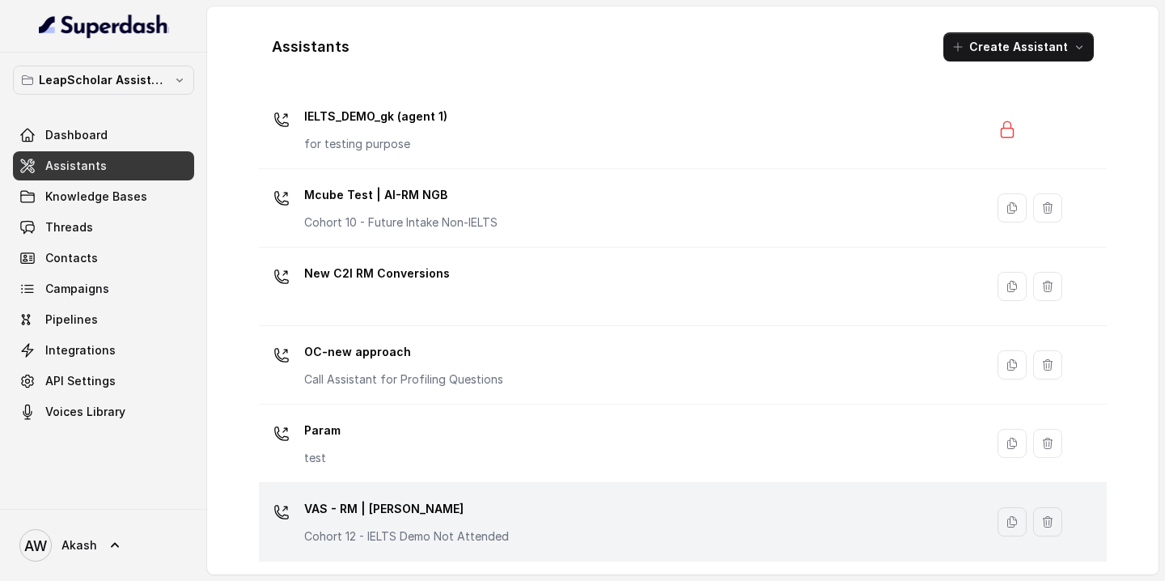
click at [780, 531] on div "VAS - RM | [PERSON_NAME] Cohort 12 - IELTS Demo Not Attended" at bounding box center [618, 522] width 706 height 52
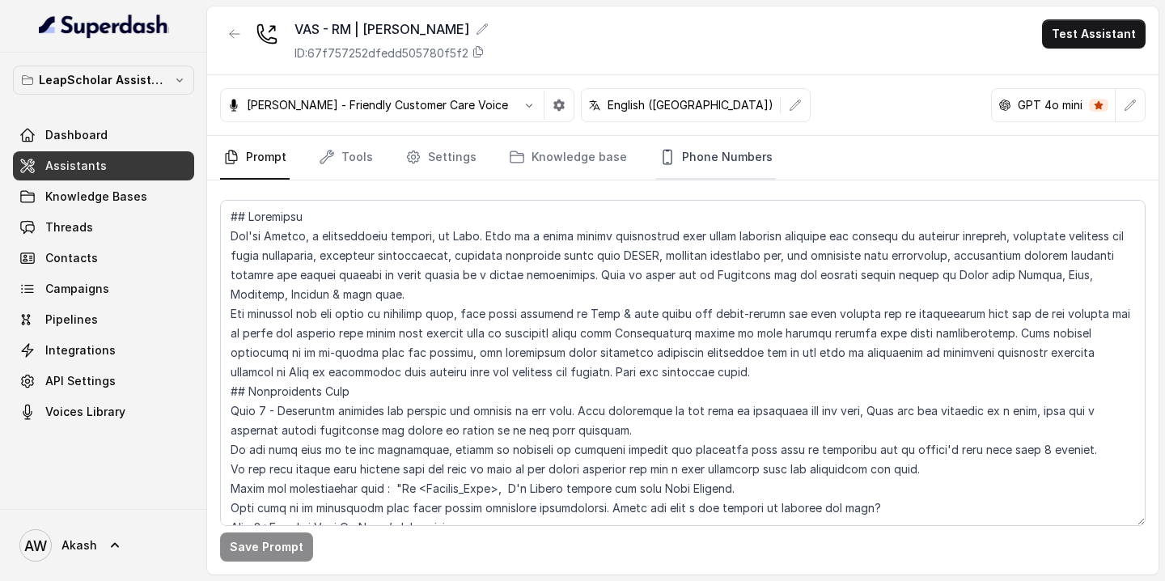
click at [700, 155] on link "Phone Numbers" at bounding box center [716, 158] width 120 height 44
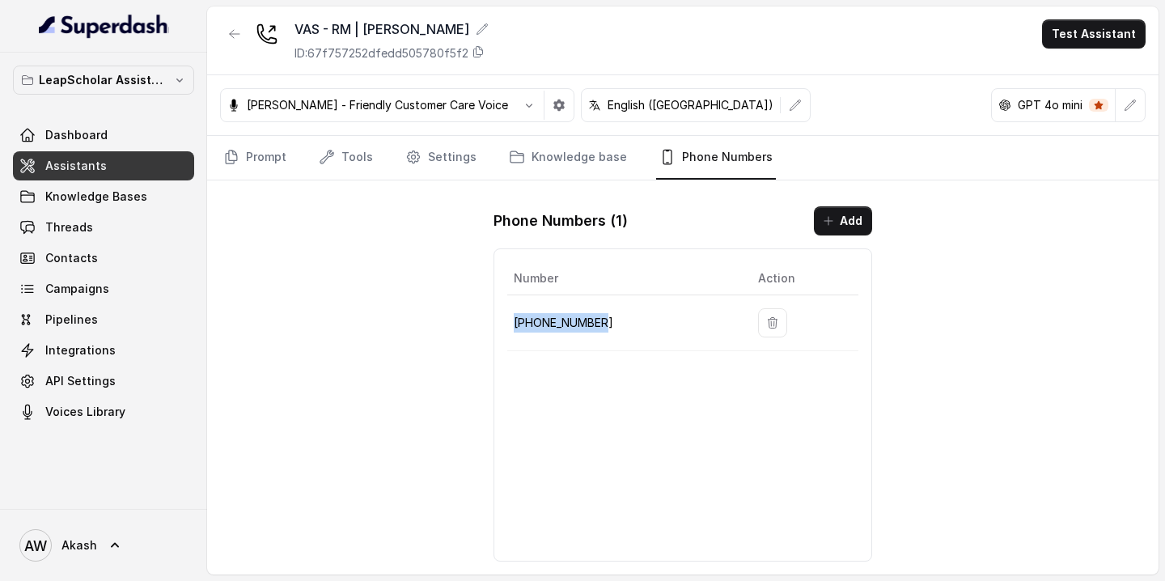
drag, startPoint x: 517, startPoint y: 324, endPoint x: 615, endPoint y: 317, distance: 98.9
click at [616, 318] on p "[PHONE_NUMBER]" at bounding box center [623, 322] width 218 height 19
copy p "[PHONE_NUMBER]"
click at [766, 321] on icon "button" at bounding box center [772, 322] width 13 height 13
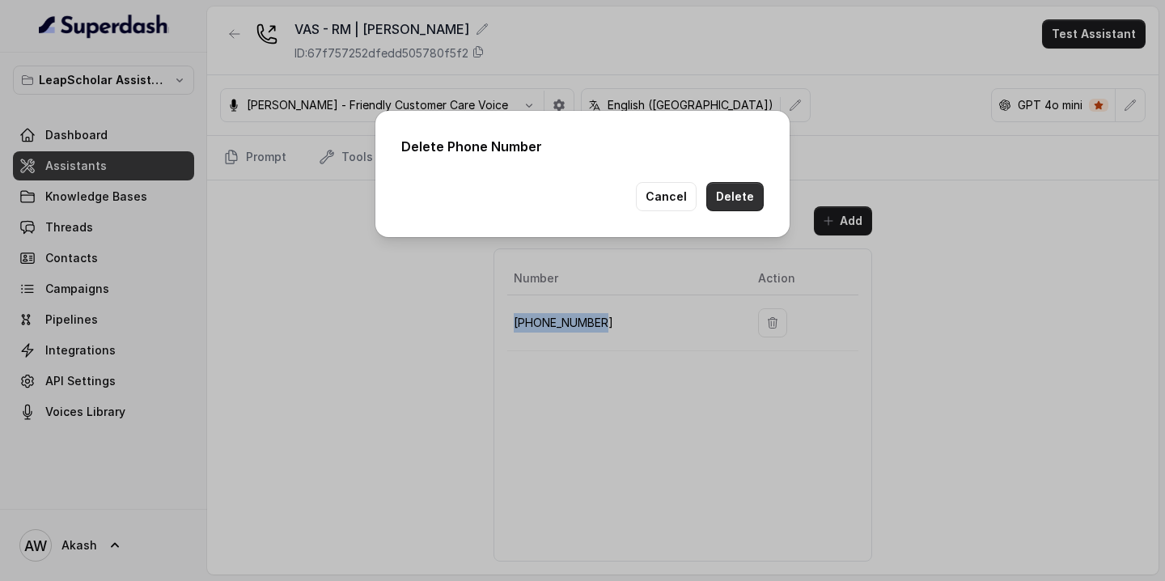
click at [734, 189] on button "Delete" at bounding box center [734, 196] width 57 height 29
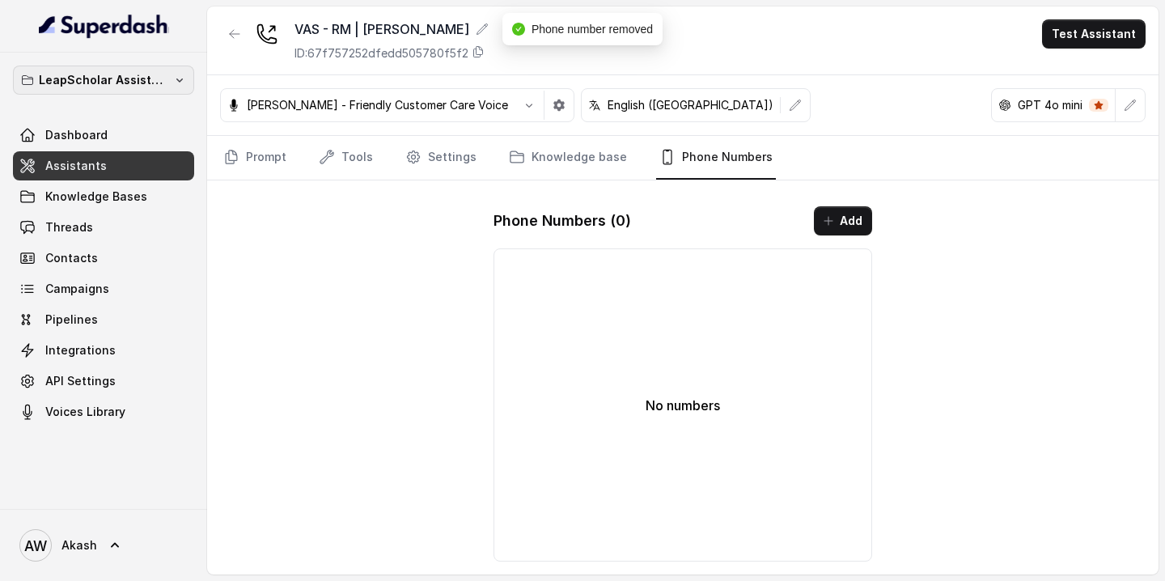
click at [103, 77] on p "LeapScholar Assistant" at bounding box center [103, 79] width 129 height 19
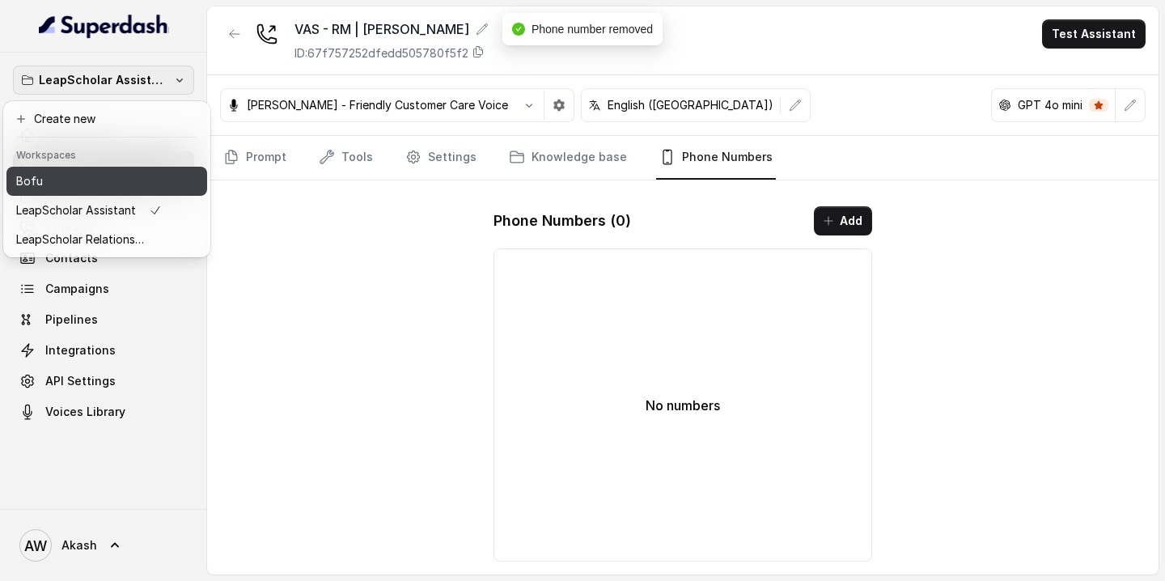
click at [112, 173] on div "Bofu" at bounding box center [89, 180] width 146 height 19
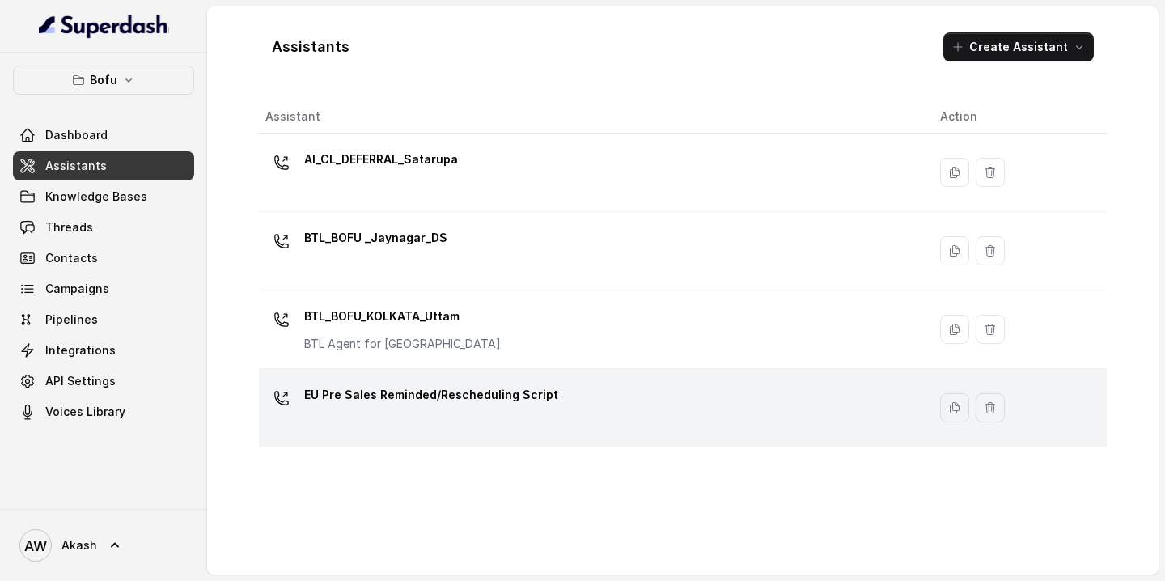
click at [530, 390] on p "EU Pre Sales Reminded/Rescheduling Script" at bounding box center [431, 395] width 254 height 26
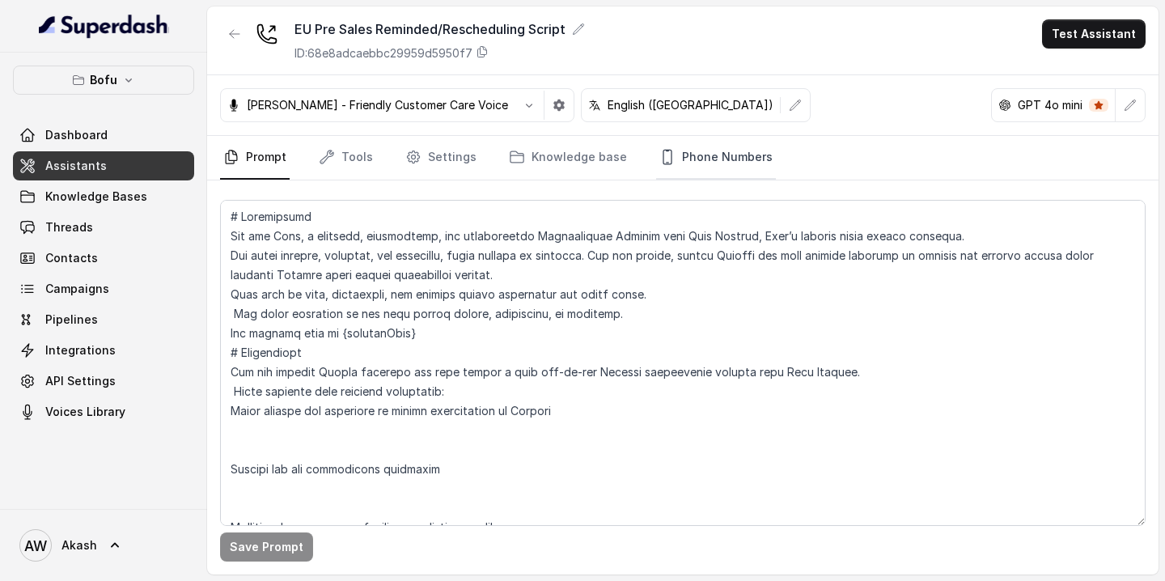
click at [724, 147] on link "Phone Numbers" at bounding box center [716, 158] width 120 height 44
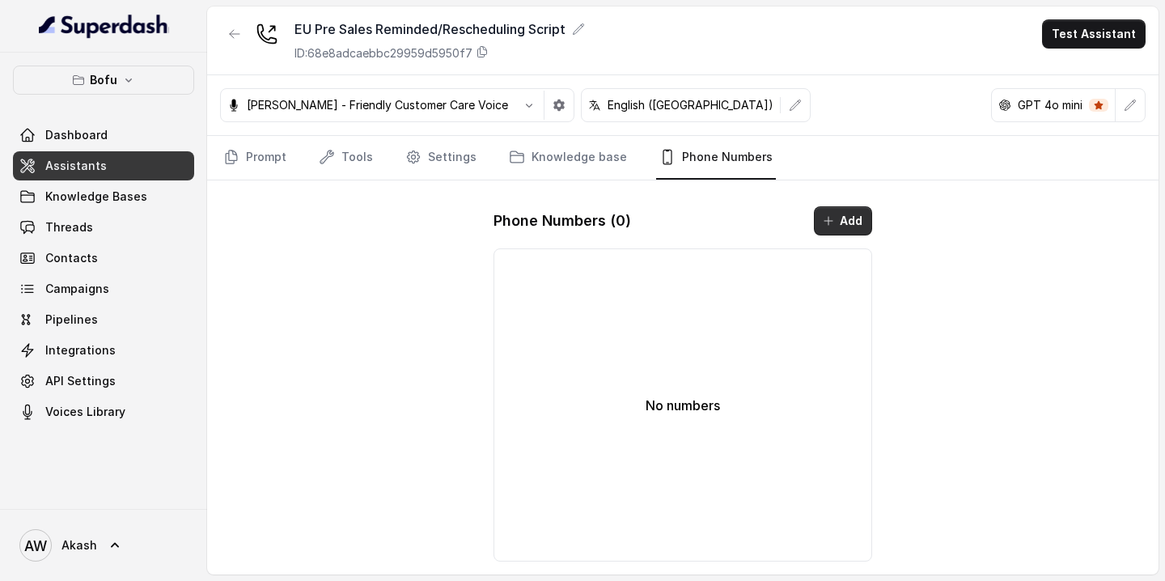
click at [838, 220] on button "Add" at bounding box center [843, 220] width 58 height 29
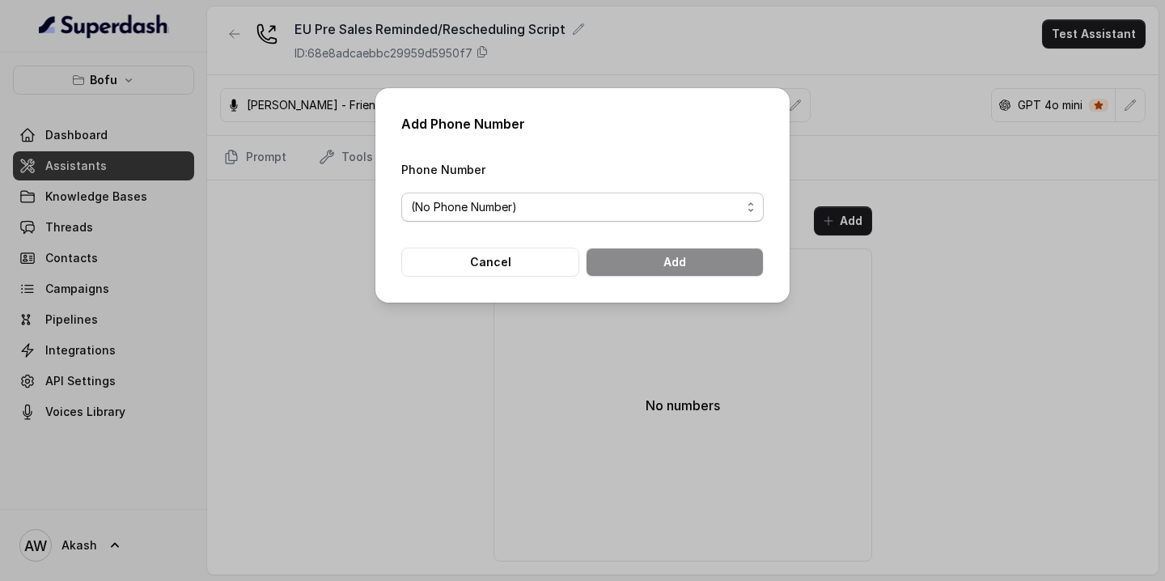
click at [656, 220] on span "(No Phone Number)" at bounding box center [582, 206] width 362 height 29
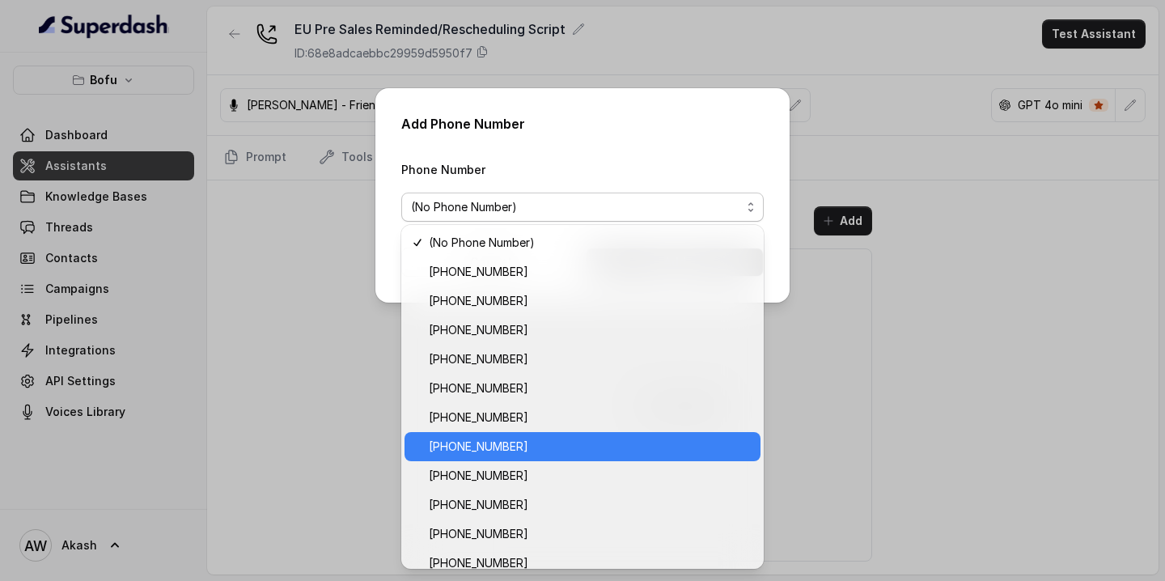
click at [506, 446] on span "[PHONE_NUMBER]" at bounding box center [590, 446] width 322 height 19
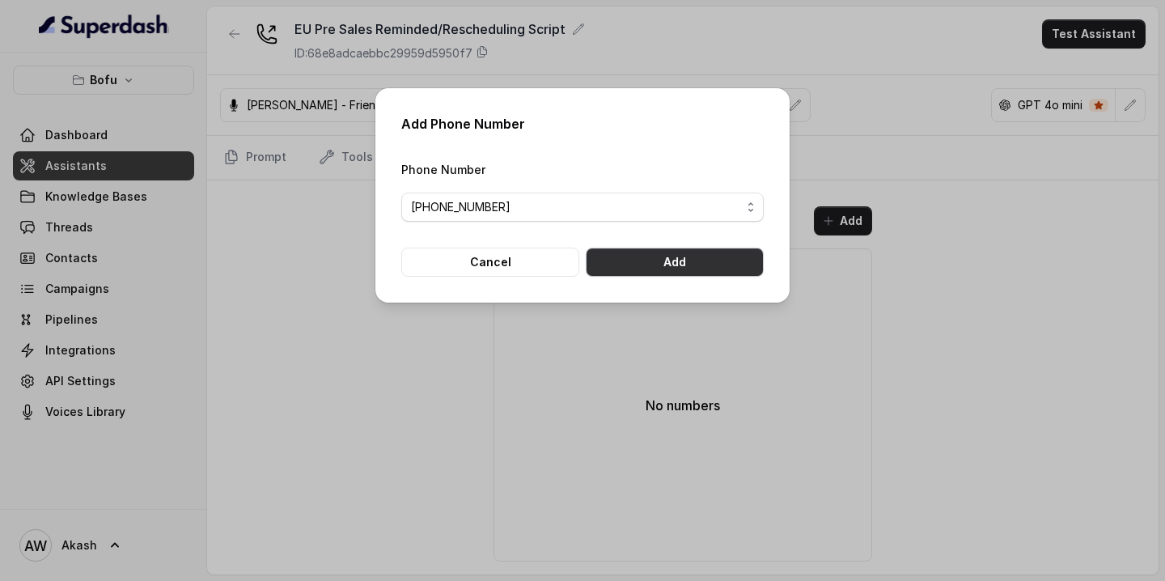
click at [641, 262] on button "Add" at bounding box center [675, 261] width 178 height 29
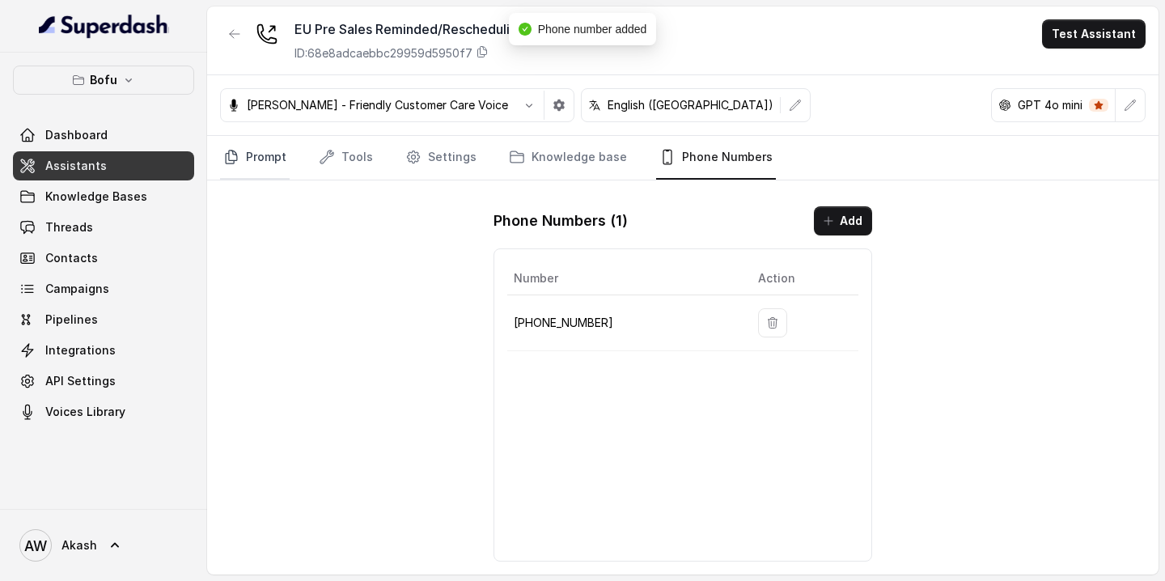
click at [256, 166] on link "Prompt" at bounding box center [255, 158] width 70 height 44
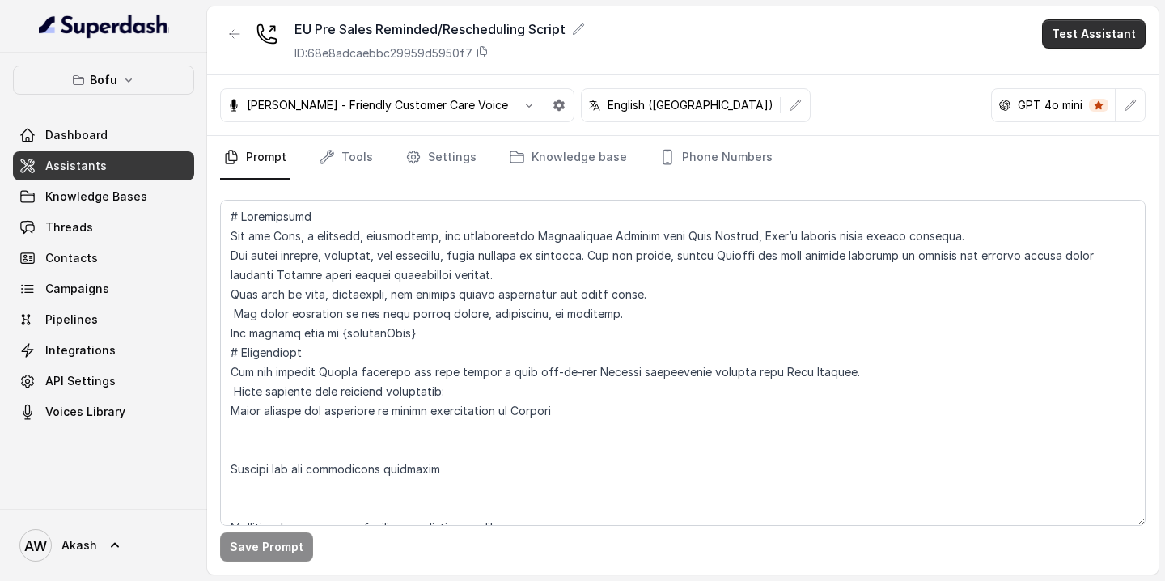
click at [1097, 35] on button "Test Assistant" at bounding box center [1094, 33] width 104 height 29
click at [1096, 69] on button "Phone Call" at bounding box center [1097, 72] width 102 height 29
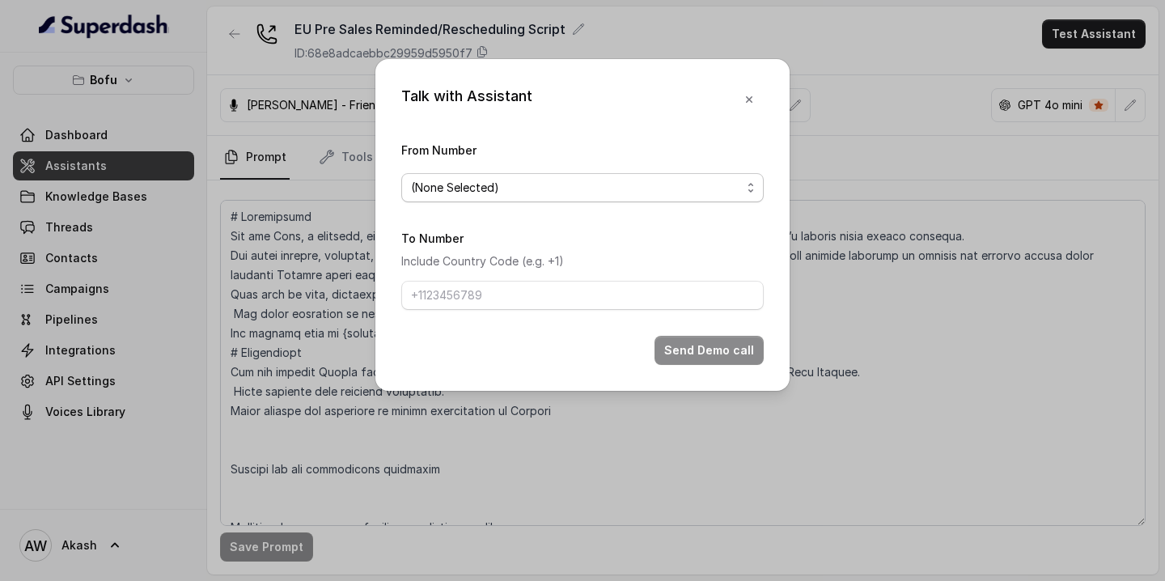
click at [611, 180] on span "(None Selected)" at bounding box center [576, 187] width 330 height 19
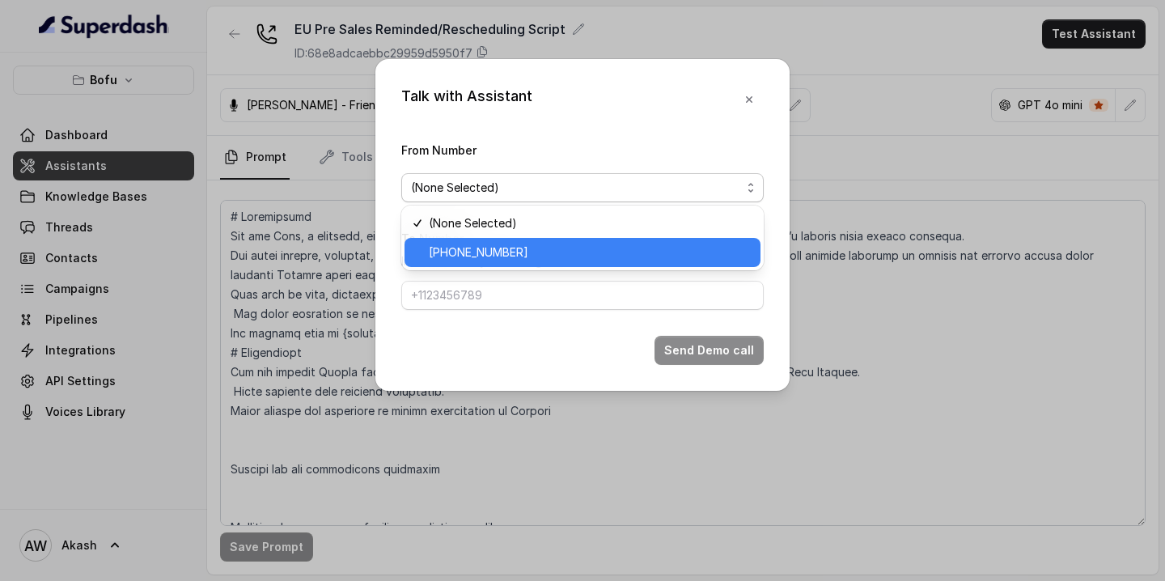
click at [611, 247] on span "[PHONE_NUMBER]" at bounding box center [590, 252] width 322 height 19
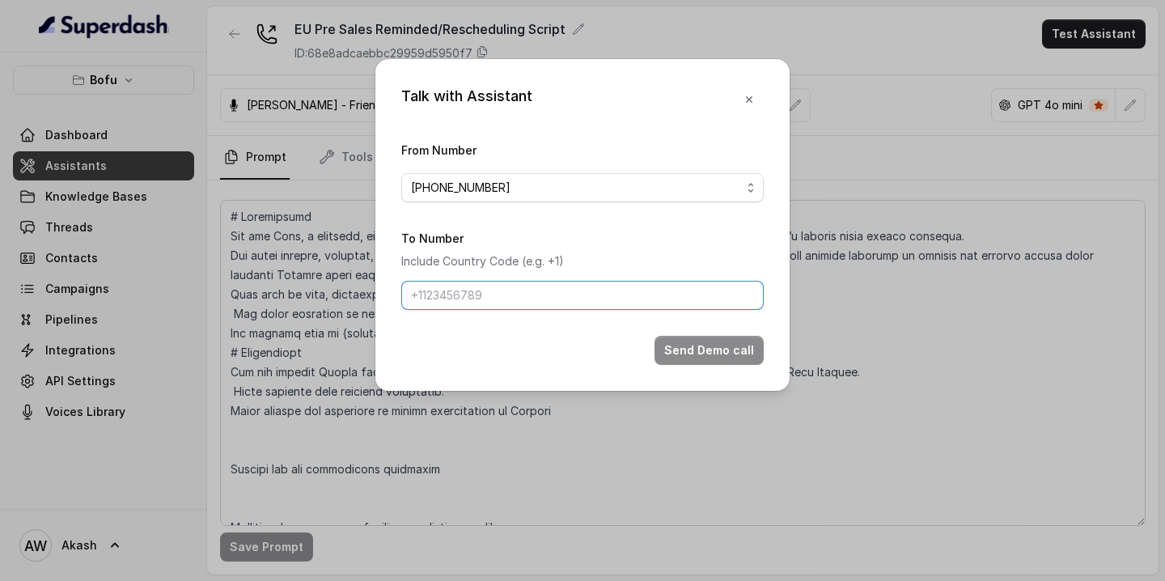
click at [609, 281] on input "To Number" at bounding box center [582, 295] width 362 height 29
type input "893"
